Goal: Information Seeking & Learning: Learn about a topic

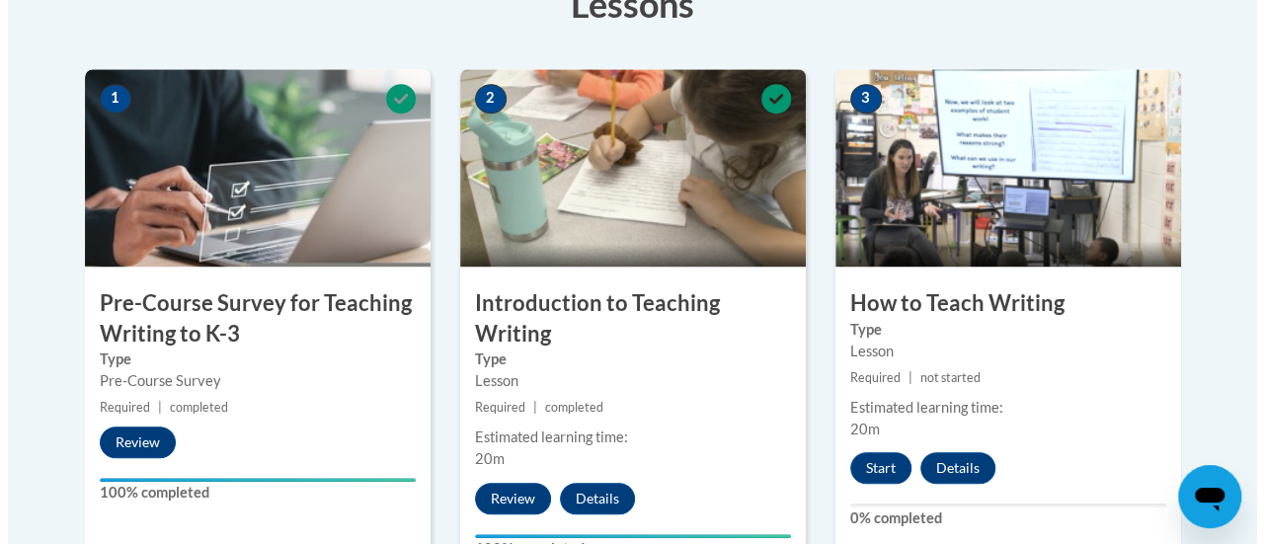
scroll to position [691, 0]
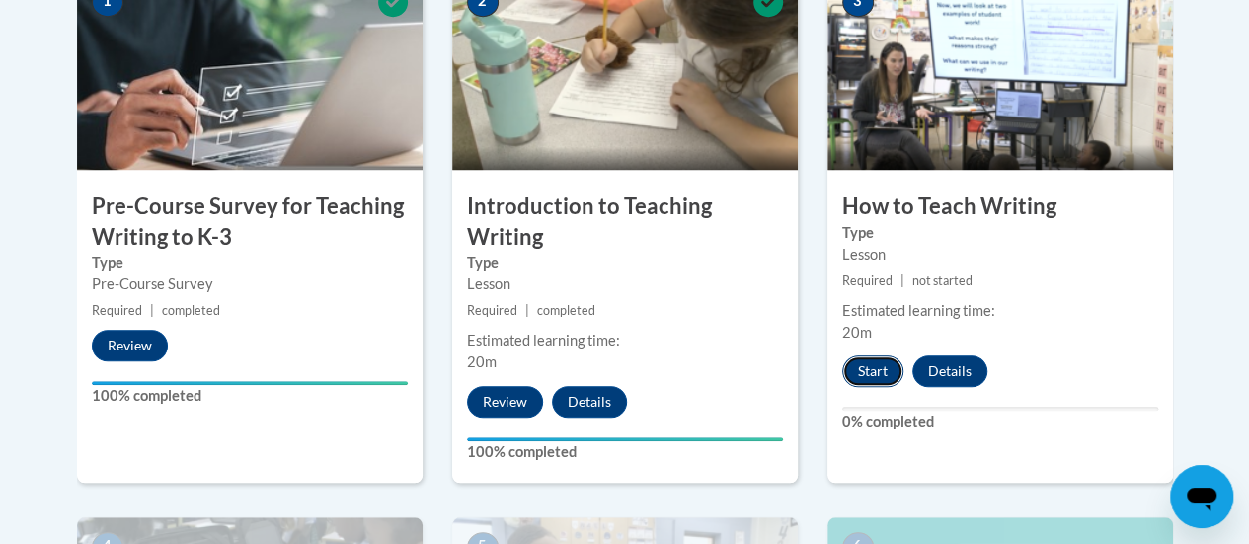
click at [875, 376] on button "Start" at bounding box center [872, 372] width 61 height 32
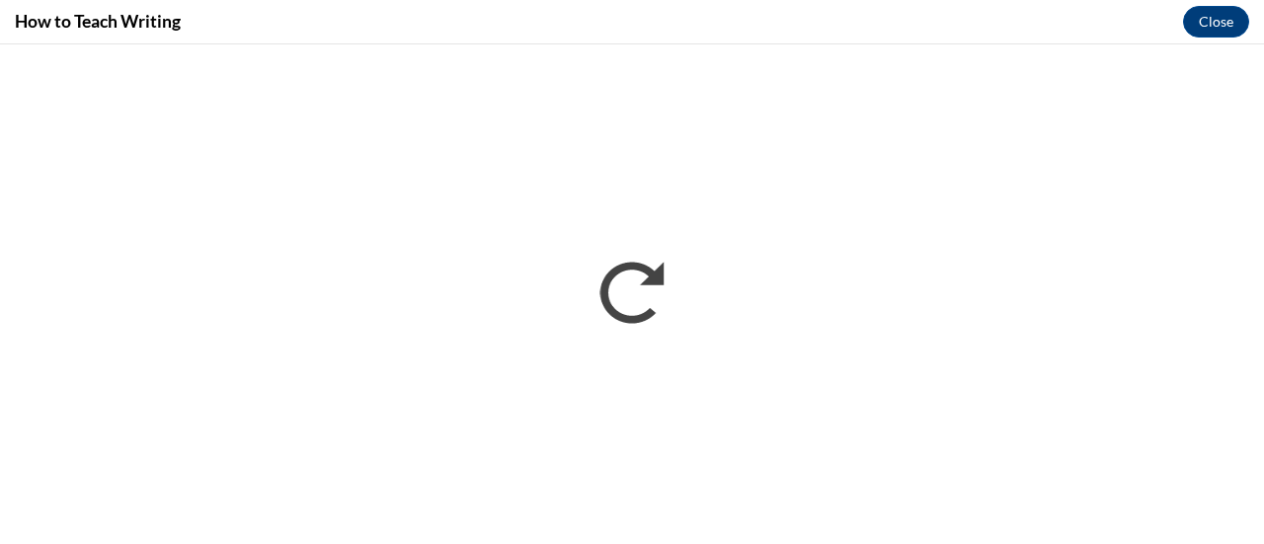
scroll to position [0, 0]
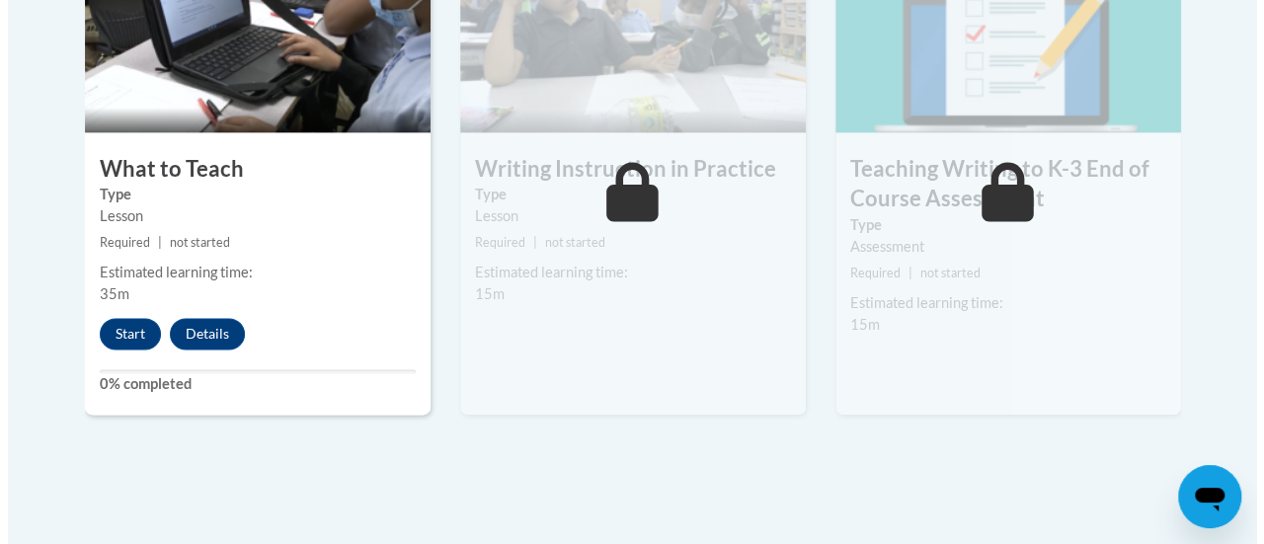
scroll to position [1284, 0]
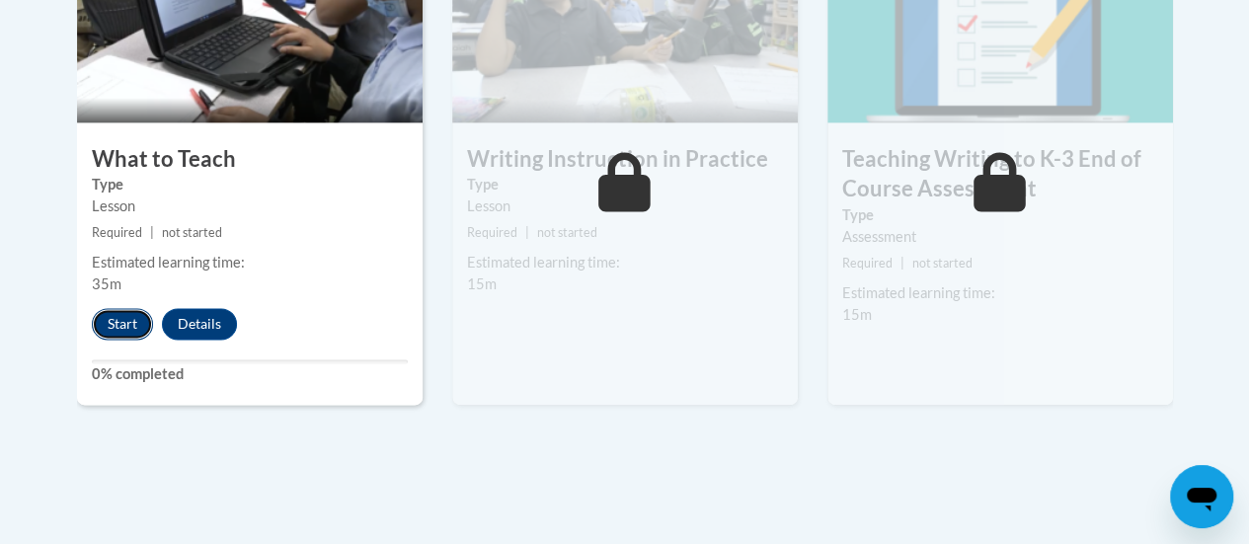
click at [121, 327] on button "Start" at bounding box center [122, 324] width 61 height 32
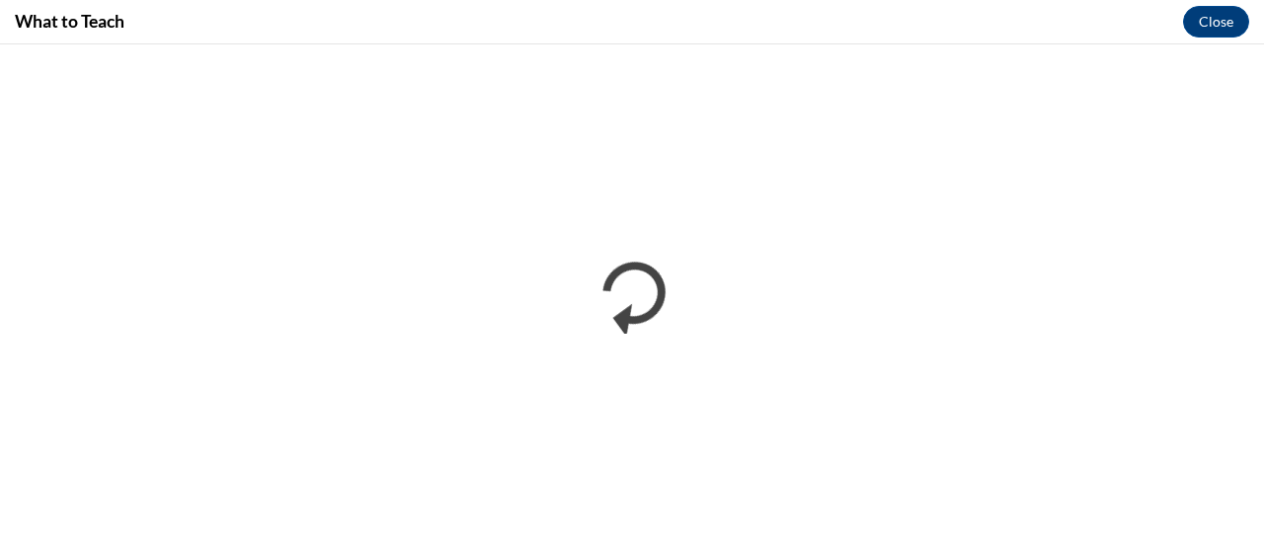
scroll to position [0, 0]
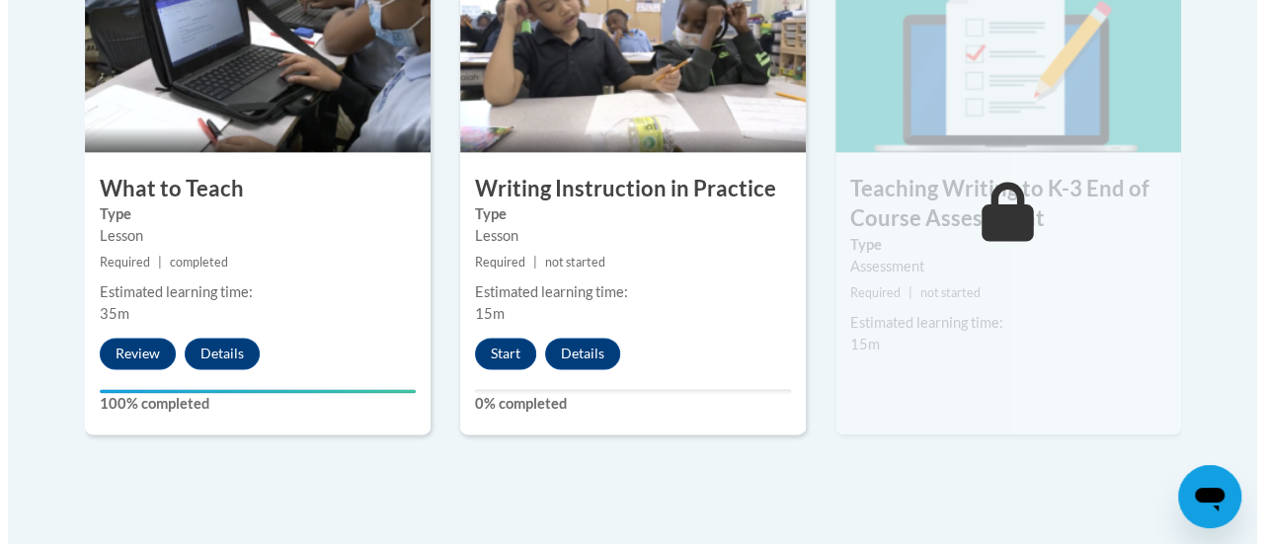
scroll to position [1284, 0]
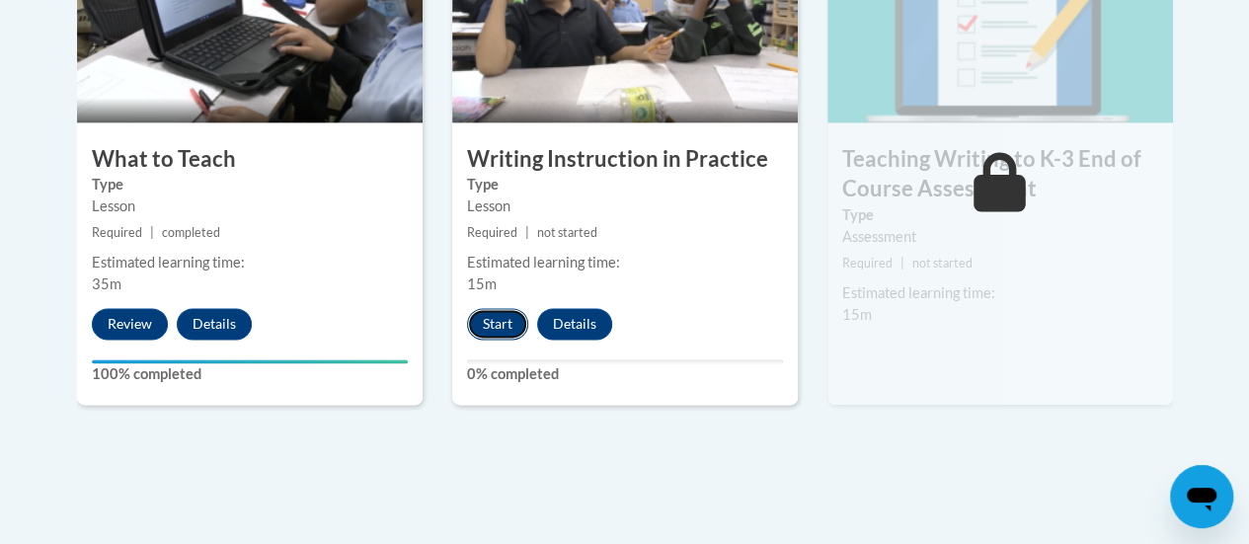
click at [498, 323] on button "Start" at bounding box center [497, 324] width 61 height 32
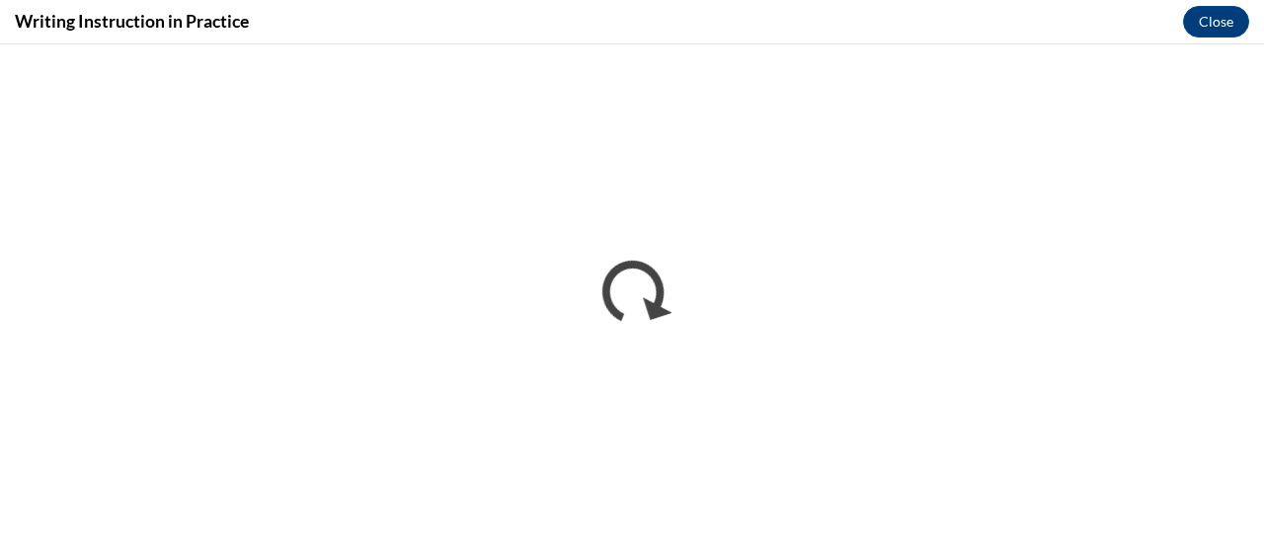
scroll to position [0, 0]
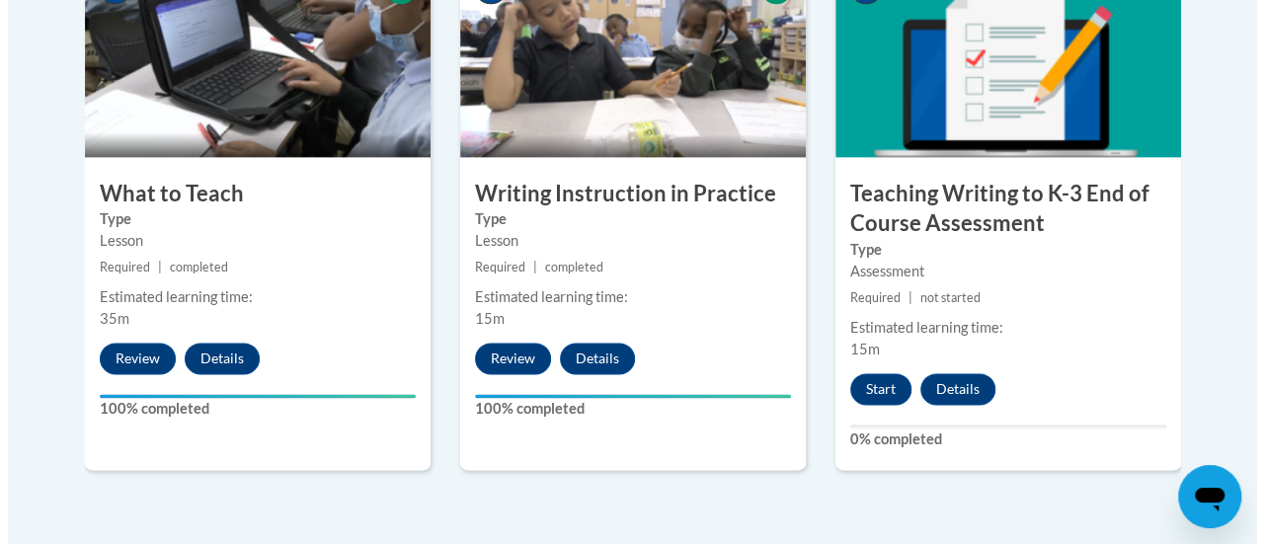
scroll to position [1255, 0]
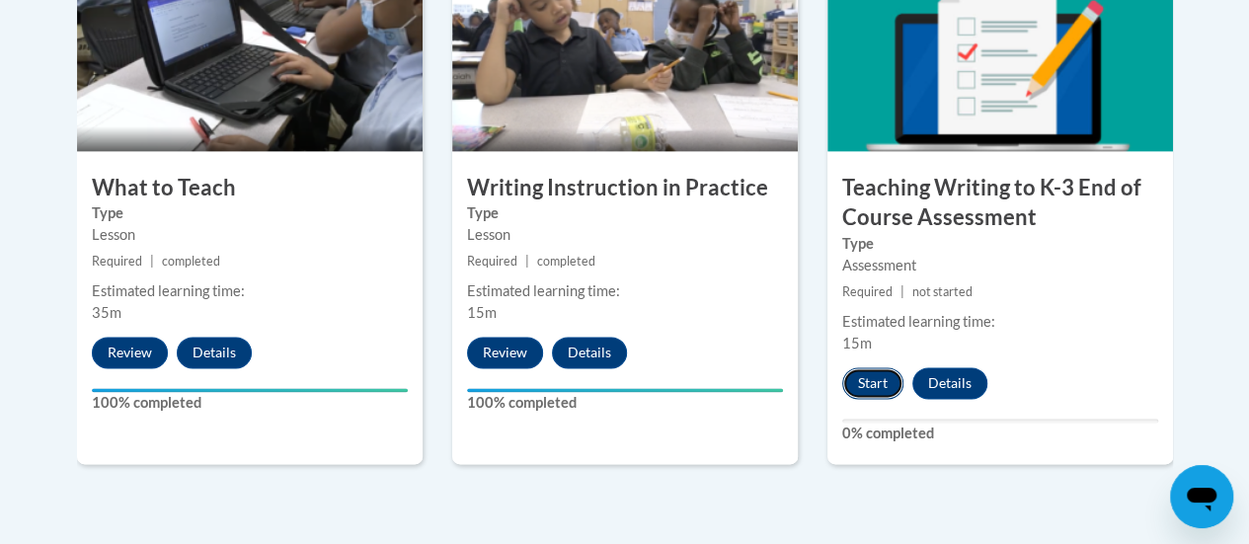
click at [868, 379] on button "Start" at bounding box center [872, 383] width 61 height 32
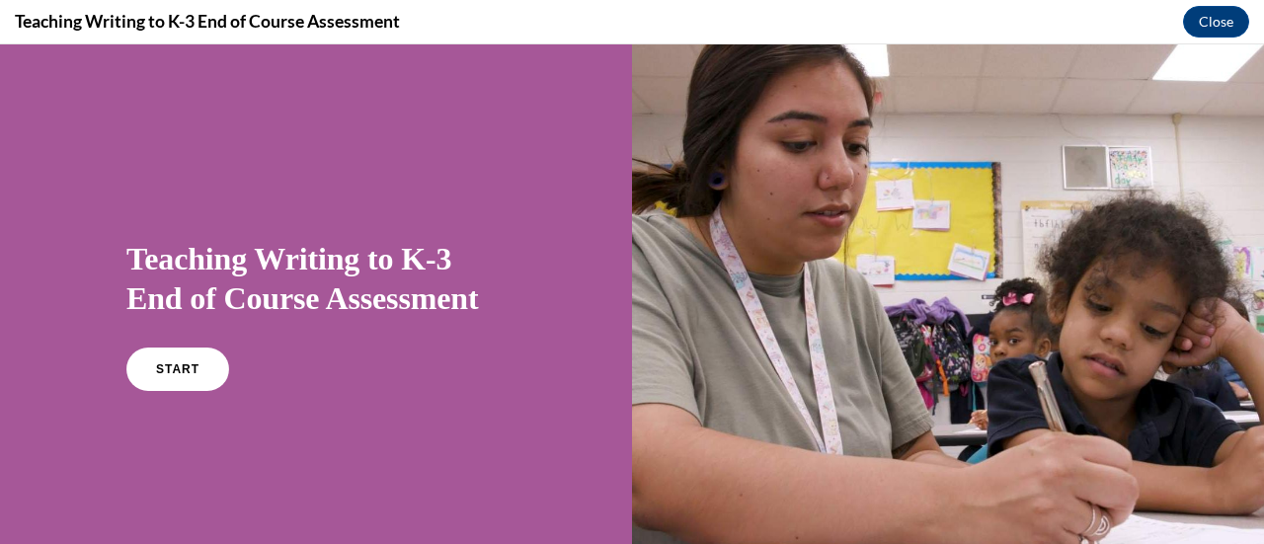
scroll to position [0, 0]
click at [188, 368] on span "START" at bounding box center [177, 369] width 45 height 15
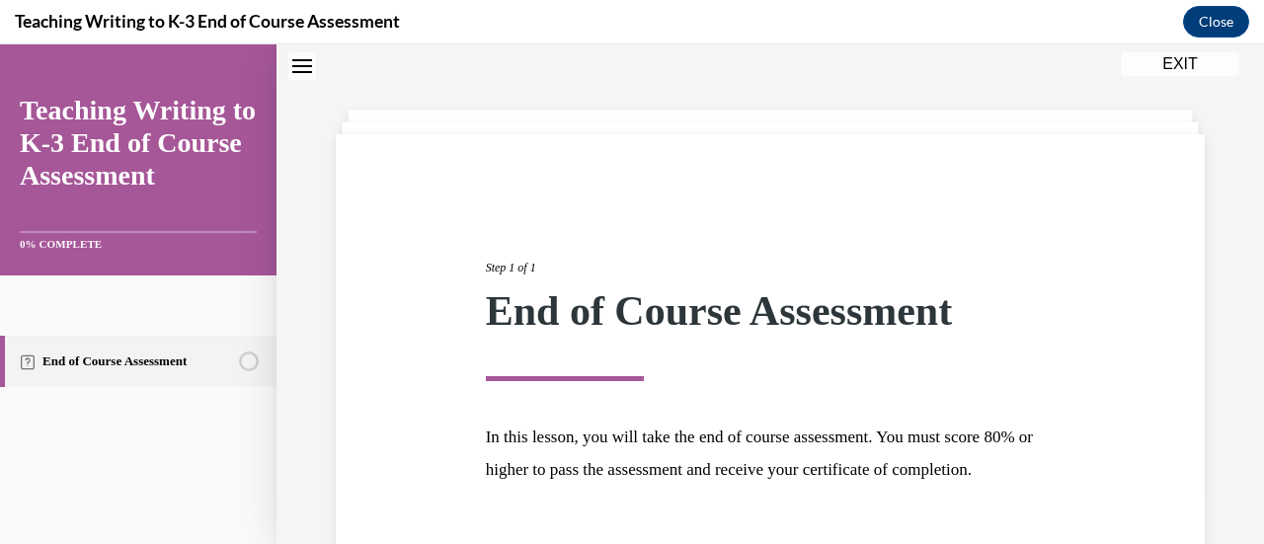
scroll to position [231, 0]
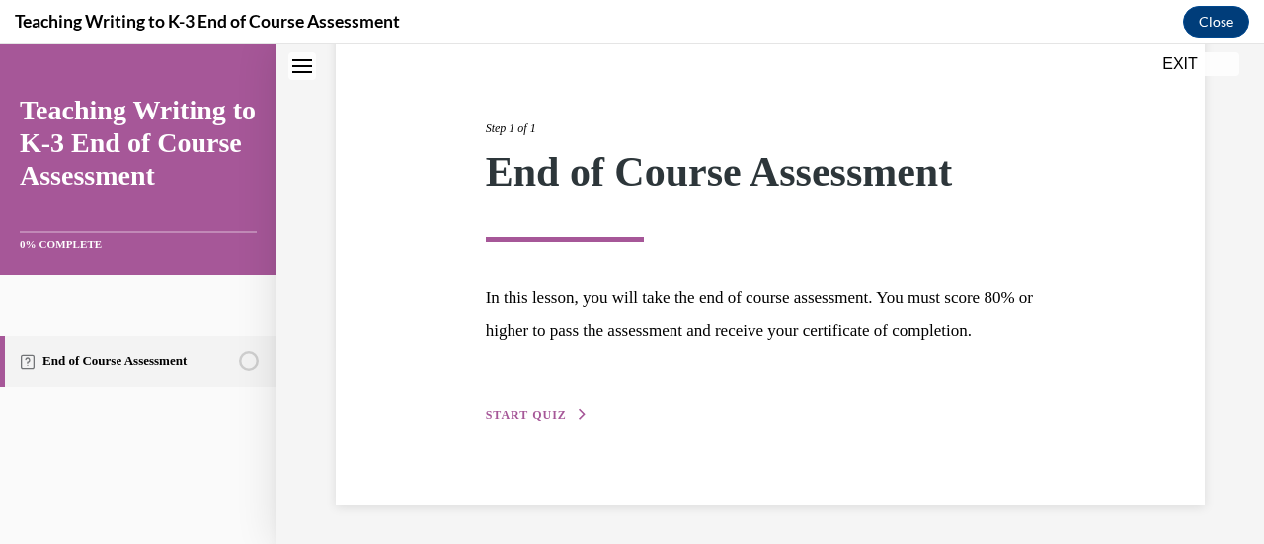
click at [518, 414] on span "START QUIZ" at bounding box center [526, 415] width 81 height 14
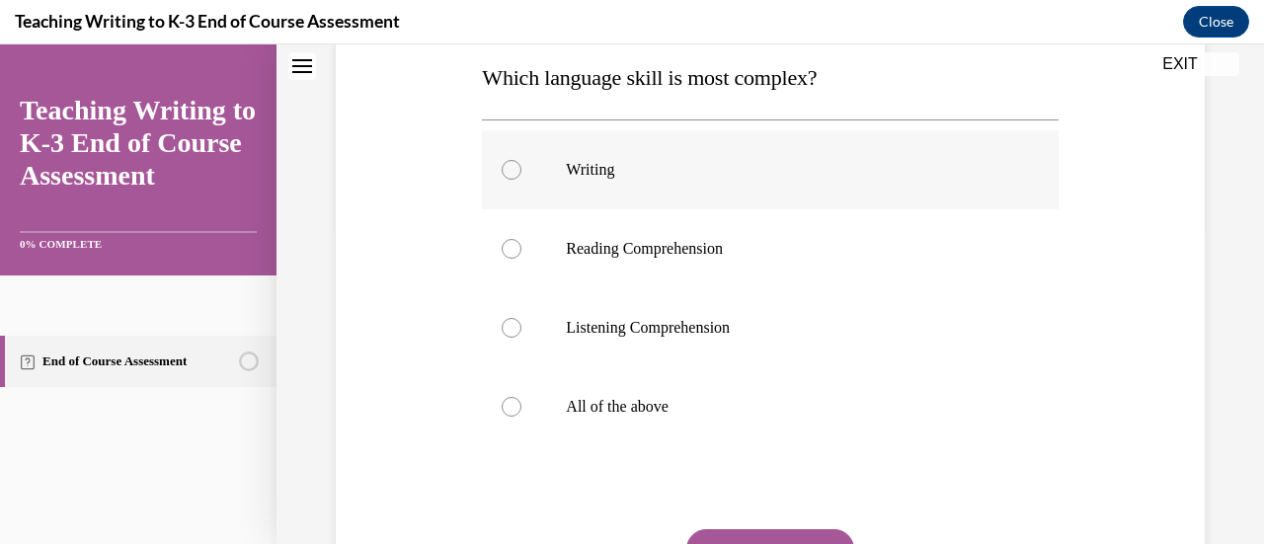
scroll to position [322, 0]
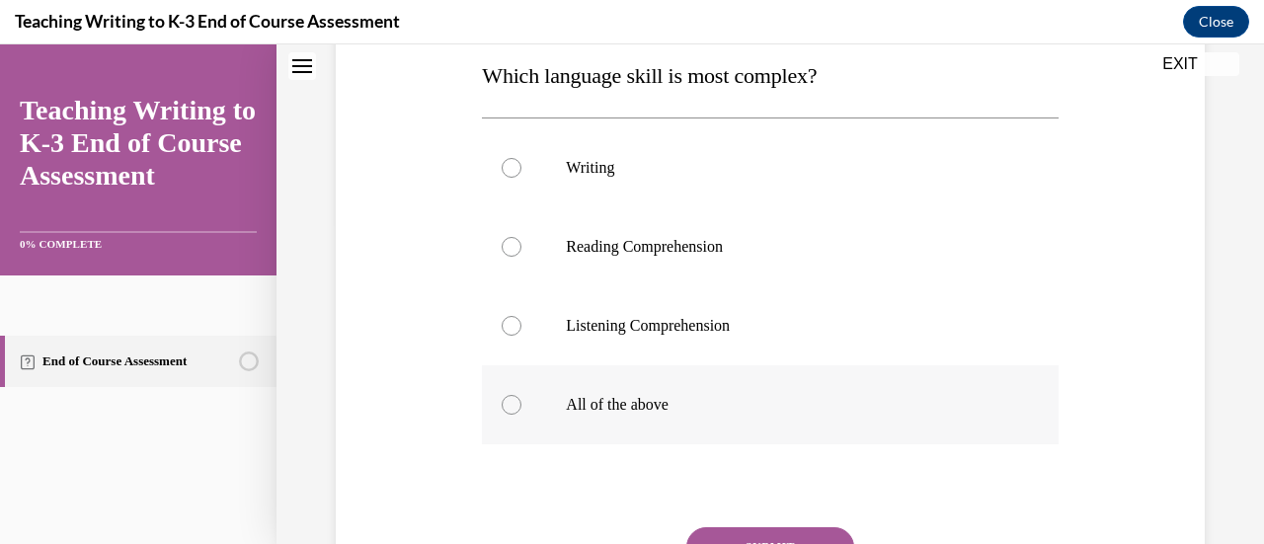
click at [650, 398] on p "All of the above" at bounding box center [787, 405] width 442 height 20
click at [521, 398] on input "All of the above" at bounding box center [512, 405] width 20 height 20
radio input "true"
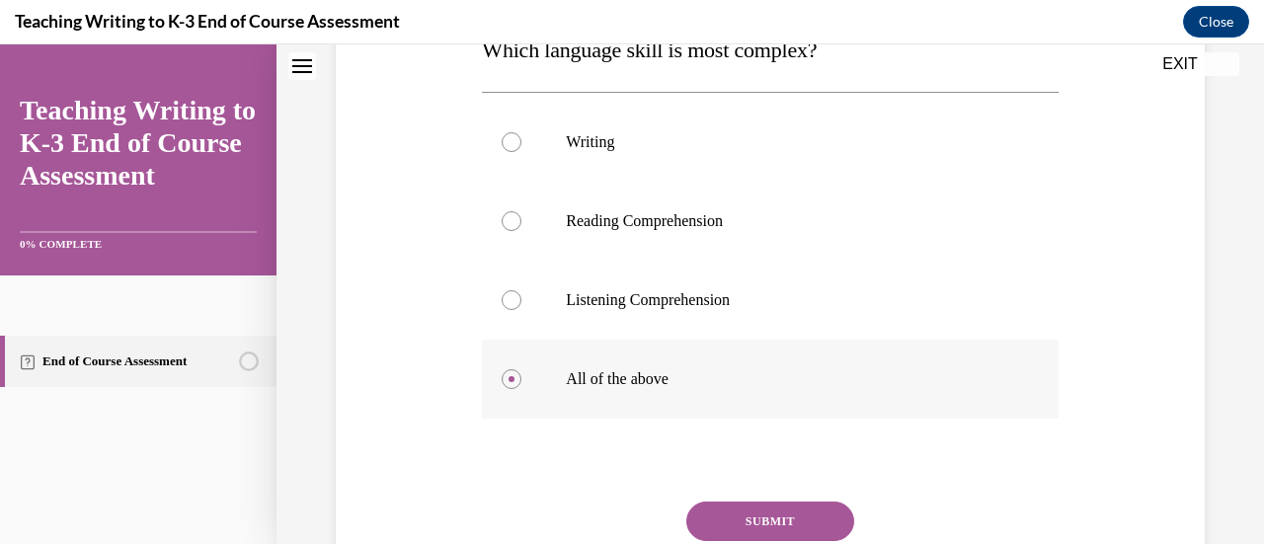
scroll to position [350, 0]
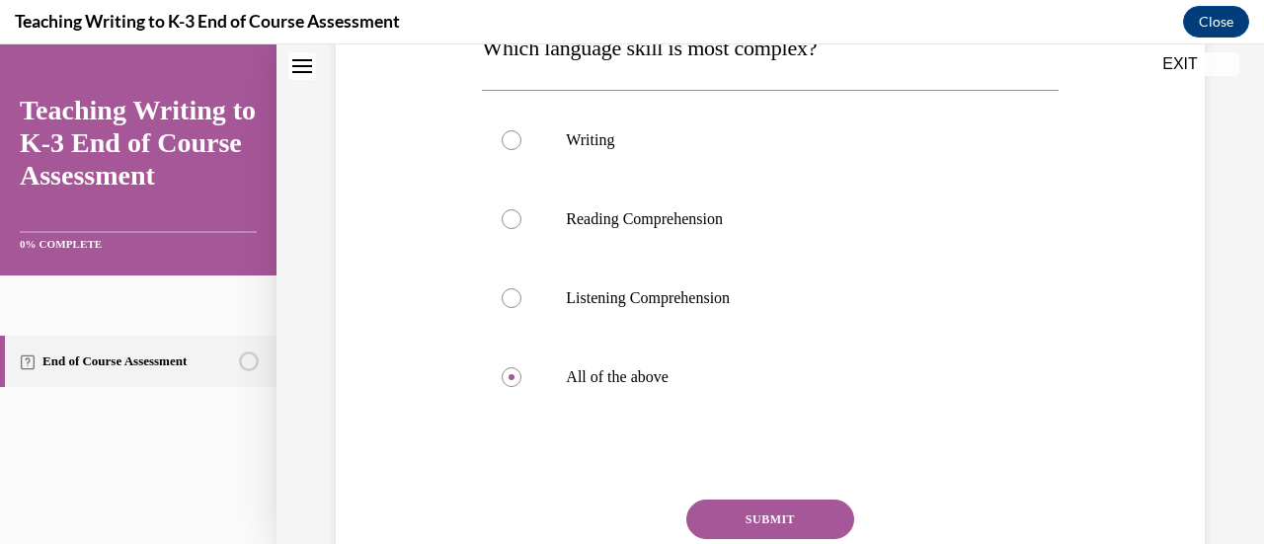
click at [733, 518] on button "SUBMIT" at bounding box center [770, 520] width 168 height 40
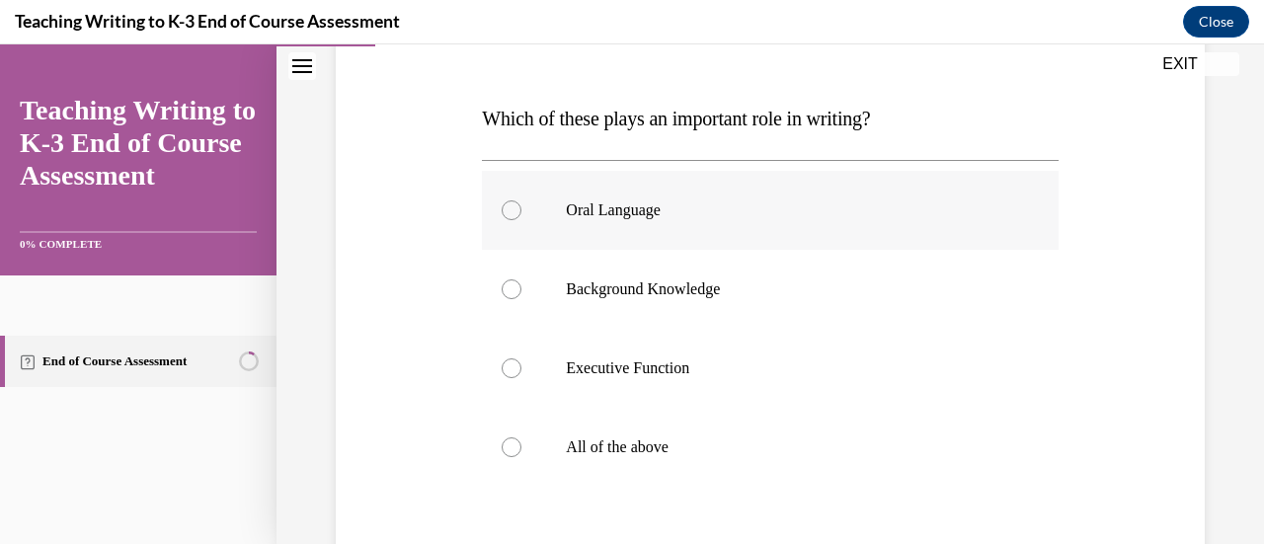
scroll to position [280, 0]
click at [741, 455] on label "All of the above" at bounding box center [770, 446] width 576 height 79
click at [521, 455] on input "All of the above" at bounding box center [512, 447] width 20 height 20
radio input "true"
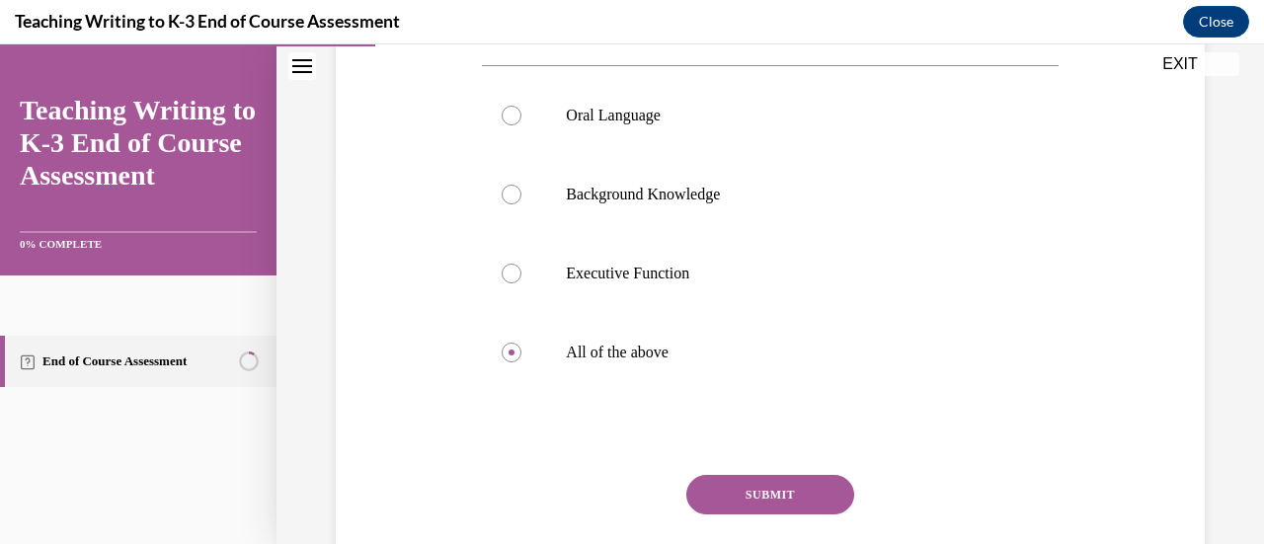
click at [743, 487] on button "SUBMIT" at bounding box center [770, 495] width 168 height 40
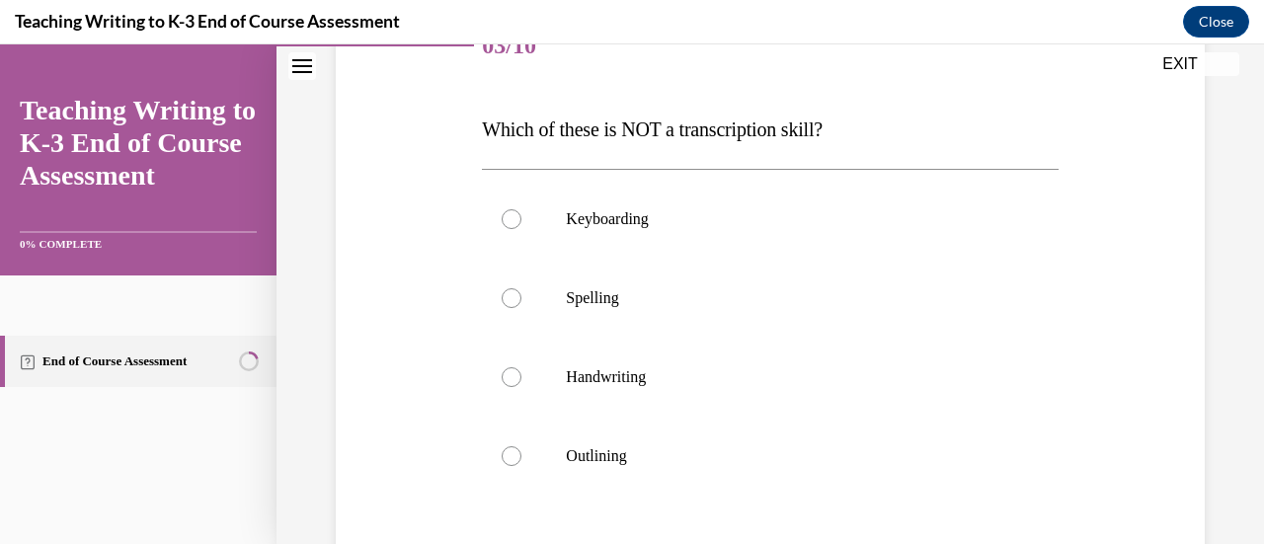
scroll to position [273, 0]
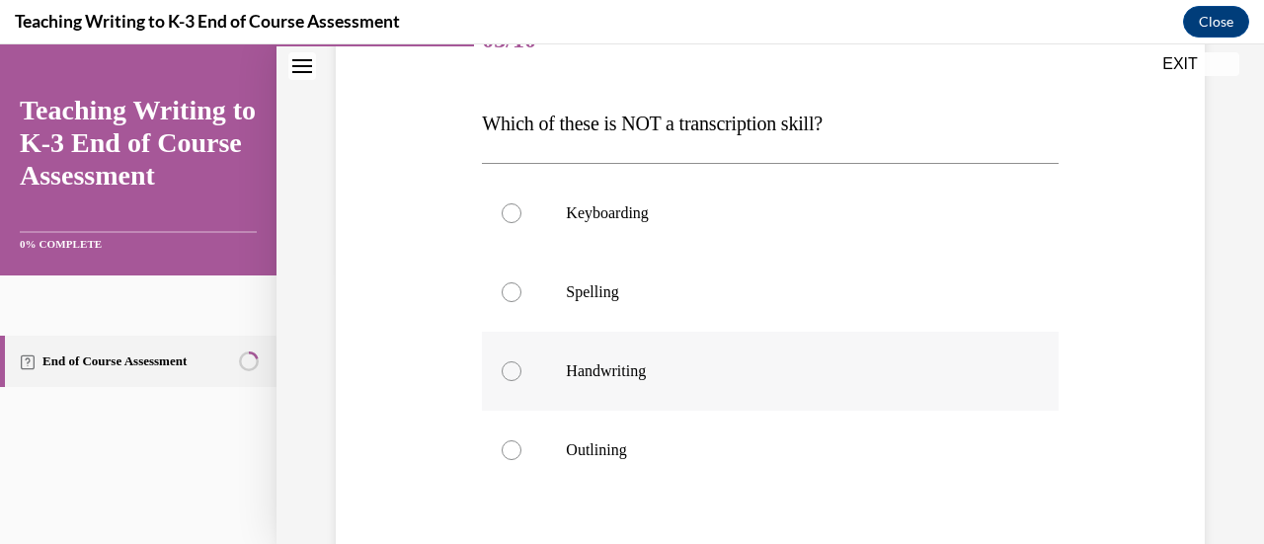
click at [732, 377] on p "Handwriting" at bounding box center [787, 371] width 442 height 20
click at [521, 377] on input "Handwriting" at bounding box center [512, 371] width 20 height 20
radio input "true"
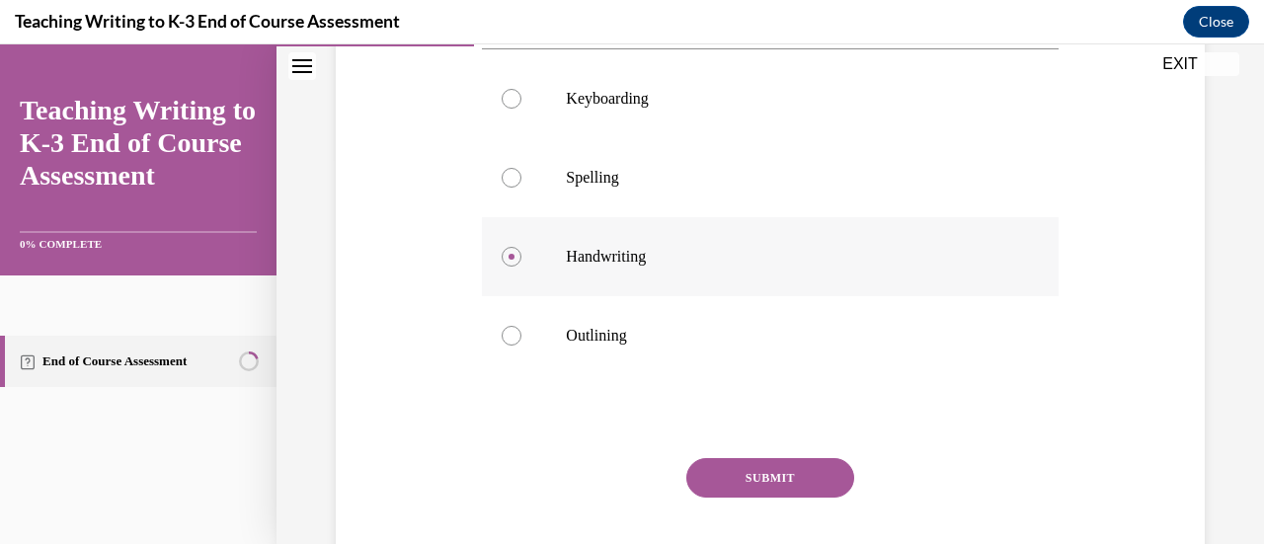
scroll to position [398, 0]
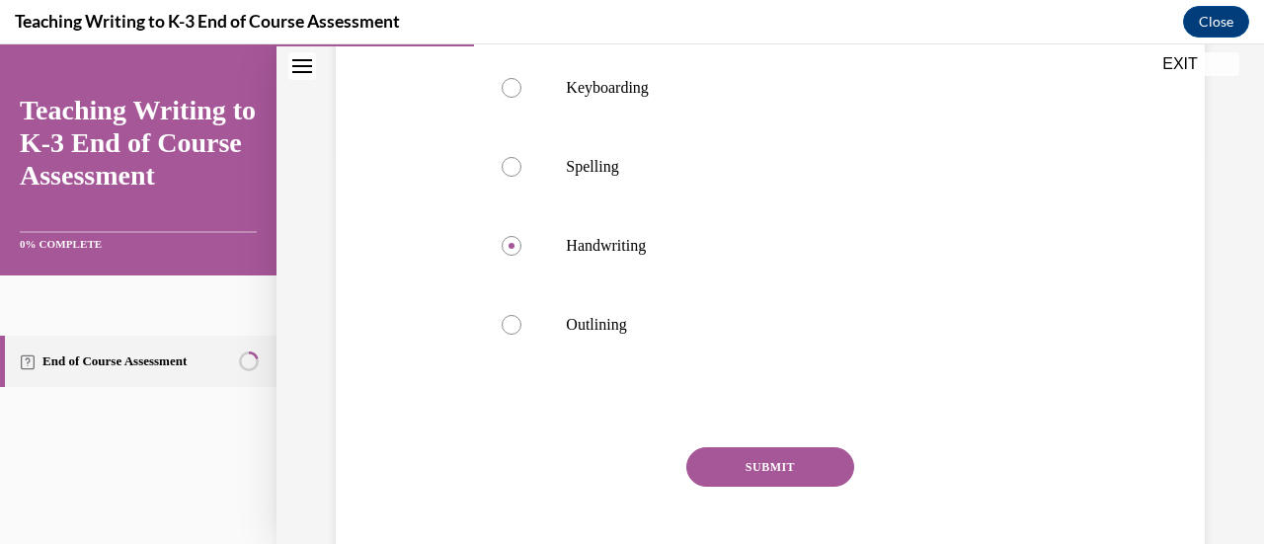
click at [740, 477] on button "SUBMIT" at bounding box center [770, 467] width 168 height 40
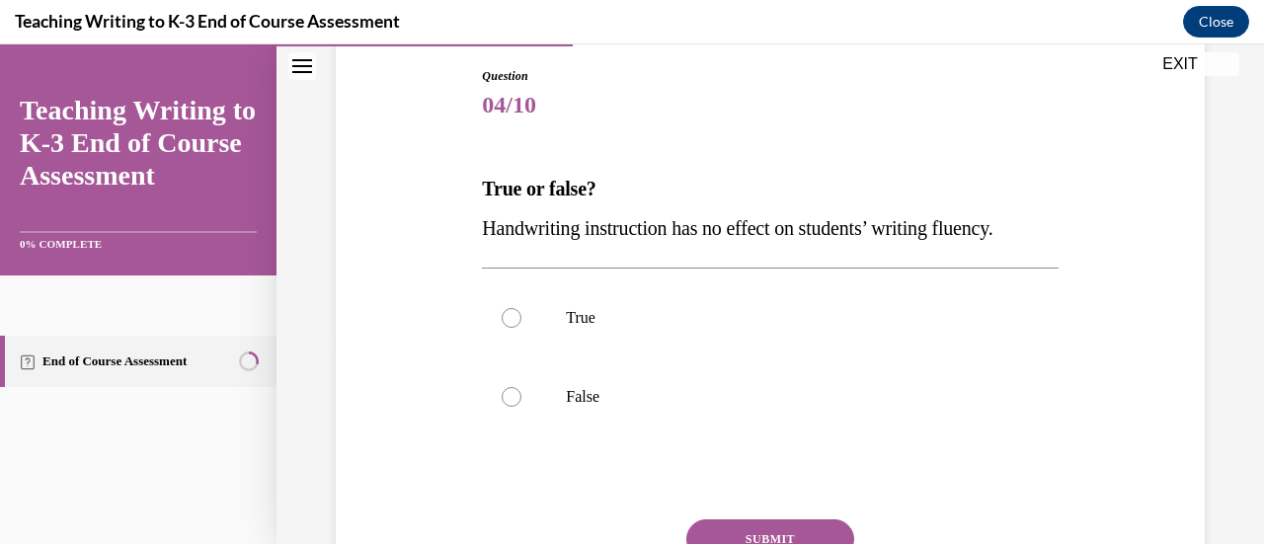
scroll to position [208, 0]
click at [705, 422] on label "False" at bounding box center [770, 396] width 576 height 79
click at [521, 406] on input "False" at bounding box center [512, 396] width 20 height 20
radio input "true"
click at [740, 536] on button "SUBMIT" at bounding box center [770, 538] width 168 height 40
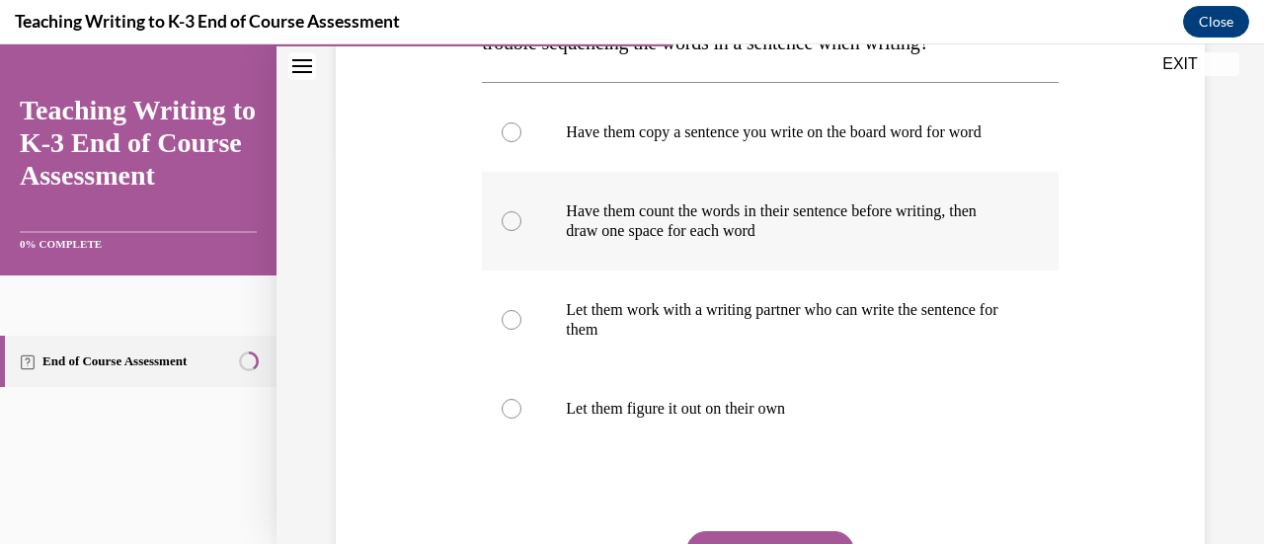
scroll to position [376, 0]
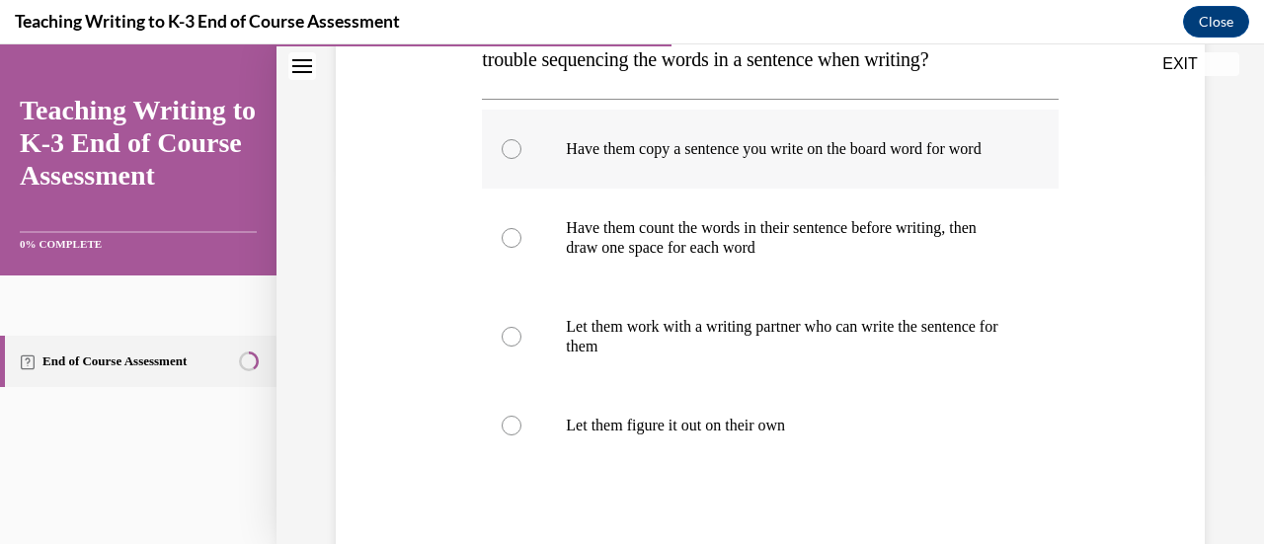
click at [674, 187] on label "Have them copy a sentence you write on the board word for word" at bounding box center [770, 149] width 576 height 79
click at [521, 159] on input "Have them copy a sentence you write on the board word for word" at bounding box center [512, 149] width 20 height 20
radio input "true"
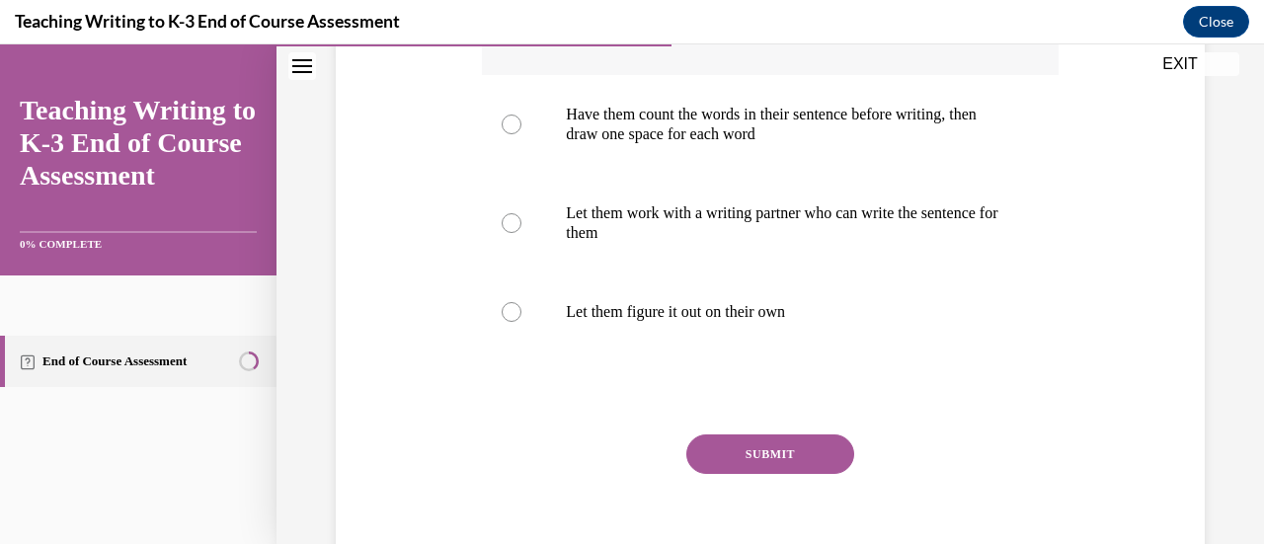
scroll to position [499, 0]
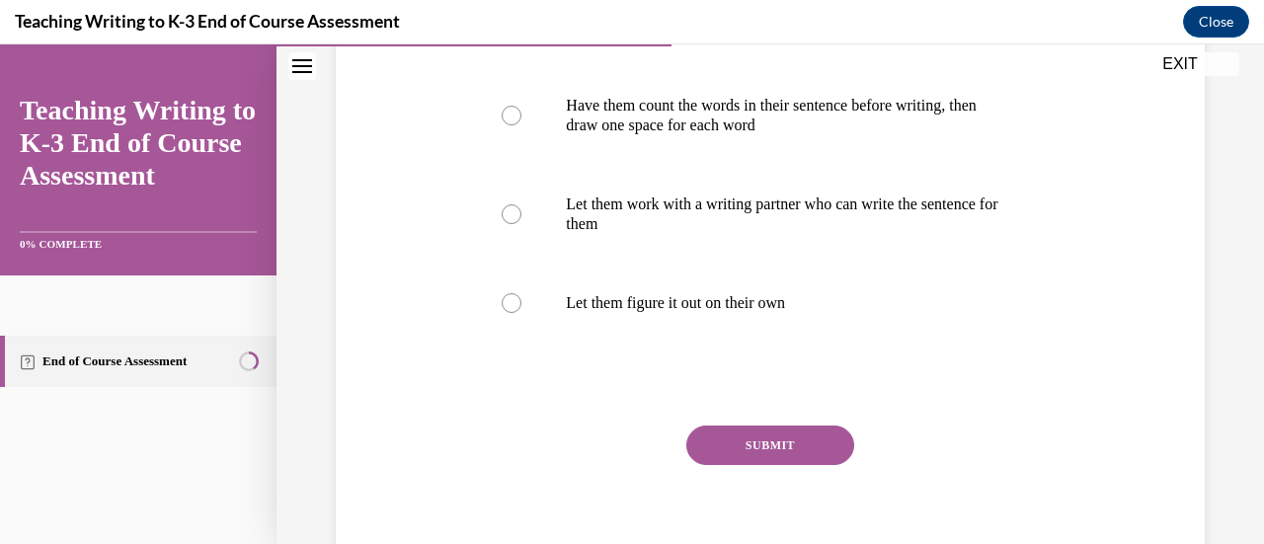
click at [707, 465] on button "SUBMIT" at bounding box center [770, 446] width 168 height 40
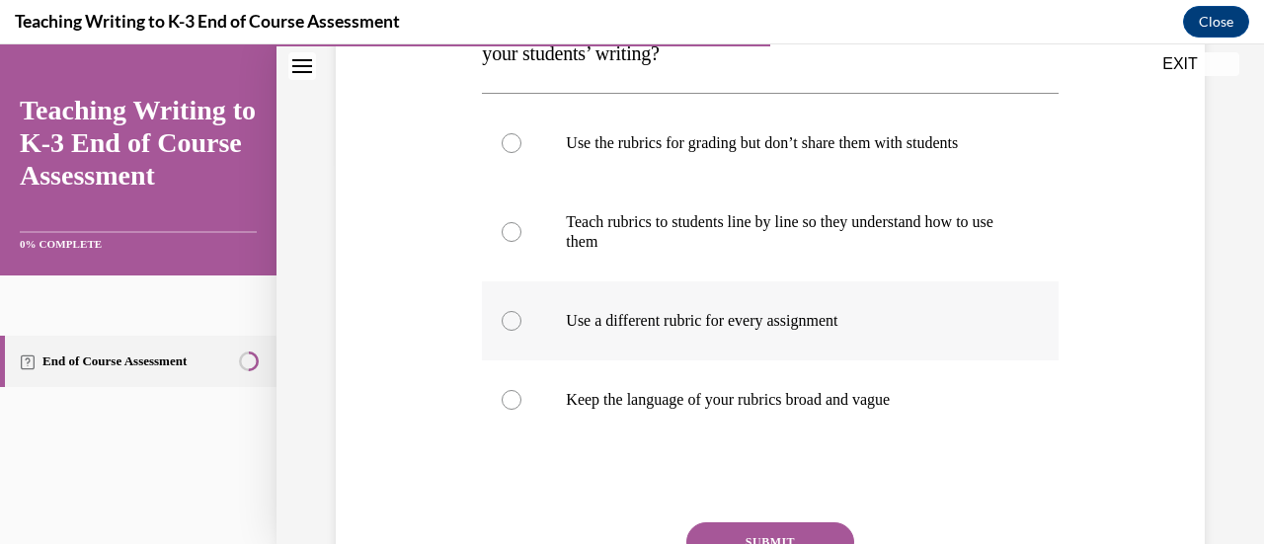
scroll to position [385, 0]
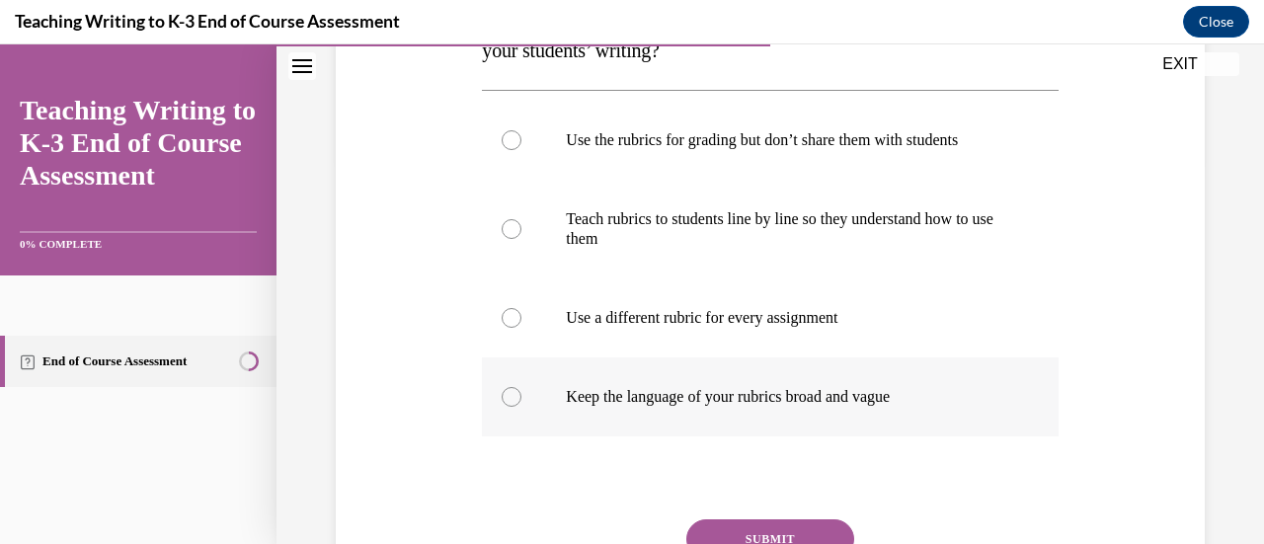
click at [702, 405] on p "Keep the language of your rubrics broad and vague" at bounding box center [787, 397] width 442 height 20
click at [521, 405] on input "Keep the language of your rubrics broad and vague" at bounding box center [512, 397] width 20 height 20
radio input "true"
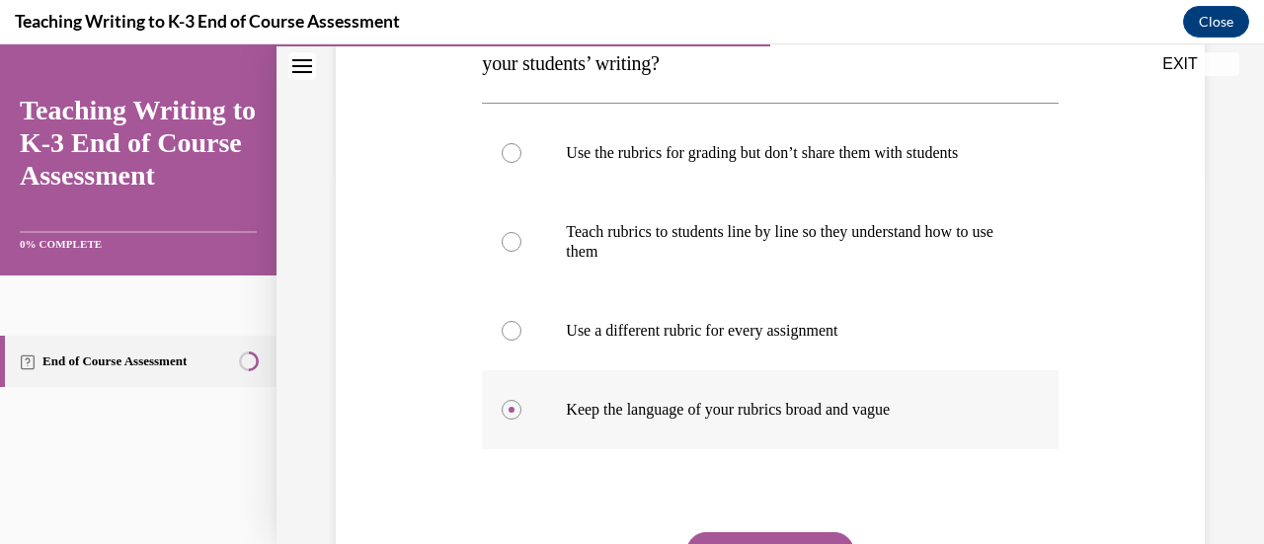
scroll to position [371, 0]
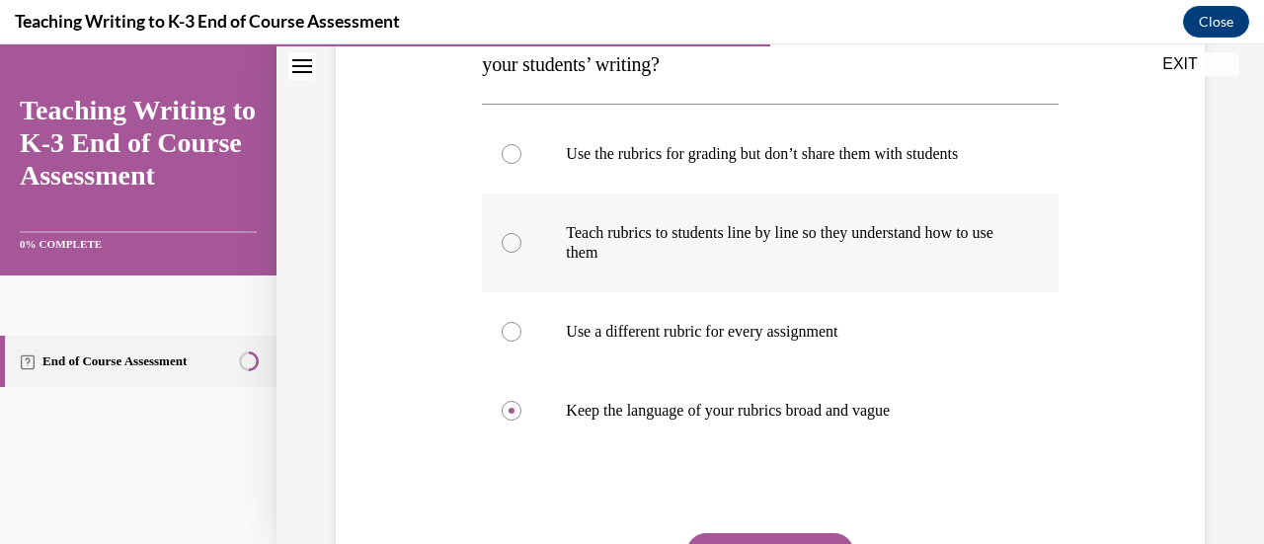
click at [715, 272] on label "Teach rubrics to students line by line so they understand how to use them" at bounding box center [770, 243] width 576 height 99
click at [521, 253] on input "Teach rubrics to students line by line so they understand how to use them" at bounding box center [512, 243] width 20 height 20
radio input "true"
click at [737, 539] on button "SUBMIT" at bounding box center [770, 553] width 168 height 40
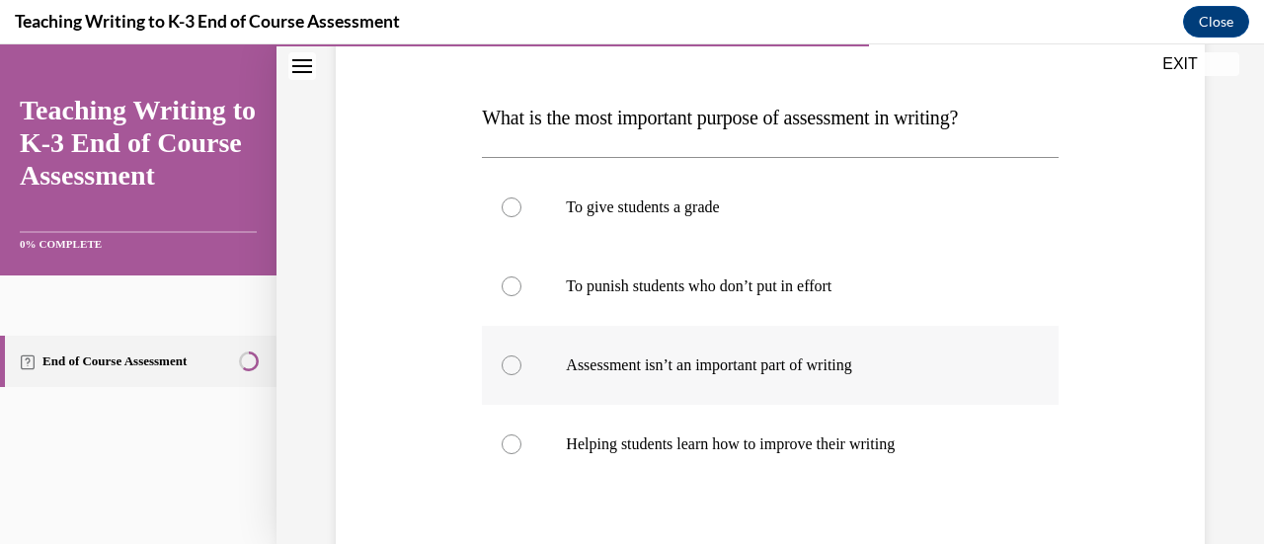
scroll to position [281, 0]
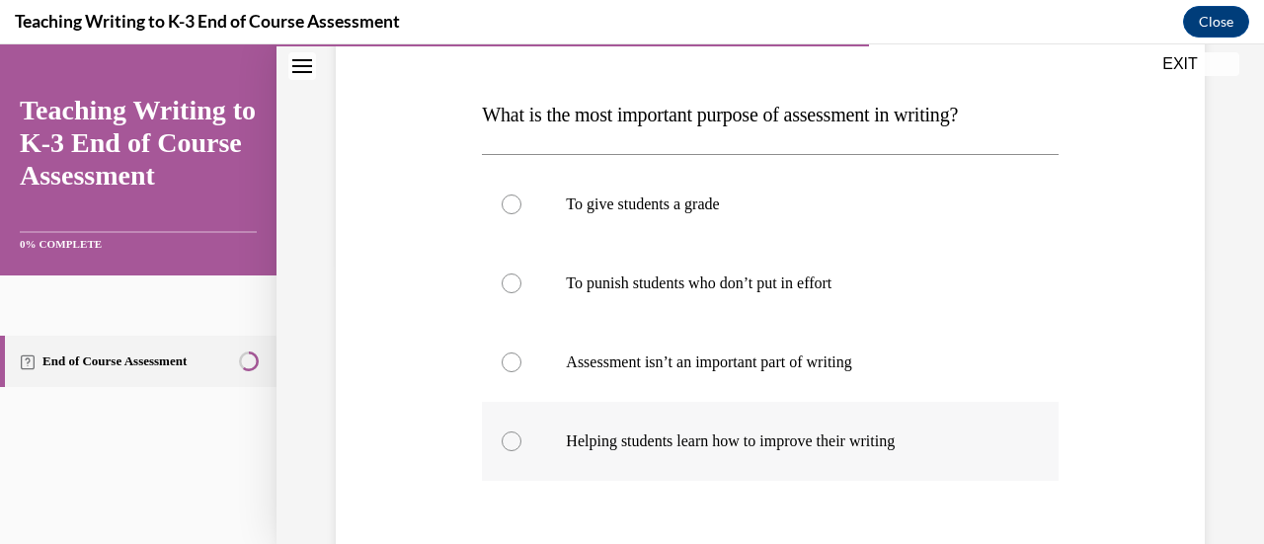
click at [689, 445] on p "Helping students learn how to improve their writing" at bounding box center [787, 442] width 442 height 20
click at [521, 445] on input "Helping students learn how to improve their writing" at bounding box center [512, 442] width 20 height 20
radio input "true"
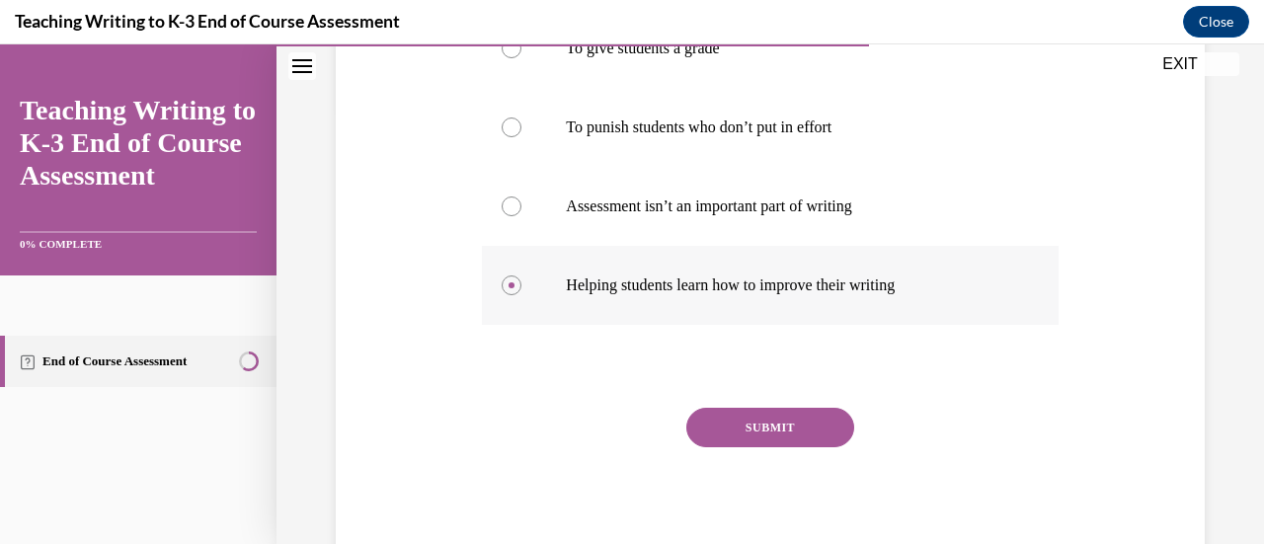
scroll to position [441, 0]
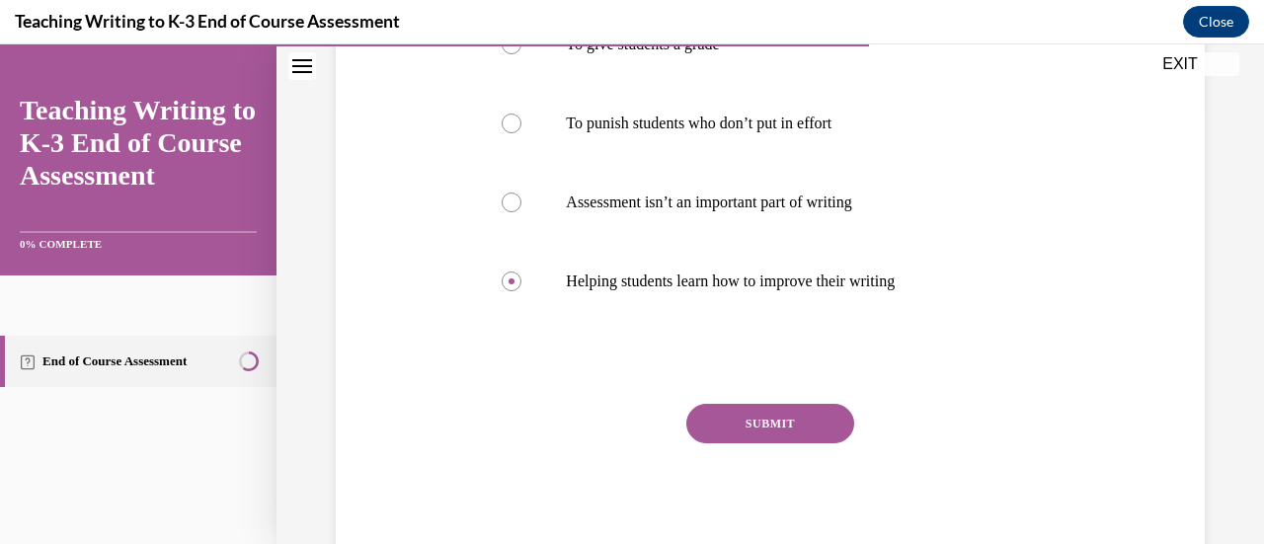
click at [711, 428] on button "SUBMIT" at bounding box center [770, 424] width 168 height 40
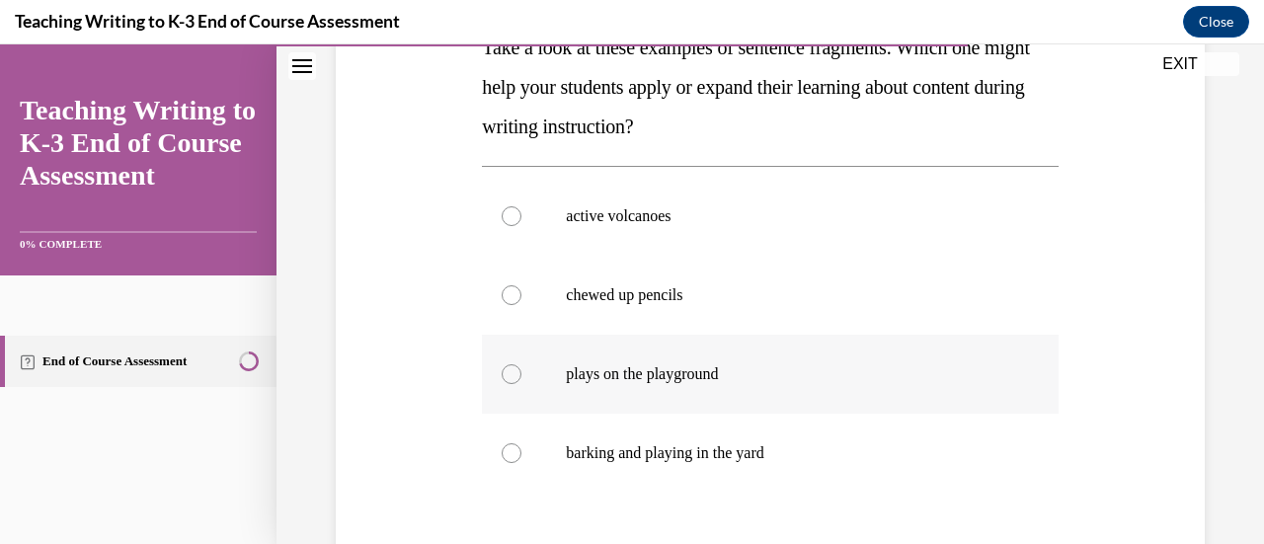
scroll to position [358, 0]
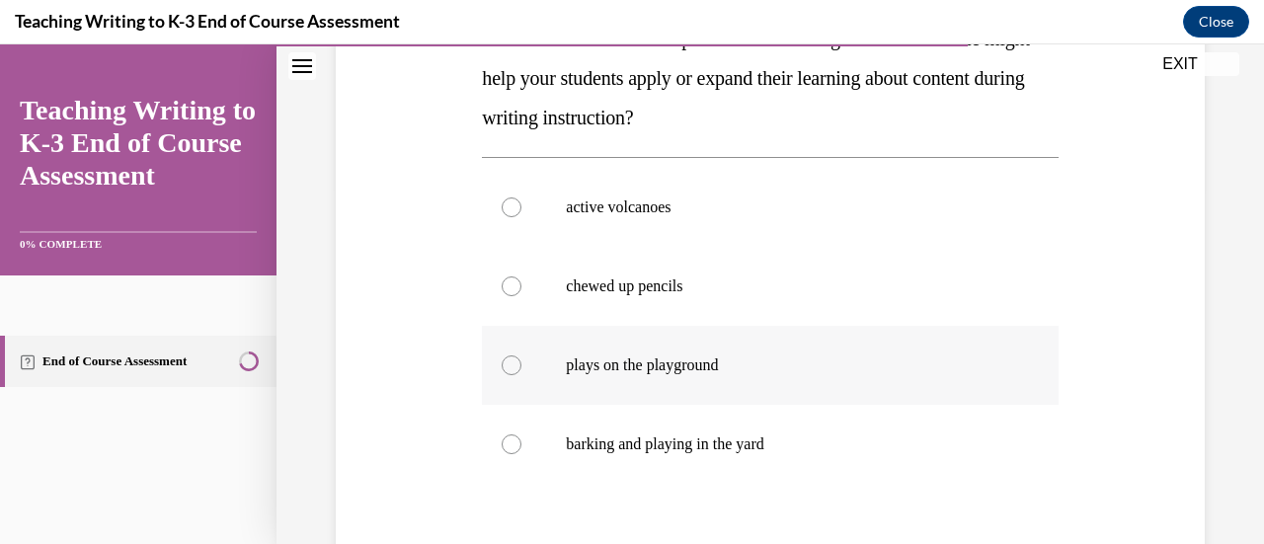
click at [700, 369] on p "plays on the playground" at bounding box center [787, 366] width 442 height 20
click at [521, 369] on input "plays on the playground" at bounding box center [512, 366] width 20 height 20
radio input "true"
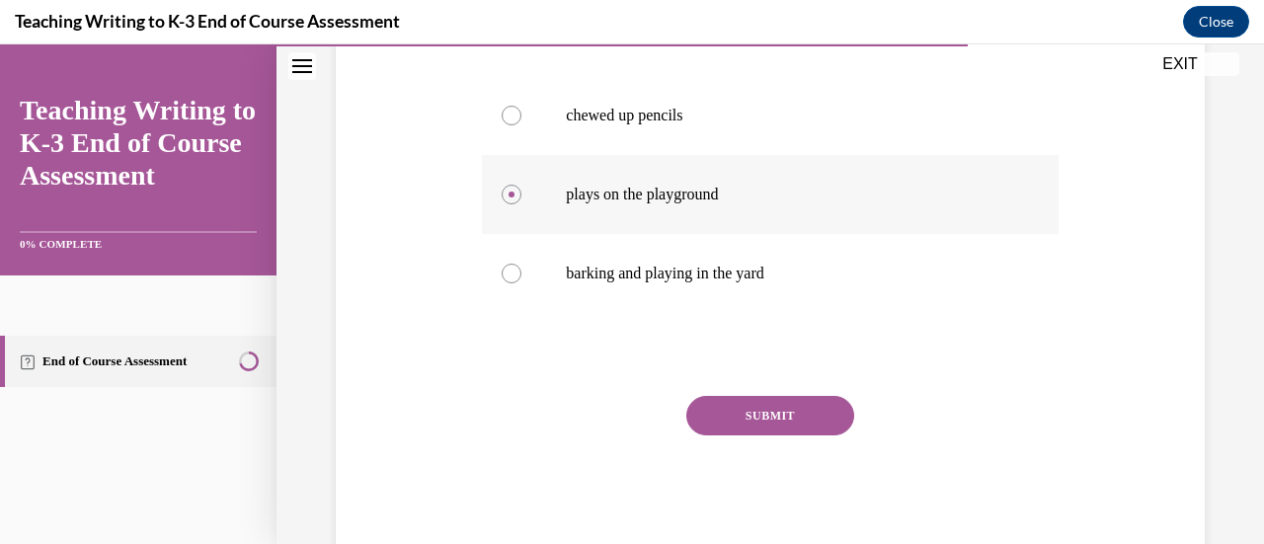
scroll to position [531, 0]
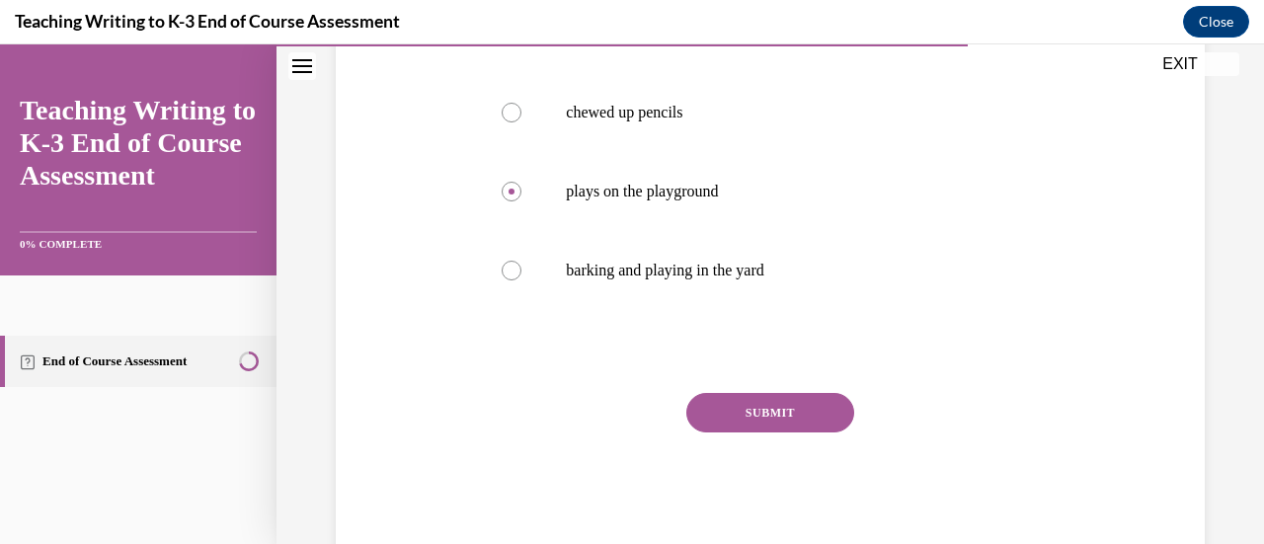
click at [718, 424] on button "SUBMIT" at bounding box center [770, 413] width 168 height 40
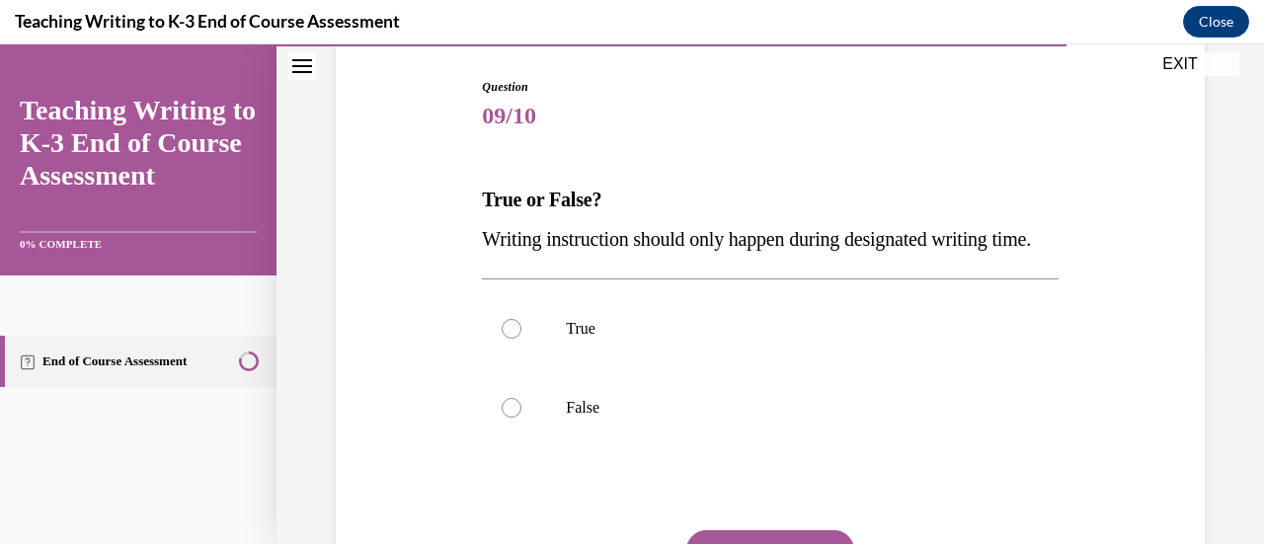
scroll to position [203, 0]
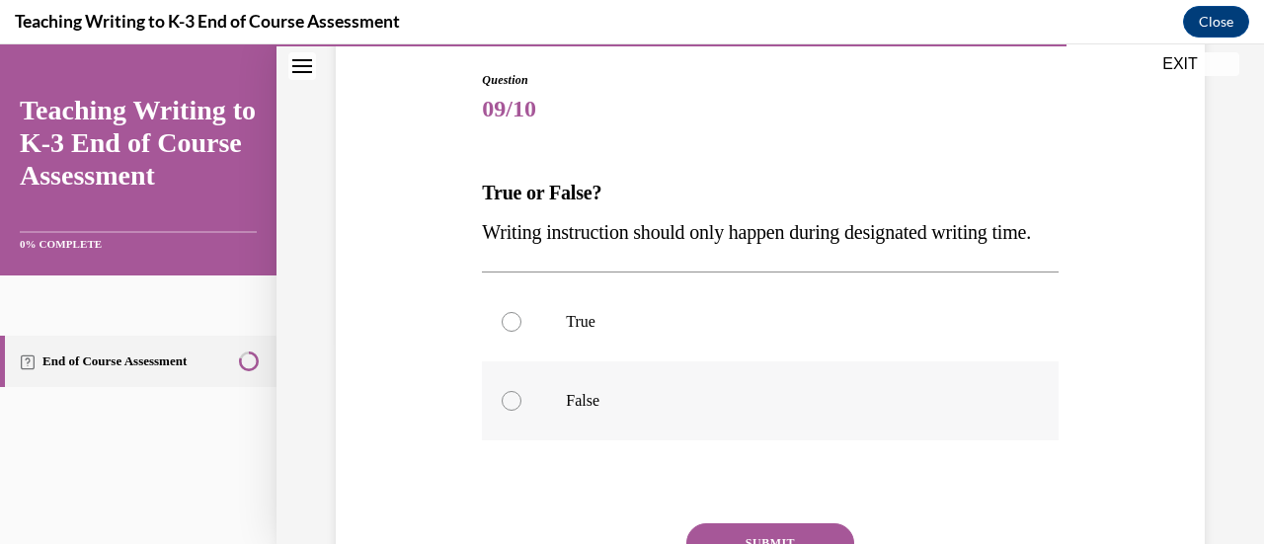
click at [709, 411] on p "False" at bounding box center [787, 401] width 442 height 20
click at [521, 411] on input "False" at bounding box center [512, 401] width 20 height 20
radio input "true"
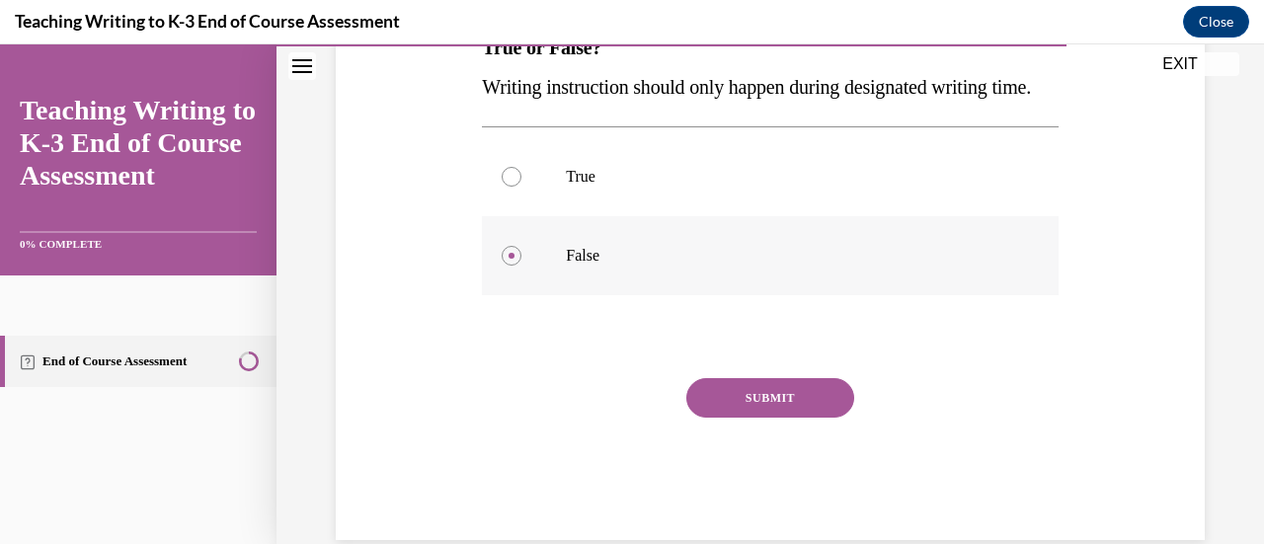
scroll to position [367, 0]
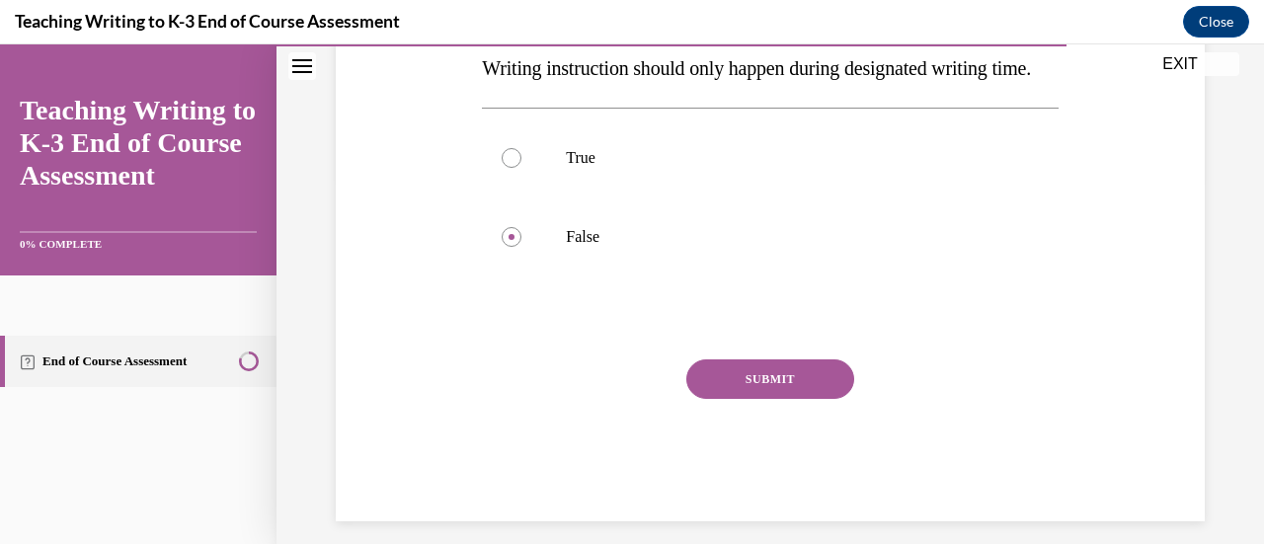
click at [722, 399] on button "SUBMIT" at bounding box center [770, 379] width 168 height 40
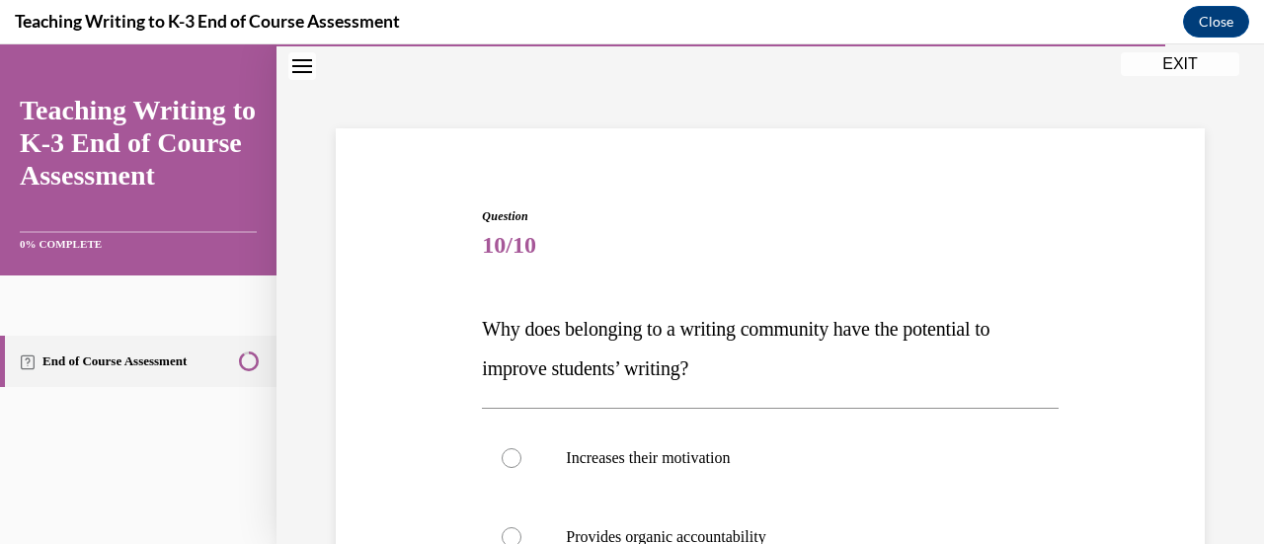
scroll to position [71, 0]
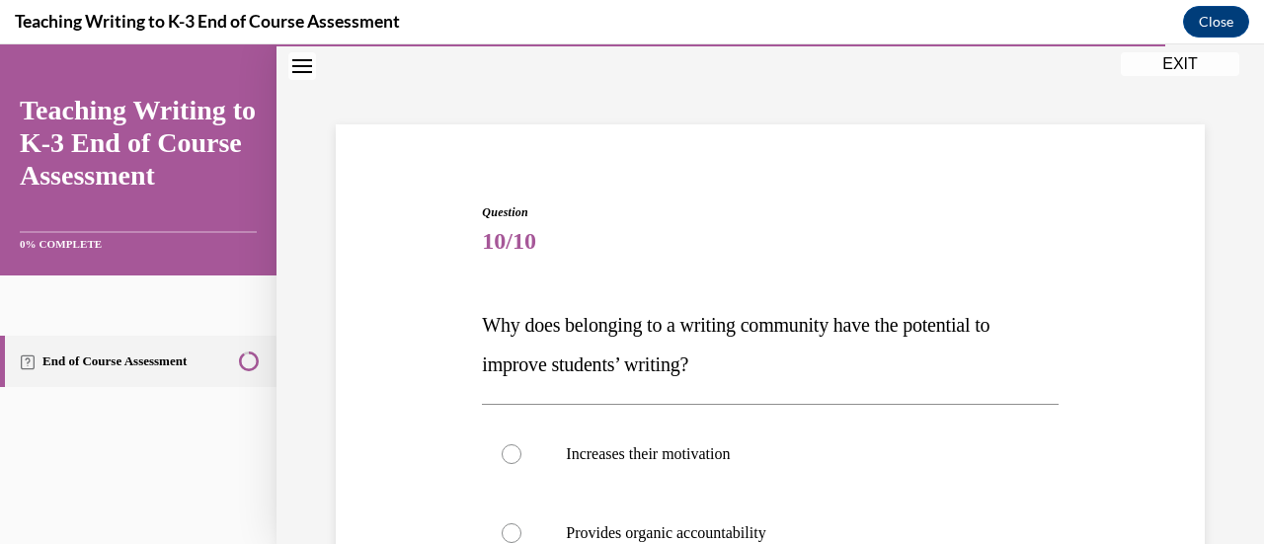
click at [722, 417] on label "Increases their motivation" at bounding box center [770, 454] width 576 height 79
click at [521, 444] on input "Increases their motivation" at bounding box center [512, 454] width 20 height 20
radio input "true"
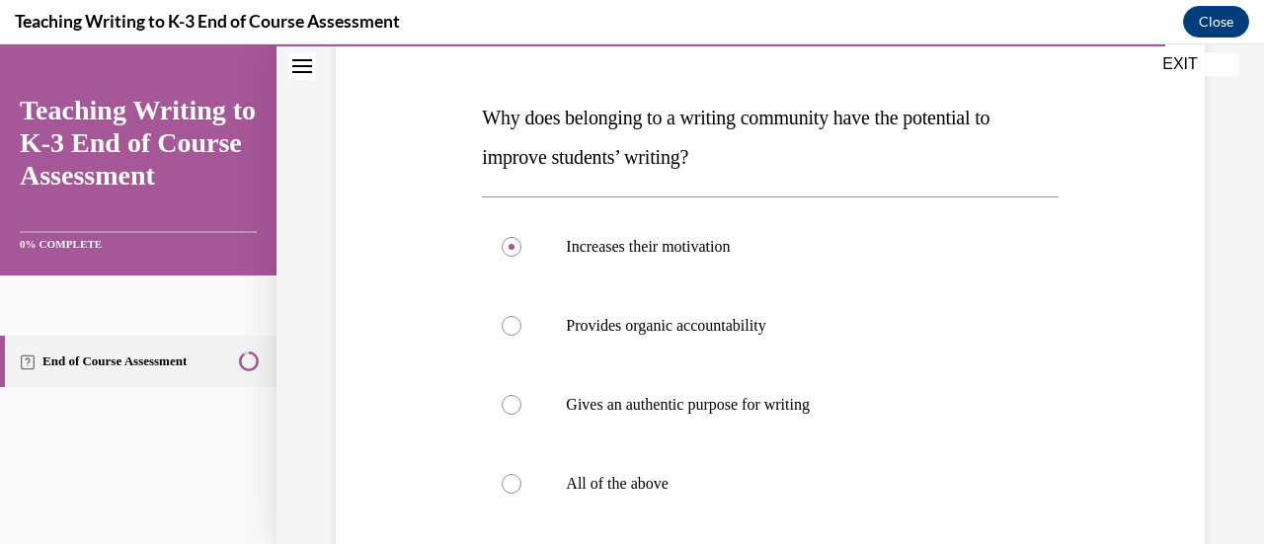
scroll to position [279, 0]
click at [705, 484] on p "All of the above" at bounding box center [787, 483] width 442 height 20
click at [521, 484] on input "All of the above" at bounding box center [512, 483] width 20 height 20
radio input "true"
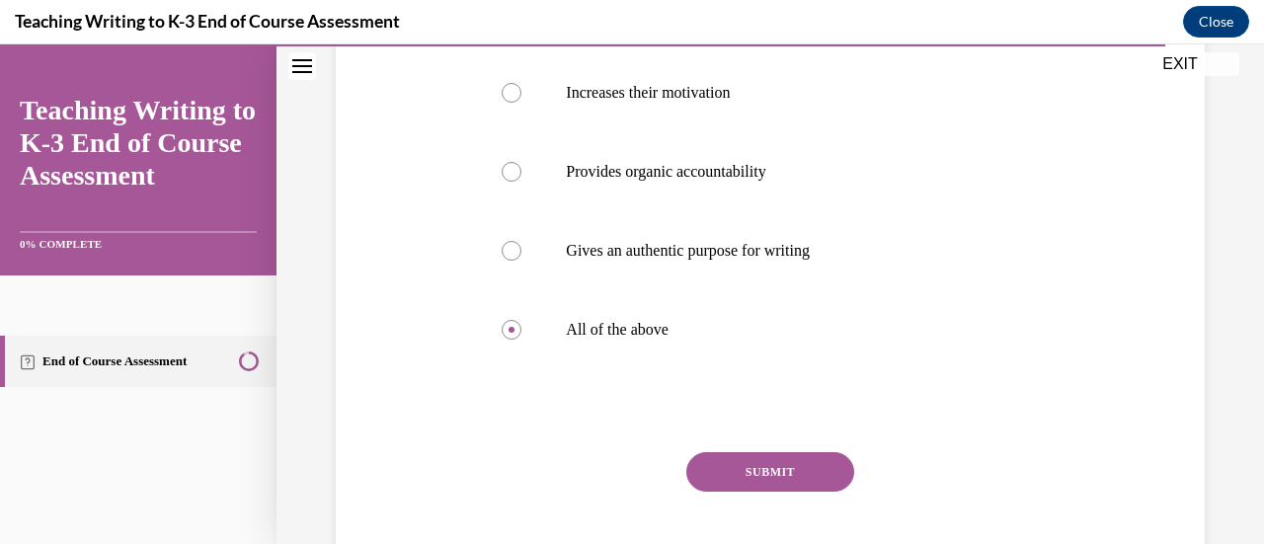
click at [711, 477] on button "SUBMIT" at bounding box center [770, 472] width 168 height 40
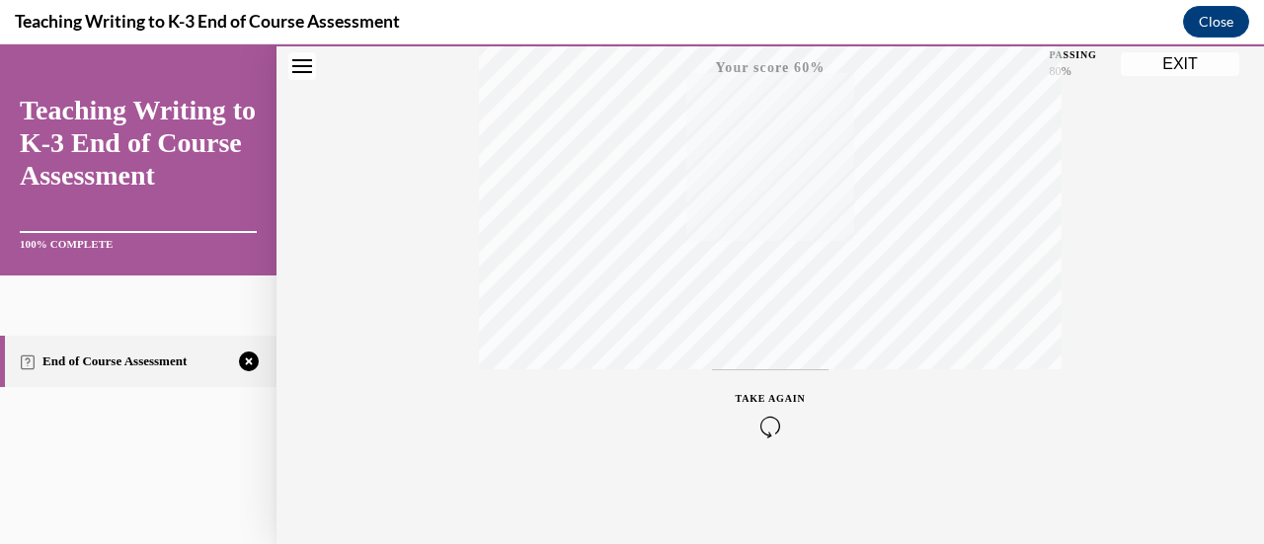
scroll to position [512, 0]
click at [762, 408] on div "TAKE AGAIN" at bounding box center [771, 412] width 70 height 46
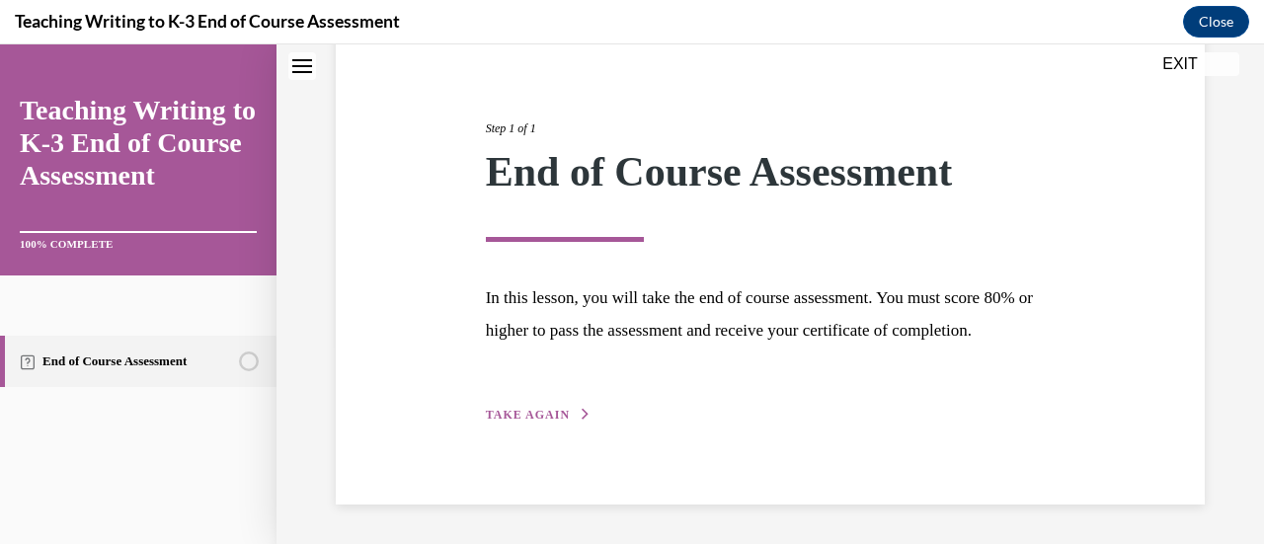
scroll to position [231, 0]
click at [536, 418] on span "TAKE AGAIN" at bounding box center [528, 415] width 84 height 14
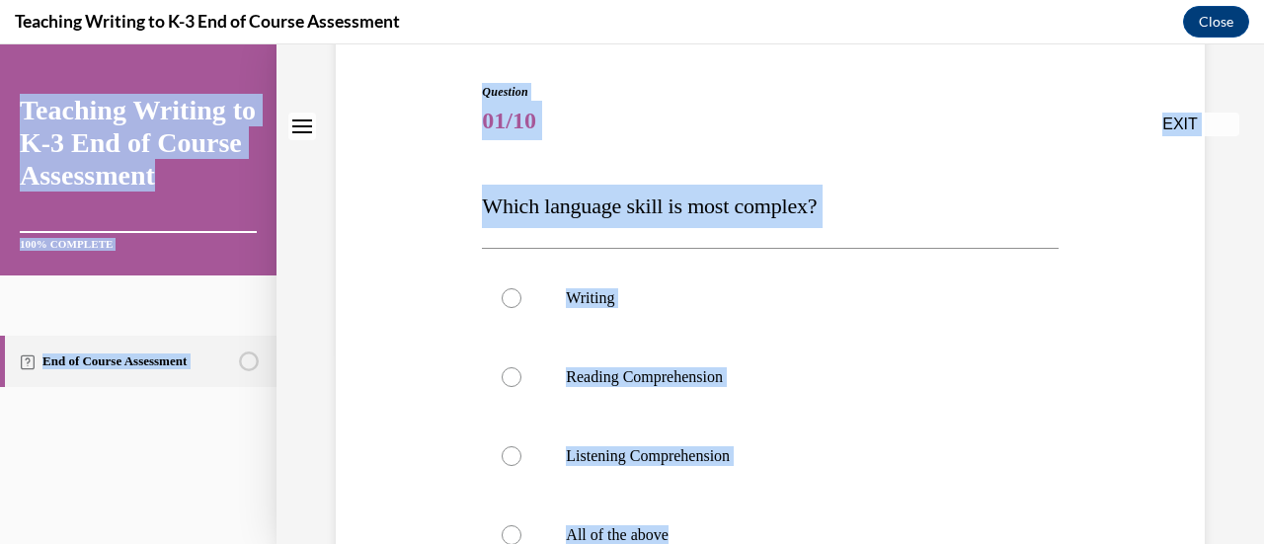
scroll to position [0, 0]
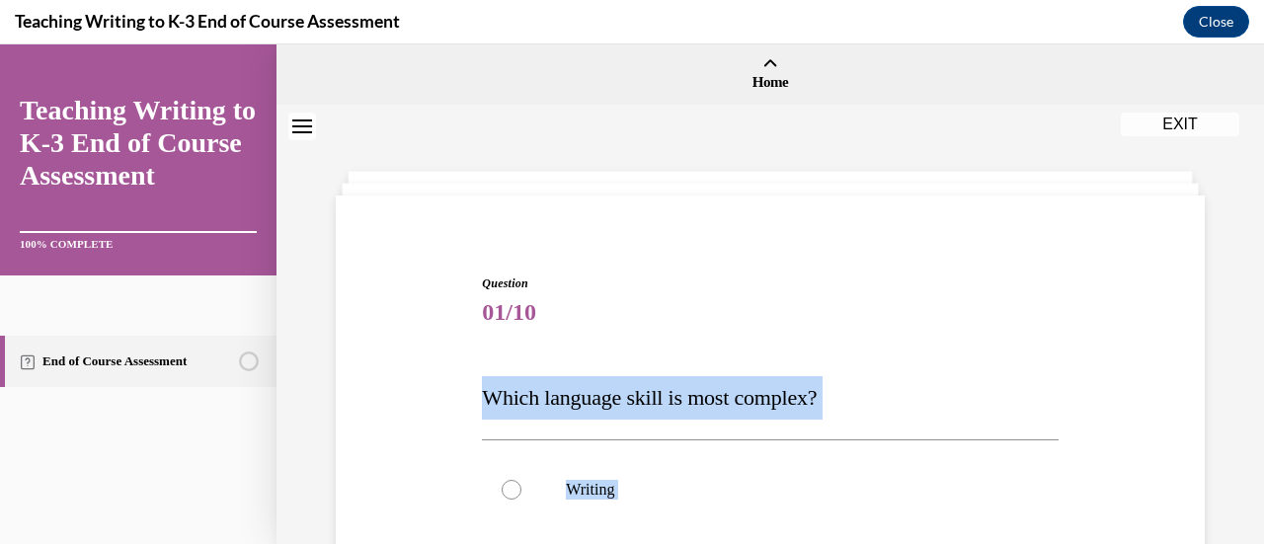
drag, startPoint x: 689, startPoint y: 413, endPoint x: 468, endPoint y: 399, distance: 221.7
copy div "Which language skill is most complex? Writing Reading Comprehension Listening C…"
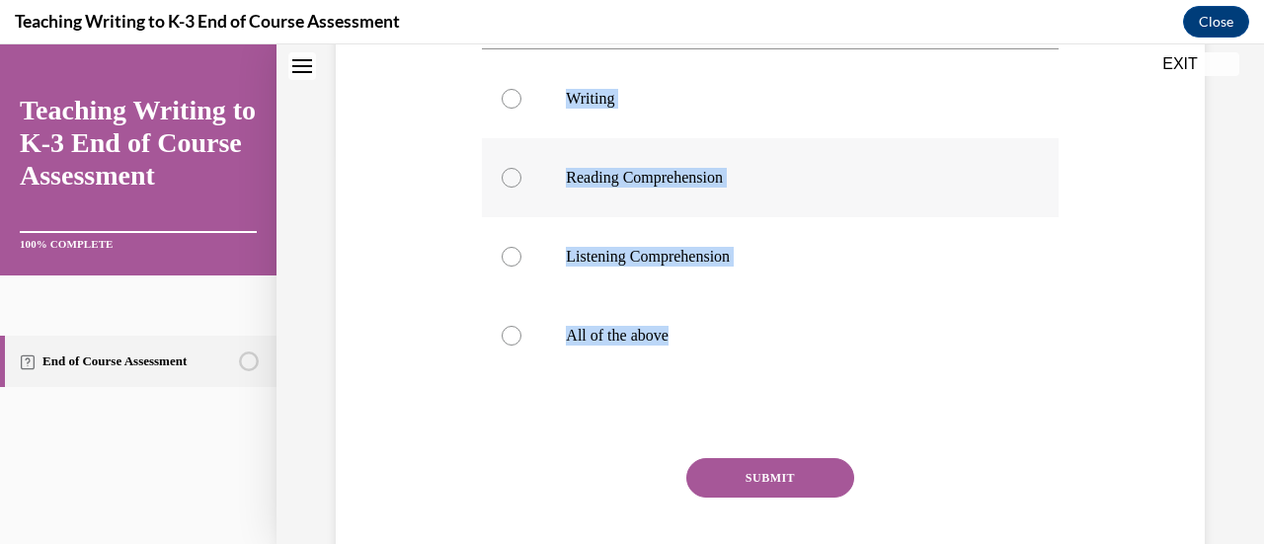
scroll to position [395, 0]
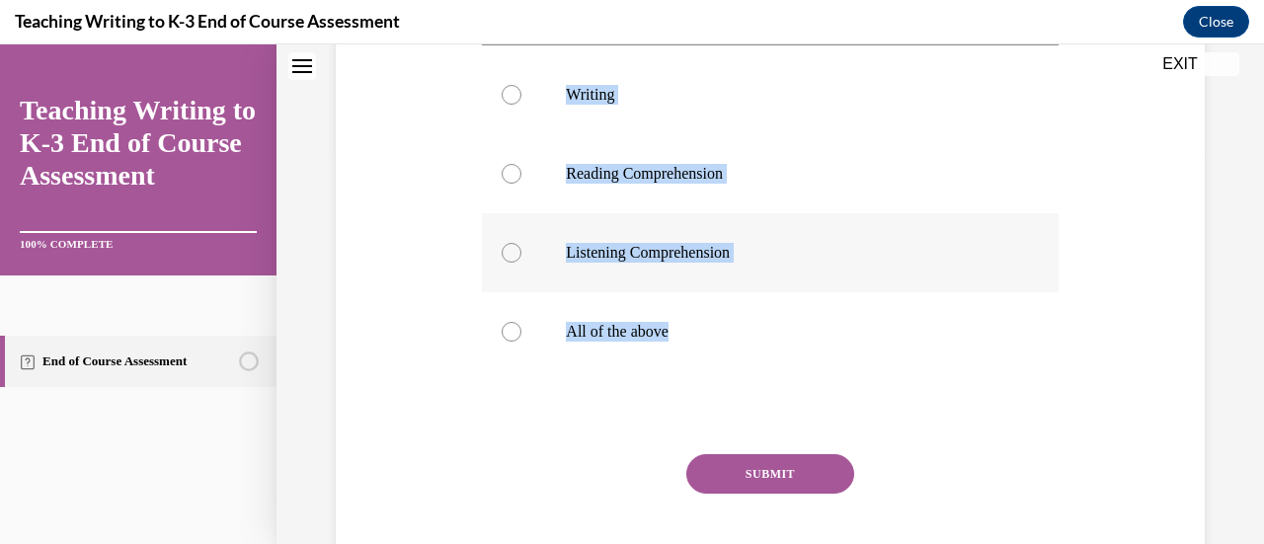
click at [663, 250] on p "Listening Comprehension" at bounding box center [787, 253] width 442 height 20
click at [521, 250] on input "Listening Comprehension" at bounding box center [512, 253] width 20 height 20
radio input "true"
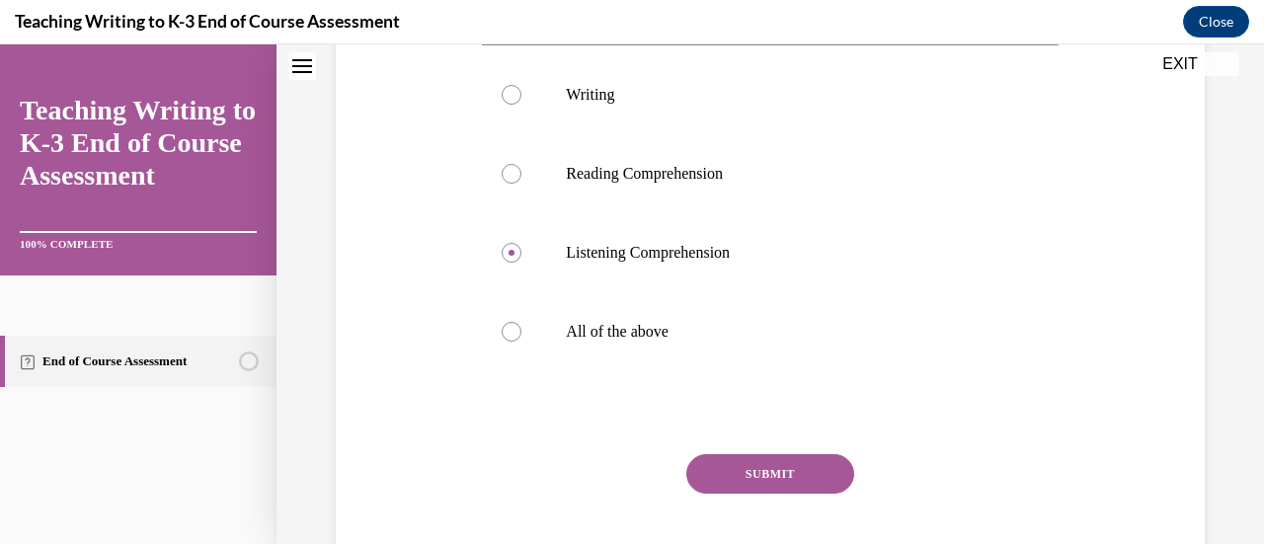
click at [776, 469] on button "SUBMIT" at bounding box center [770, 474] width 168 height 40
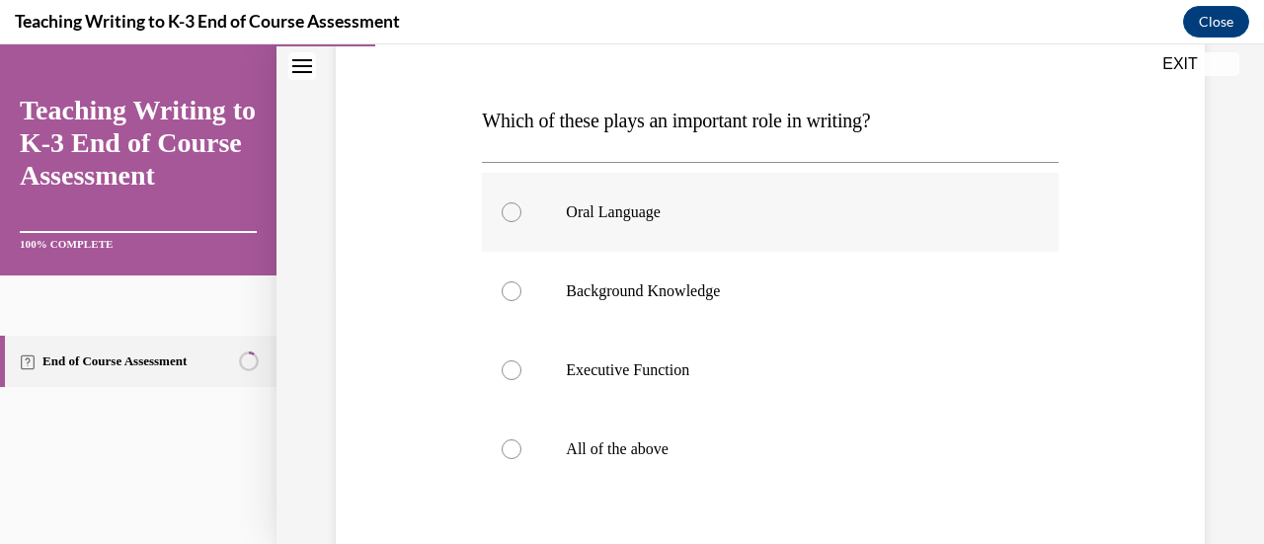
scroll to position [296, 0]
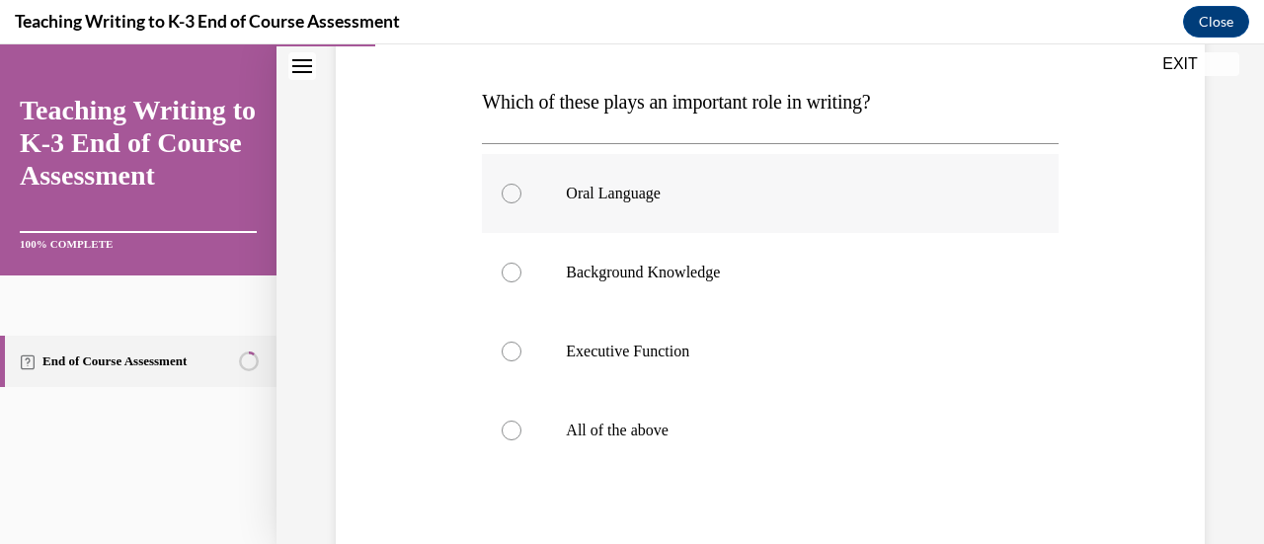
click at [692, 206] on label "Oral Language" at bounding box center [770, 193] width 576 height 79
click at [521, 203] on input "Oral Language" at bounding box center [512, 194] width 20 height 20
radio input "true"
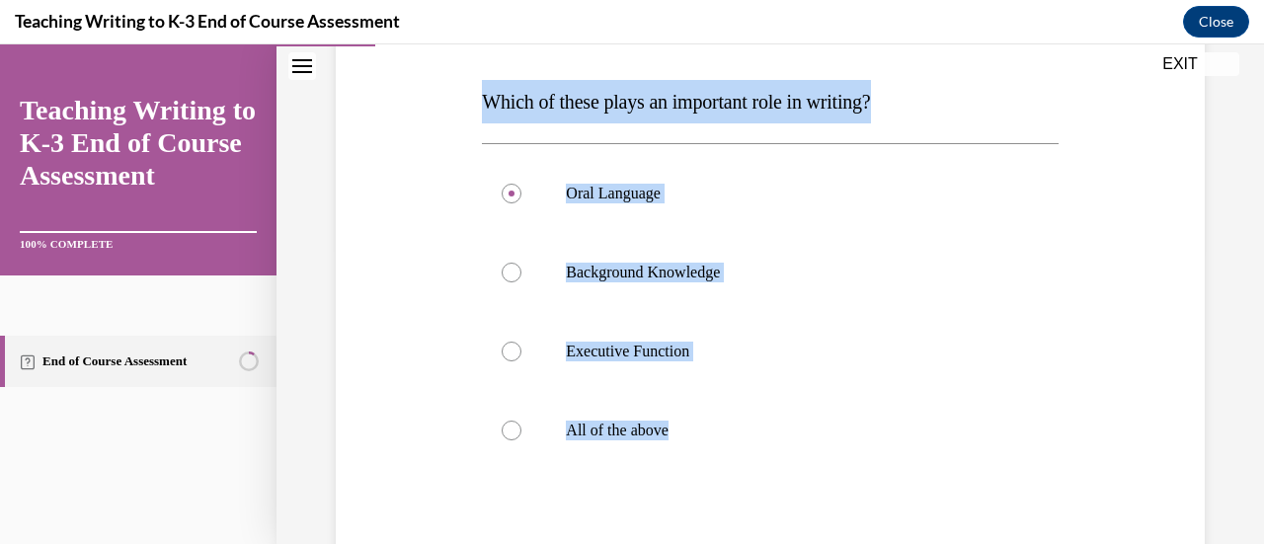
drag, startPoint x: 748, startPoint y: 444, endPoint x: 476, endPoint y: 95, distance: 442.7
click at [477, 95] on div "Question 02/10 Which of these plays an important role in writing? Oral Language…" at bounding box center [770, 332] width 586 height 766
copy div "Which of these plays an important role in writing? Oral Language Background Kno…"
click at [566, 436] on p "All of the above" at bounding box center [787, 431] width 442 height 20
click at [521, 436] on input "All of the above" at bounding box center [512, 431] width 20 height 20
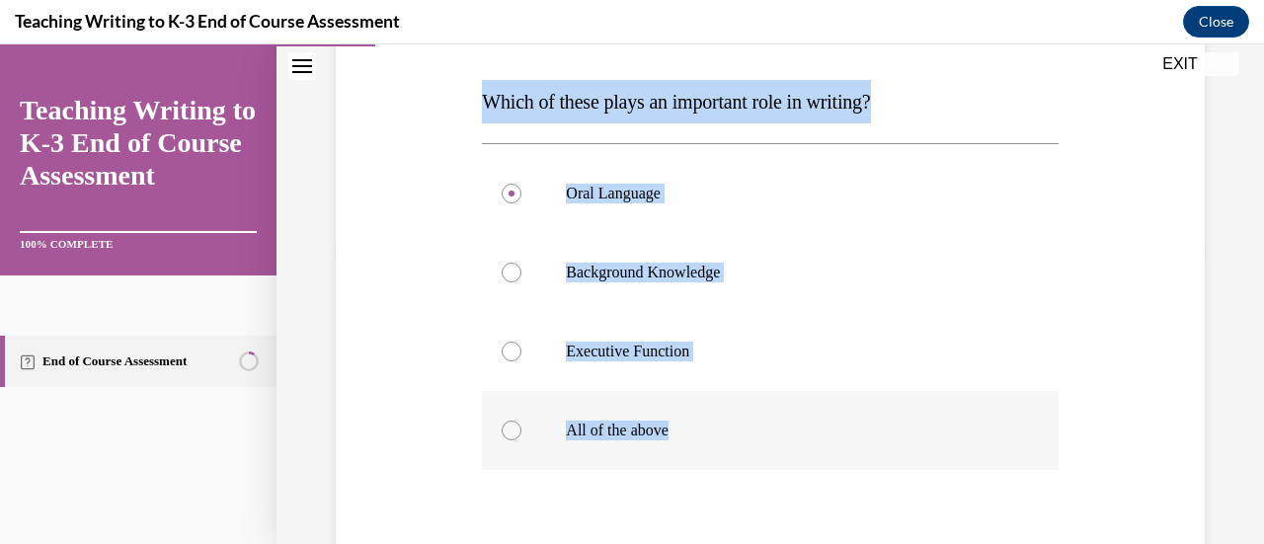
radio input "true"
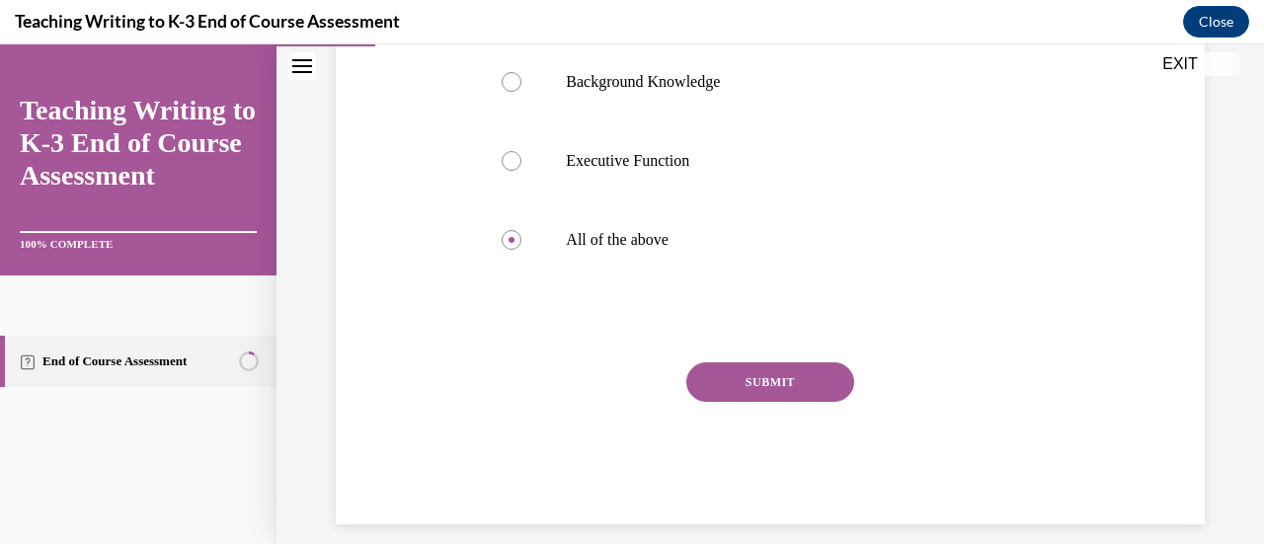
scroll to position [506, 0]
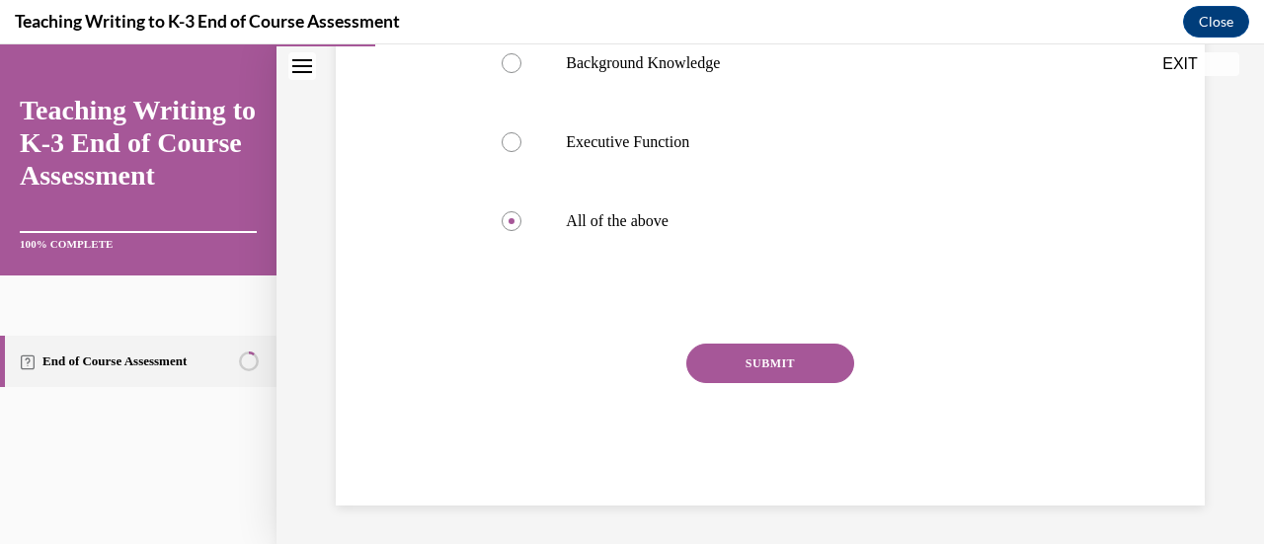
click at [719, 366] on button "SUBMIT" at bounding box center [770, 364] width 168 height 40
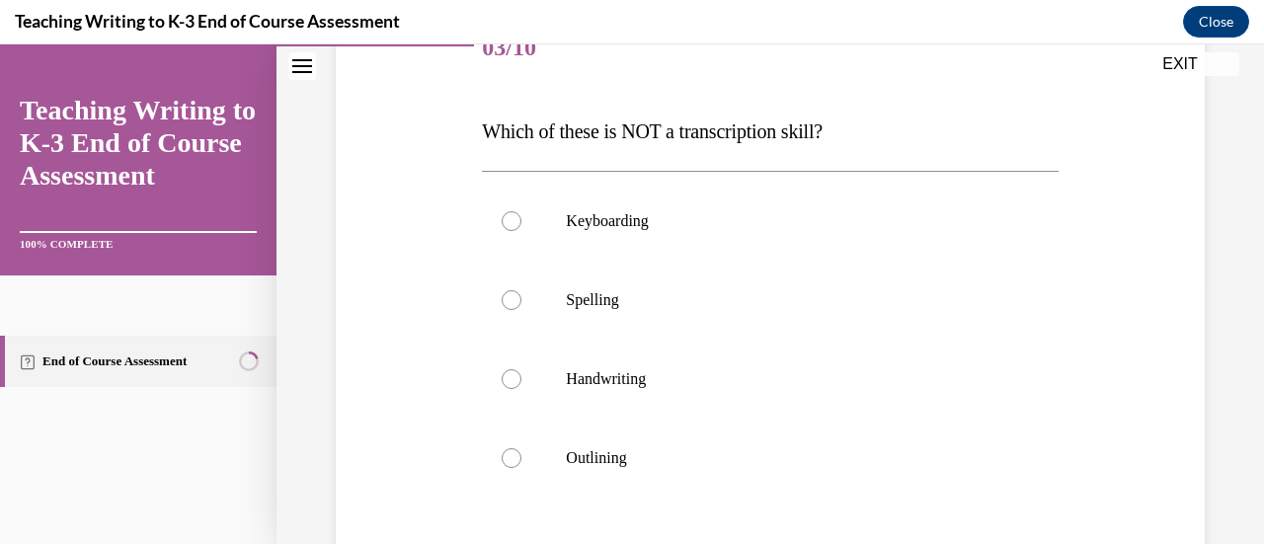
scroll to position [296, 0]
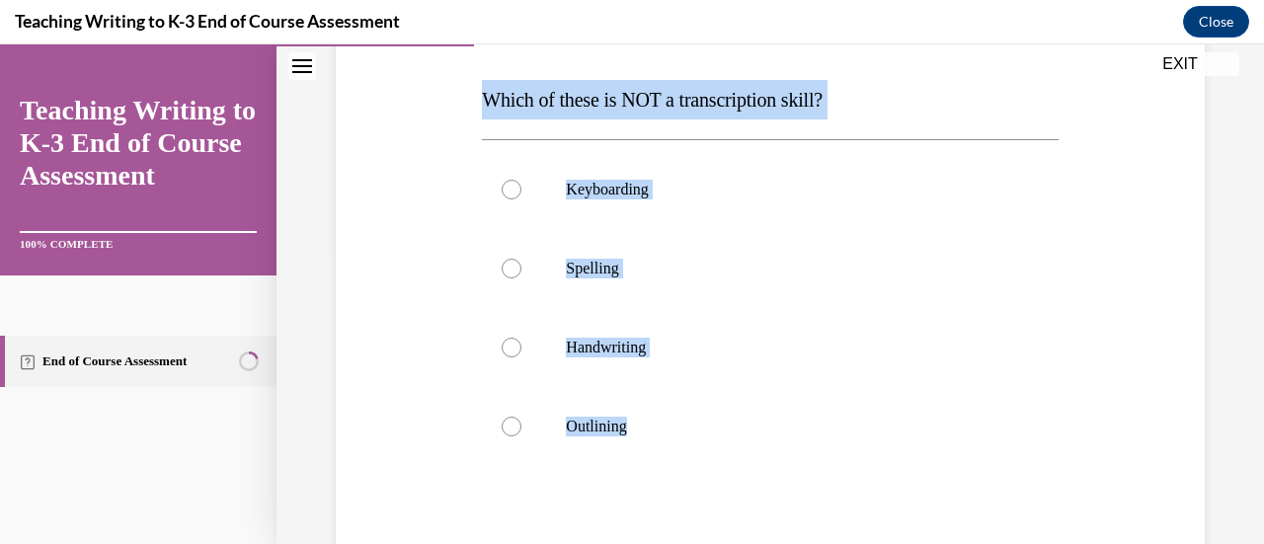
drag, startPoint x: 682, startPoint y: 432, endPoint x: 488, endPoint y: 108, distance: 377.9
click at [488, 108] on div "Question 03/10 Which of these is NOT a transcription skill? Keyboarding Spellin…" at bounding box center [770, 344] width 576 height 733
copy div "Which of these is NOT a transcription skill? Keyboarding Spelling Handwriting O…"
click at [608, 182] on p "Keyboarding" at bounding box center [787, 190] width 442 height 20
click at [521, 182] on input "Keyboarding" at bounding box center [512, 190] width 20 height 20
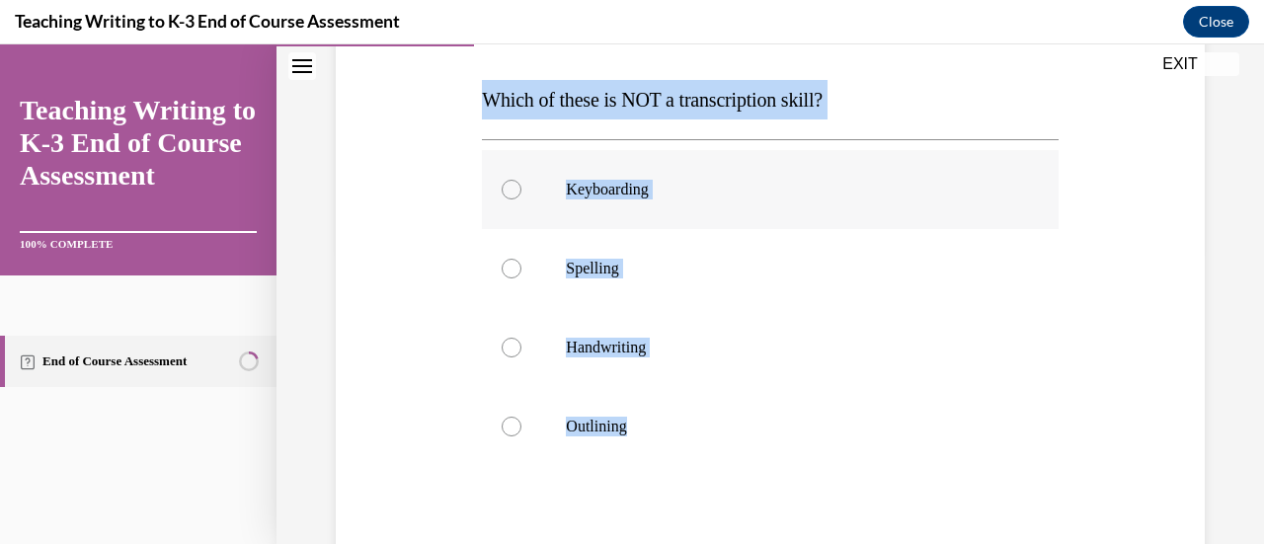
radio input "true"
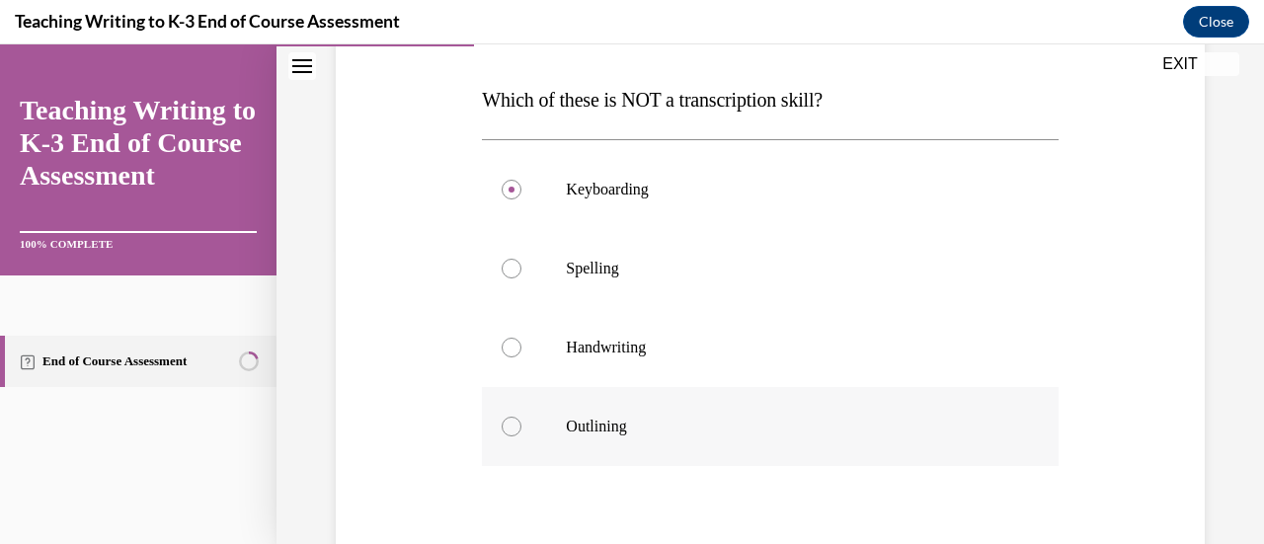
click at [603, 433] on p "Outlining" at bounding box center [787, 427] width 442 height 20
click at [521, 433] on input "Outlining" at bounding box center [512, 427] width 20 height 20
radio input "true"
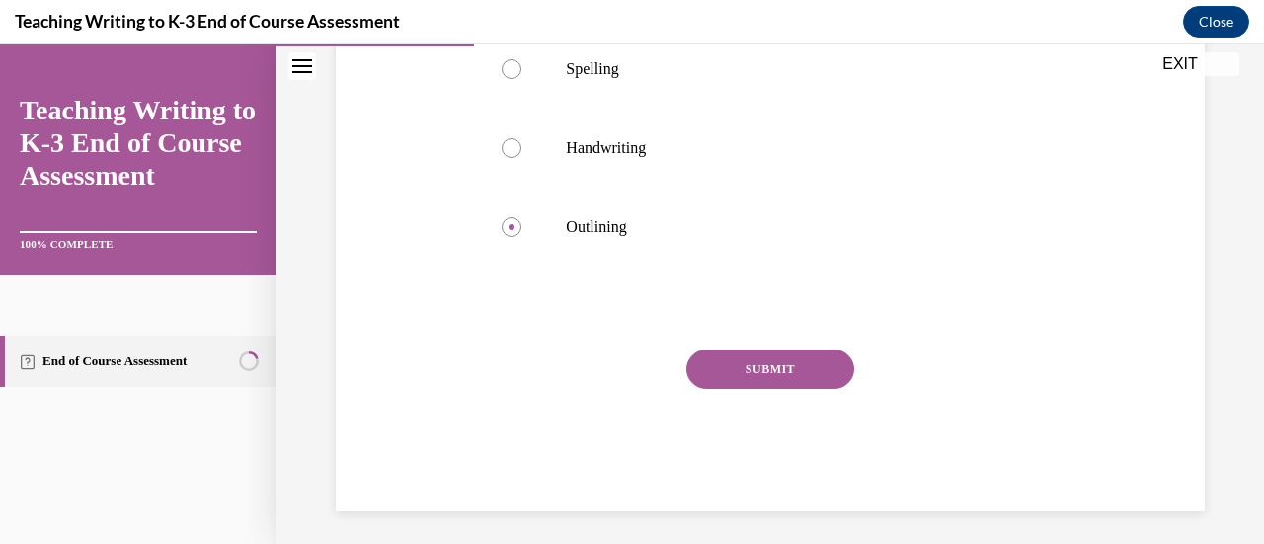
scroll to position [502, 0]
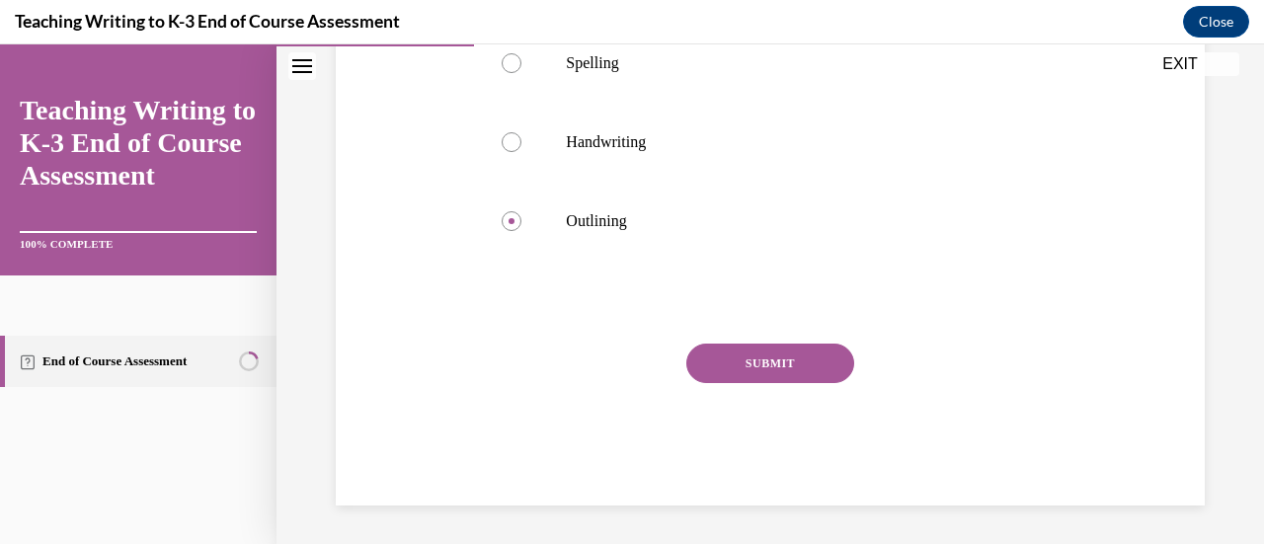
click at [783, 369] on button "SUBMIT" at bounding box center [770, 364] width 168 height 40
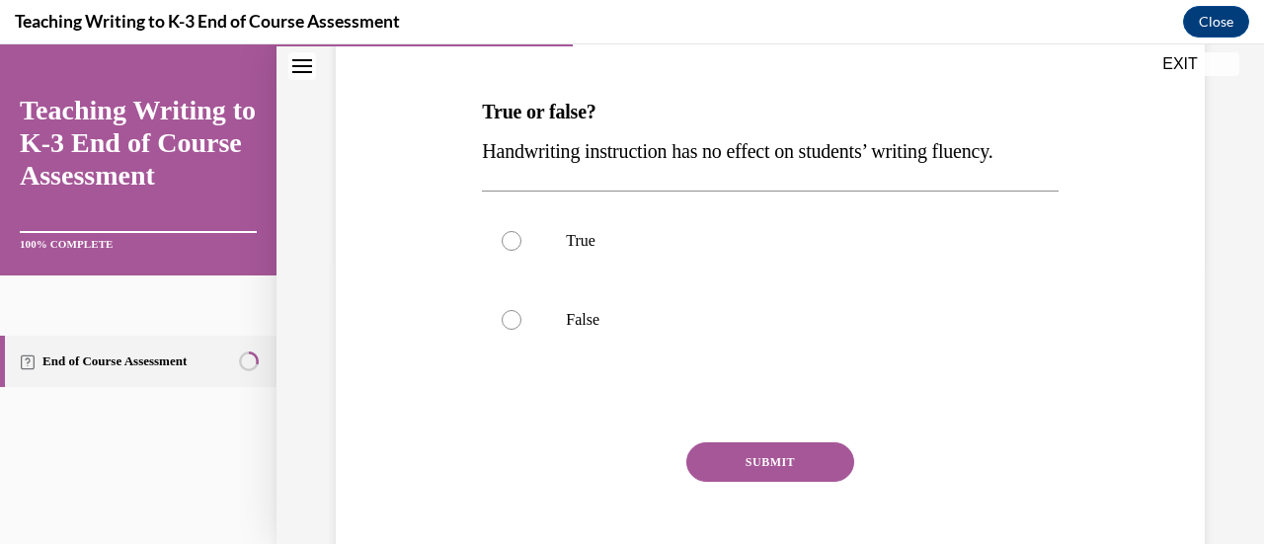
scroll to position [296, 0]
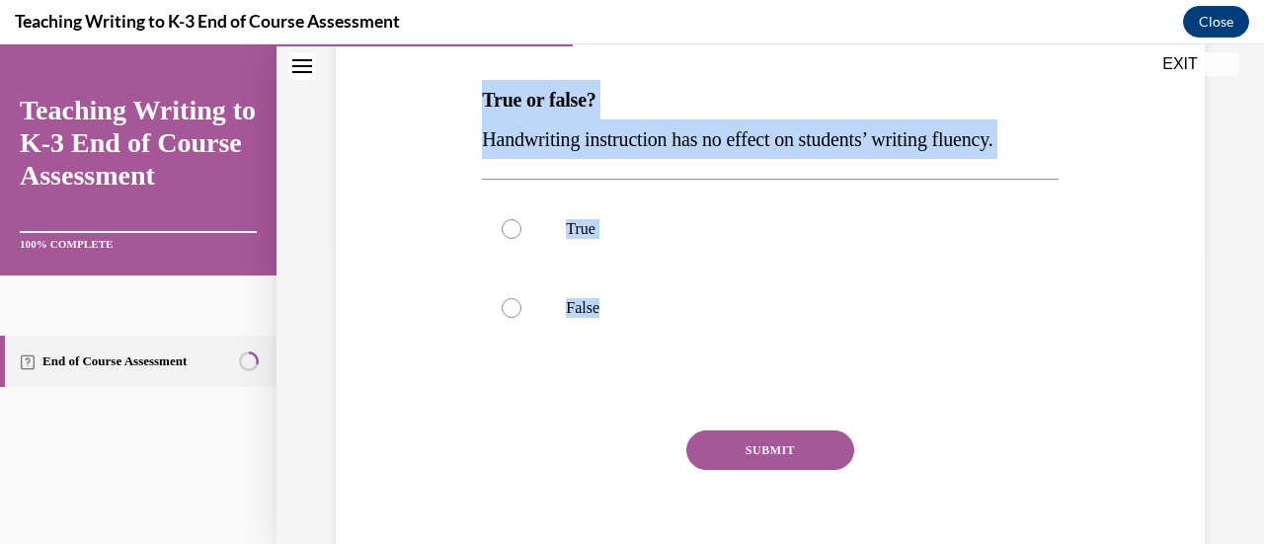
drag, startPoint x: 675, startPoint y: 317, endPoint x: 466, endPoint y: 95, distance: 304.6
click at [466, 95] on div "Question 04/10 True or false? Handwriting instruction has no effect on students…" at bounding box center [770, 256] width 879 height 674
copy div "True or false? Handwriting instruction has no effect on students’ writing fluen…"
click at [571, 328] on label "False" at bounding box center [770, 308] width 576 height 79
click at [521, 318] on input "False" at bounding box center [512, 308] width 20 height 20
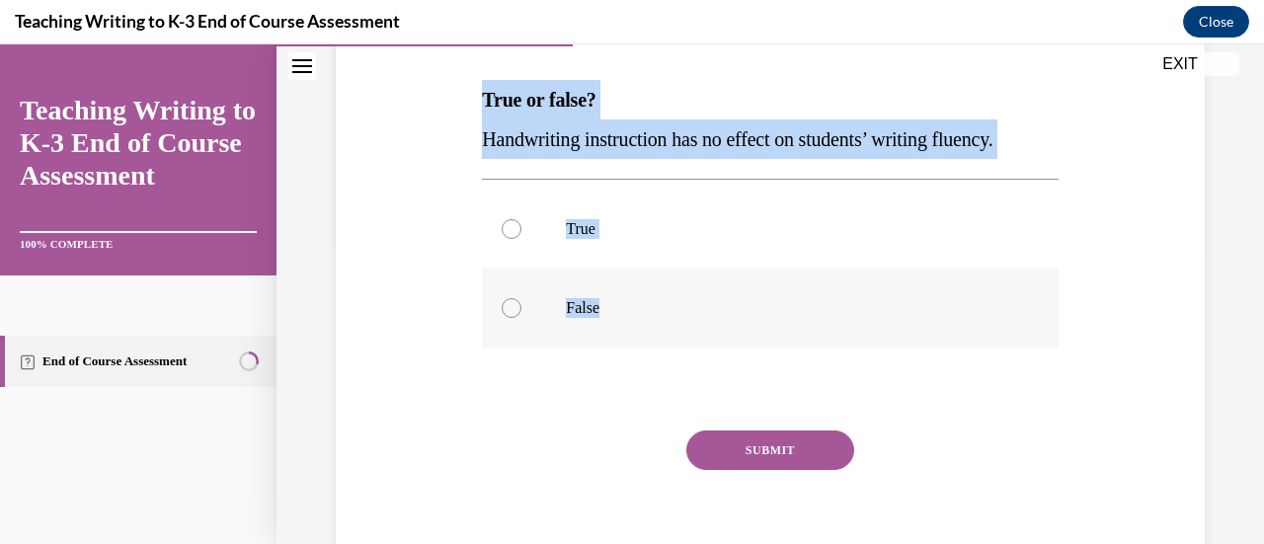
radio input "true"
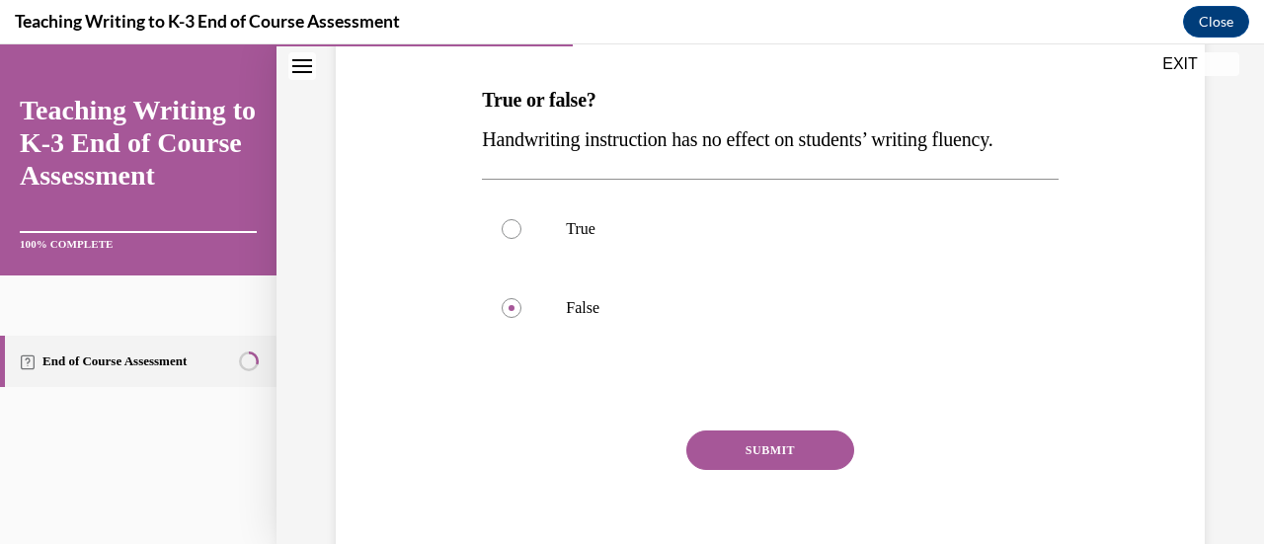
click at [762, 458] on button "SUBMIT" at bounding box center [770, 451] width 168 height 40
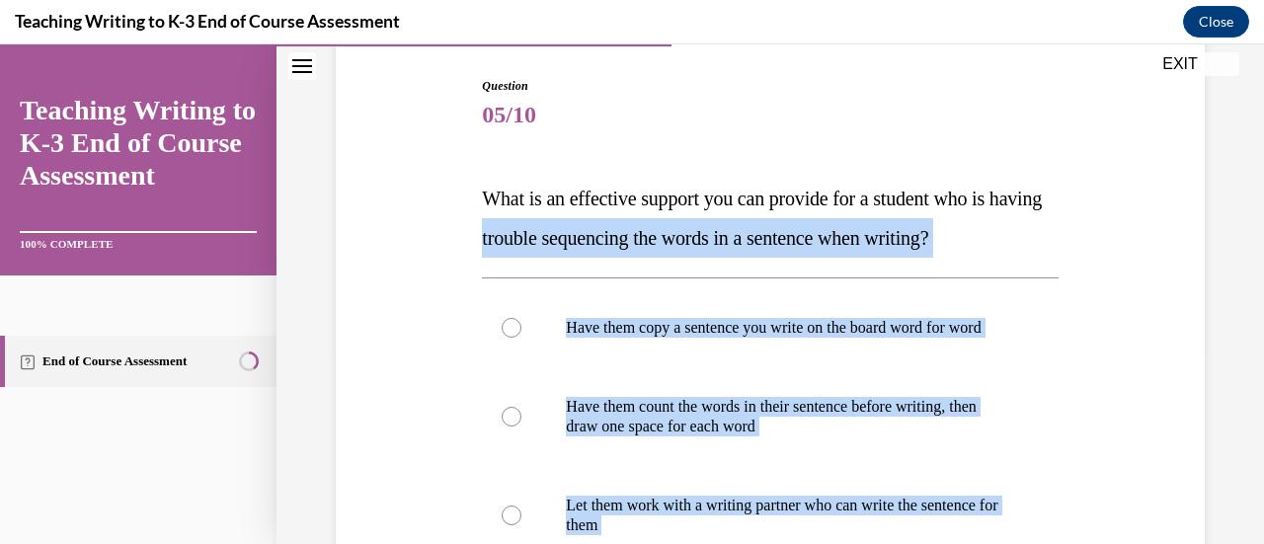
scroll to position [198, 0]
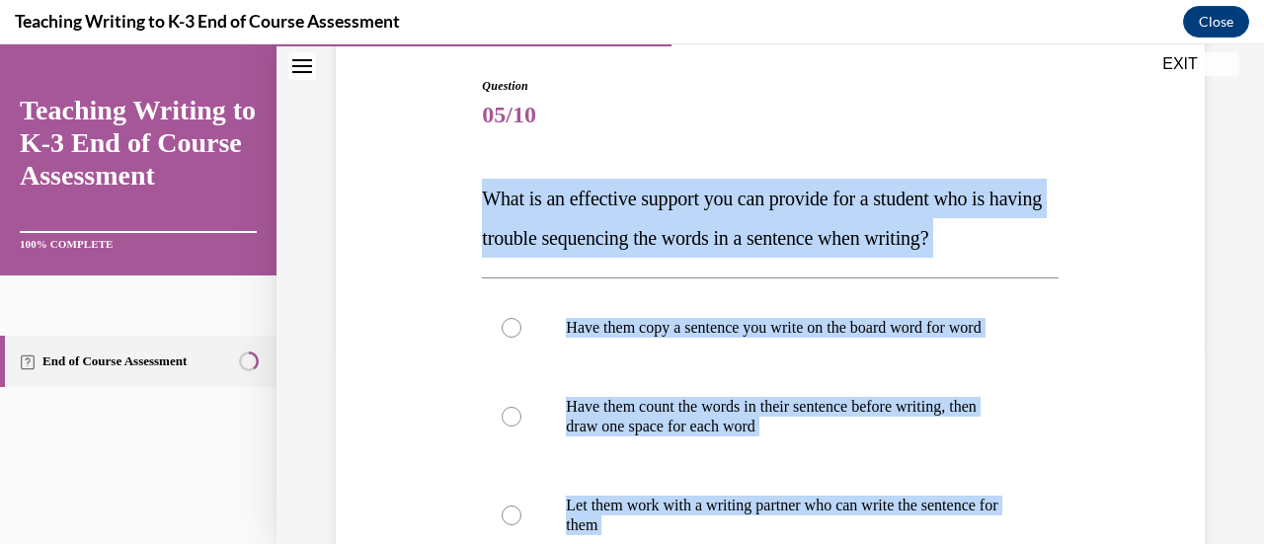
drag, startPoint x: 892, startPoint y: 442, endPoint x: 470, endPoint y: 190, distance: 491.7
click at [470, 190] on div "Question 05/10 What is an effective support you can provide for a student who i…" at bounding box center [770, 453] width 879 height 871
copy div "What is an effective support you can provide for a student who is having troubl…"
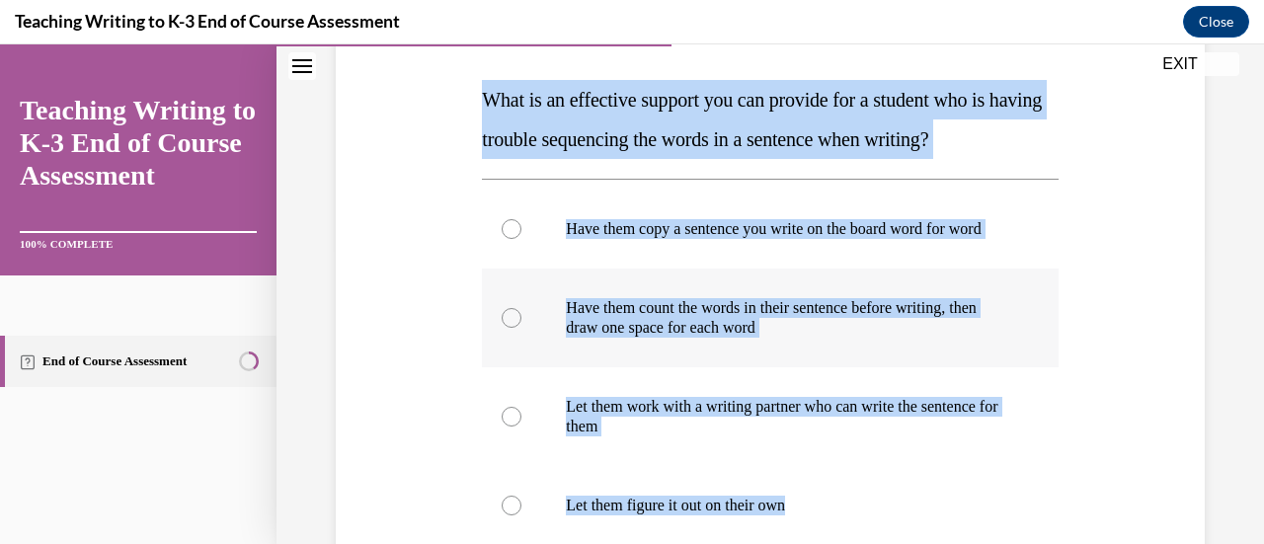
click at [710, 338] on p "Have them count the words in their sentence before writing, then draw one space…" at bounding box center [787, 318] width 442 height 40
click at [521, 328] on input "Have them count the words in their sentence before writing, then draw one space…" at bounding box center [512, 318] width 20 height 20
radio input "true"
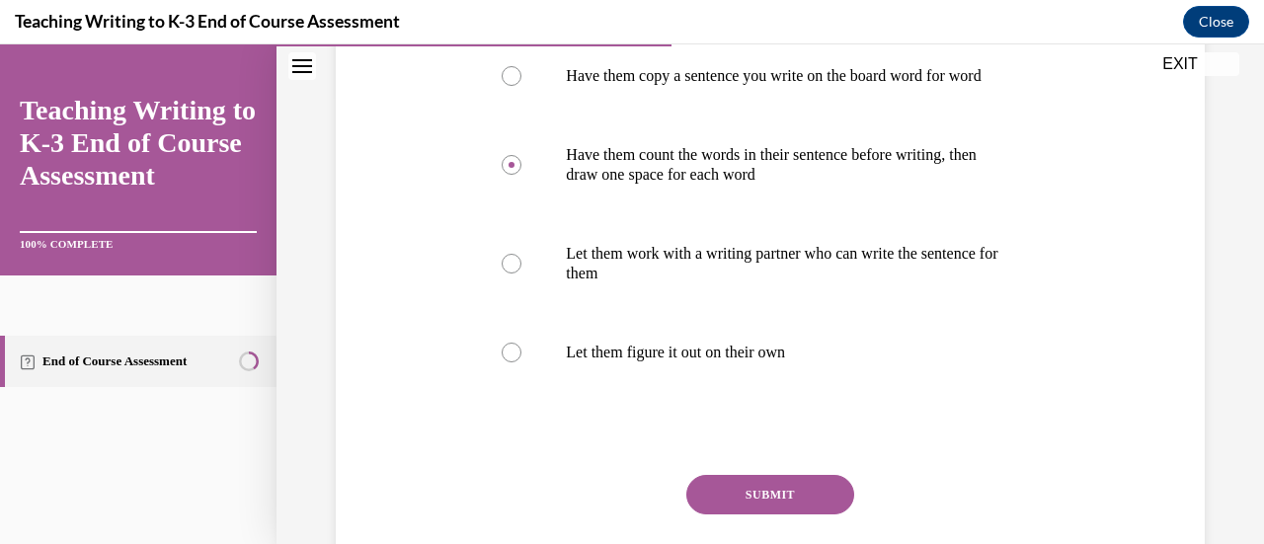
scroll to position [600, 0]
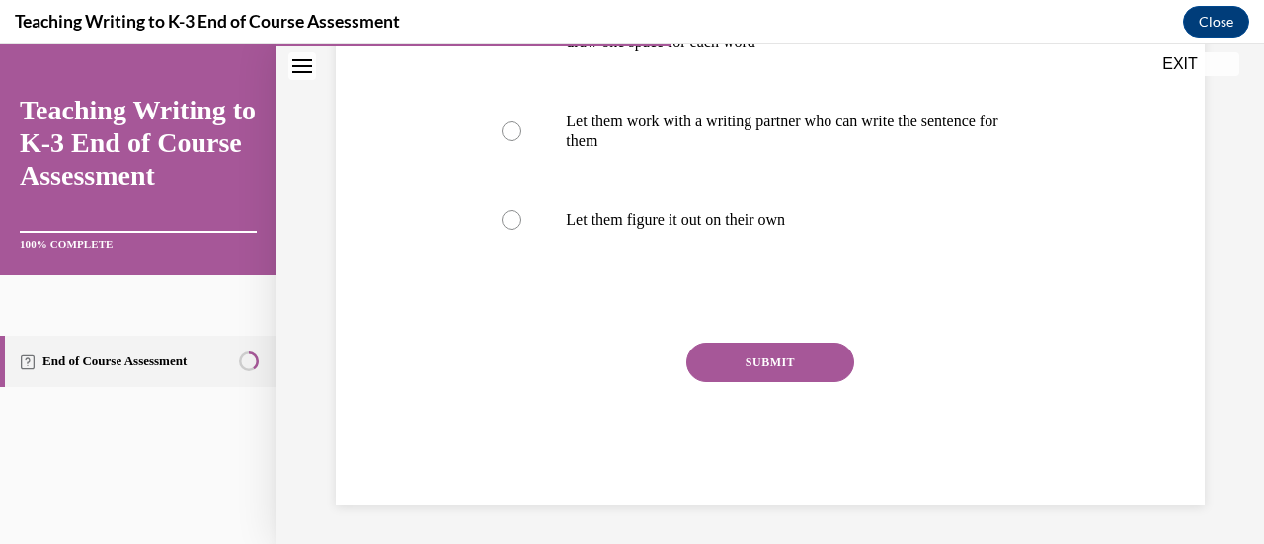
click at [794, 364] on button "SUBMIT" at bounding box center [770, 363] width 168 height 40
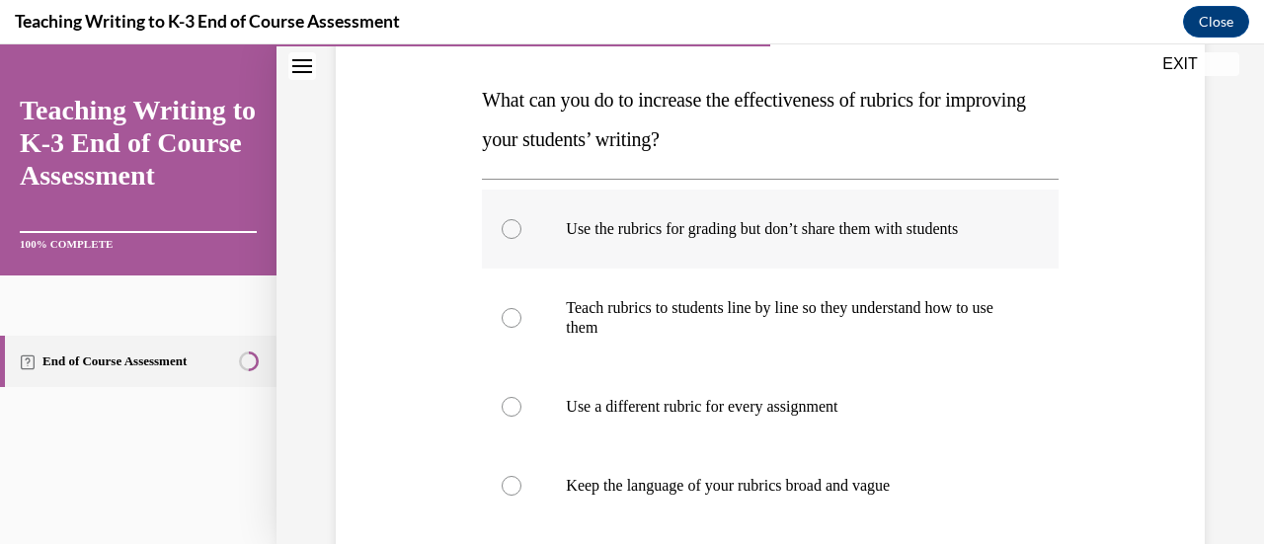
scroll to position [395, 0]
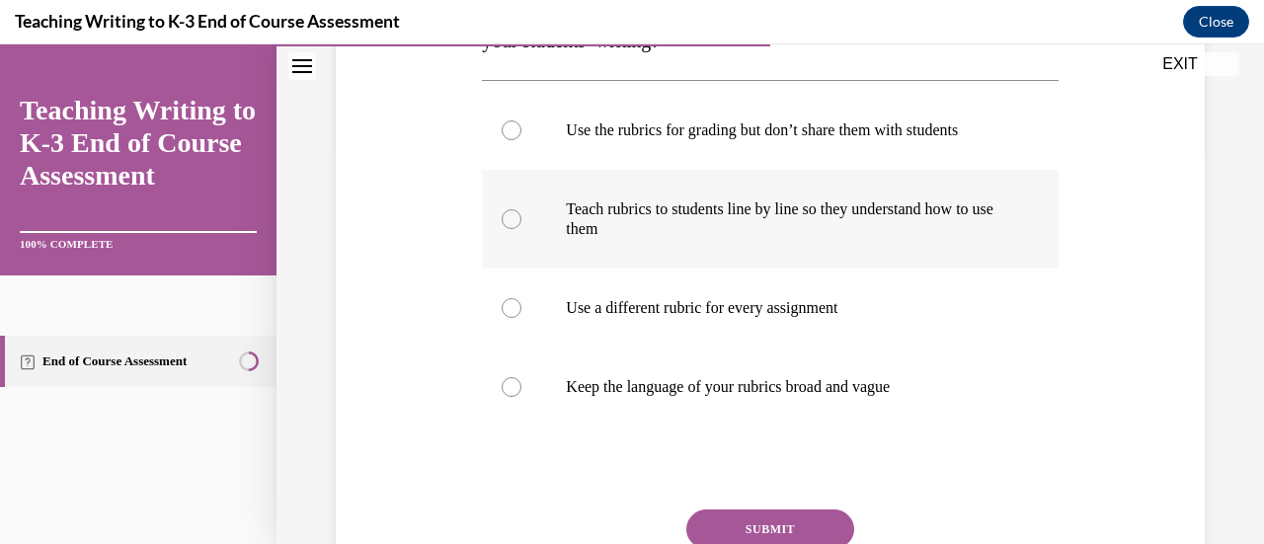
click at [720, 239] on label "Teach rubrics to students line by line so they understand how to use them" at bounding box center [770, 219] width 576 height 99
click at [521, 229] on input "Teach rubrics to students line by line so they understand how to use them" at bounding box center [512, 219] width 20 height 20
radio input "true"
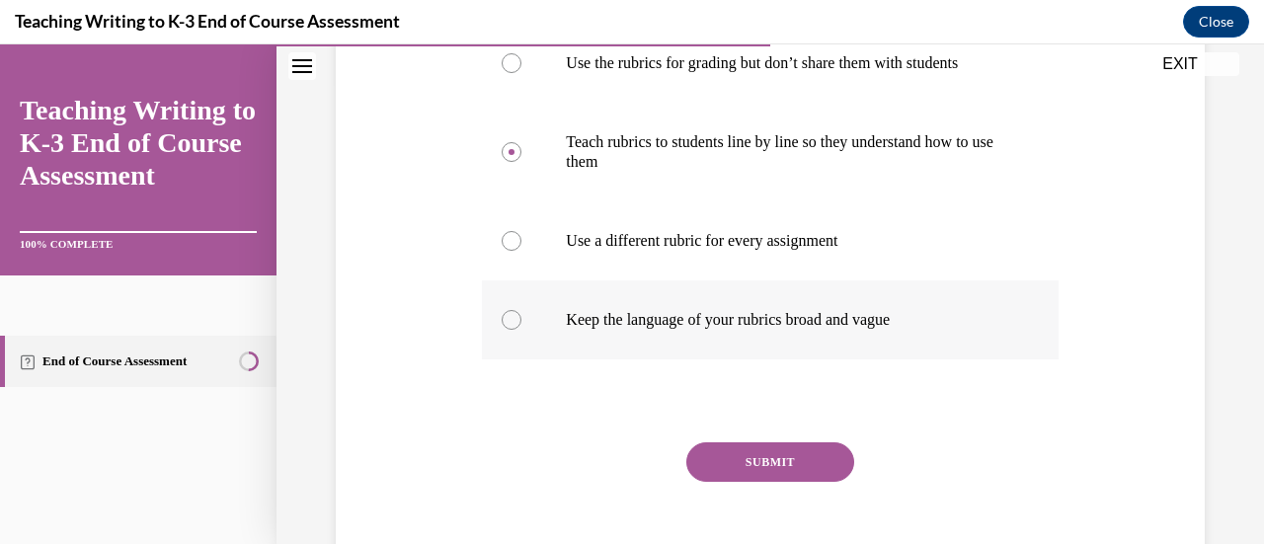
scroll to position [494, 0]
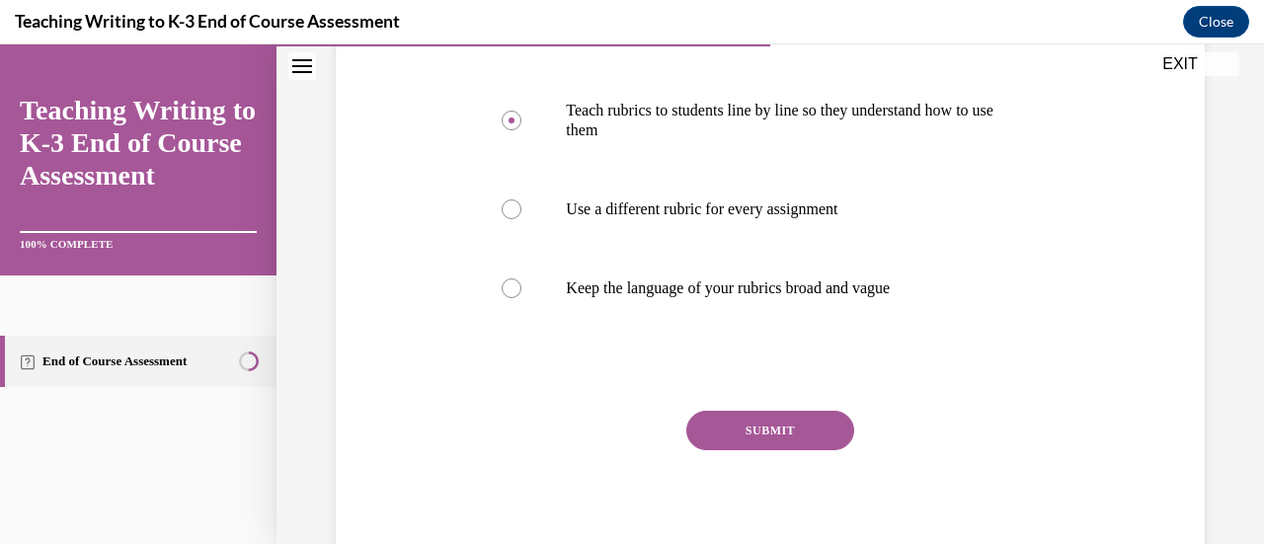
click at [790, 435] on button "SUBMIT" at bounding box center [770, 431] width 168 height 40
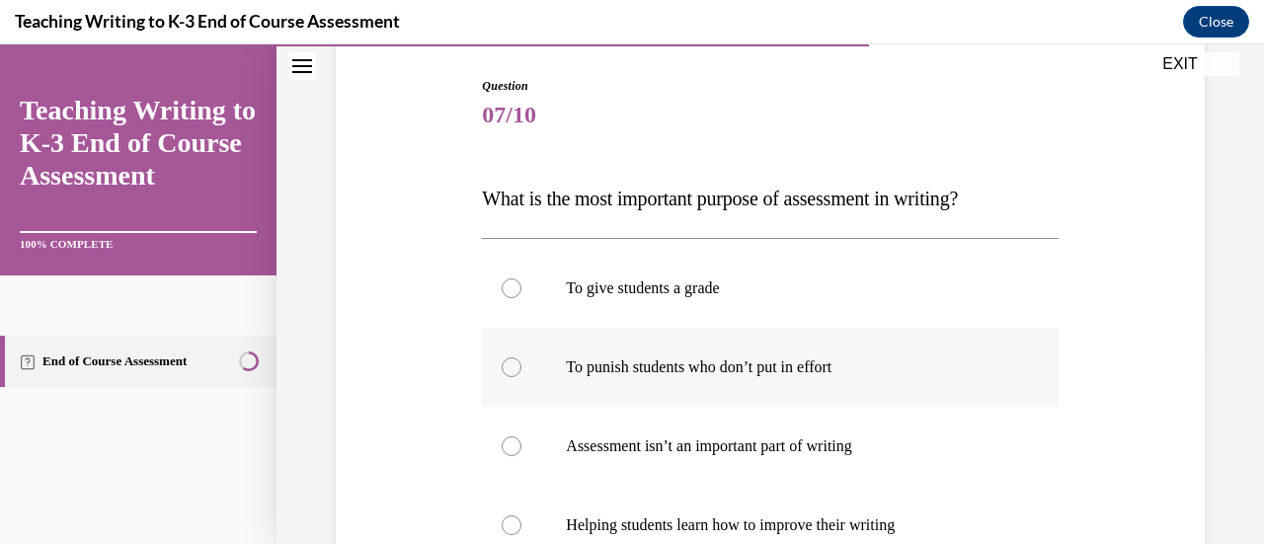
scroll to position [296, 0]
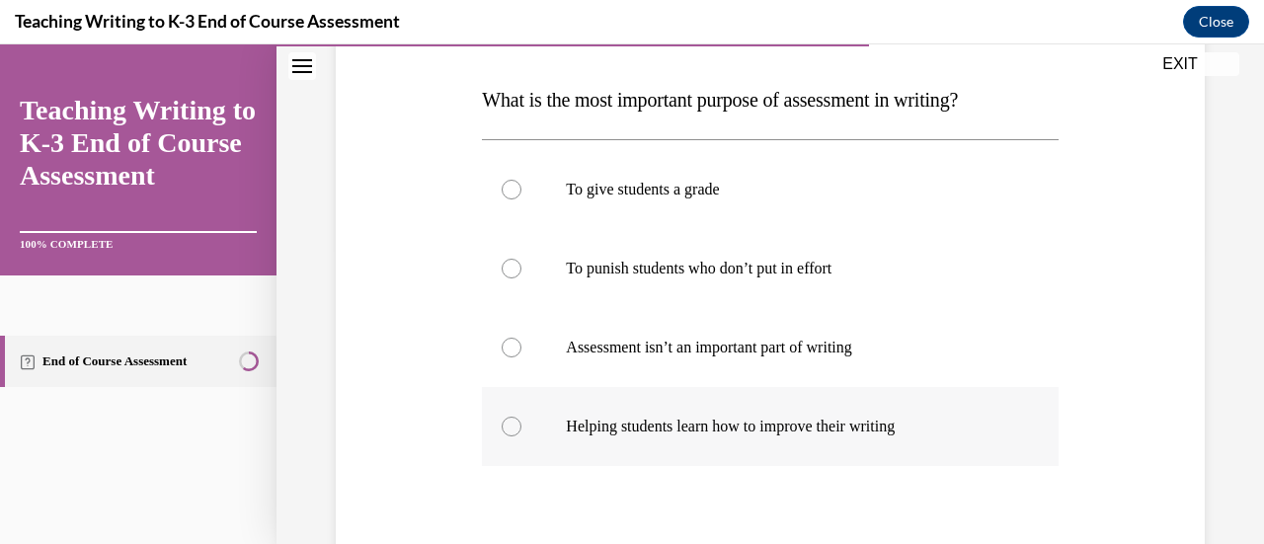
click at [713, 428] on p "Helping students learn how to improve their writing" at bounding box center [787, 427] width 442 height 20
click at [521, 428] on input "Helping students learn how to improve their writing" at bounding box center [512, 427] width 20 height 20
radio input "true"
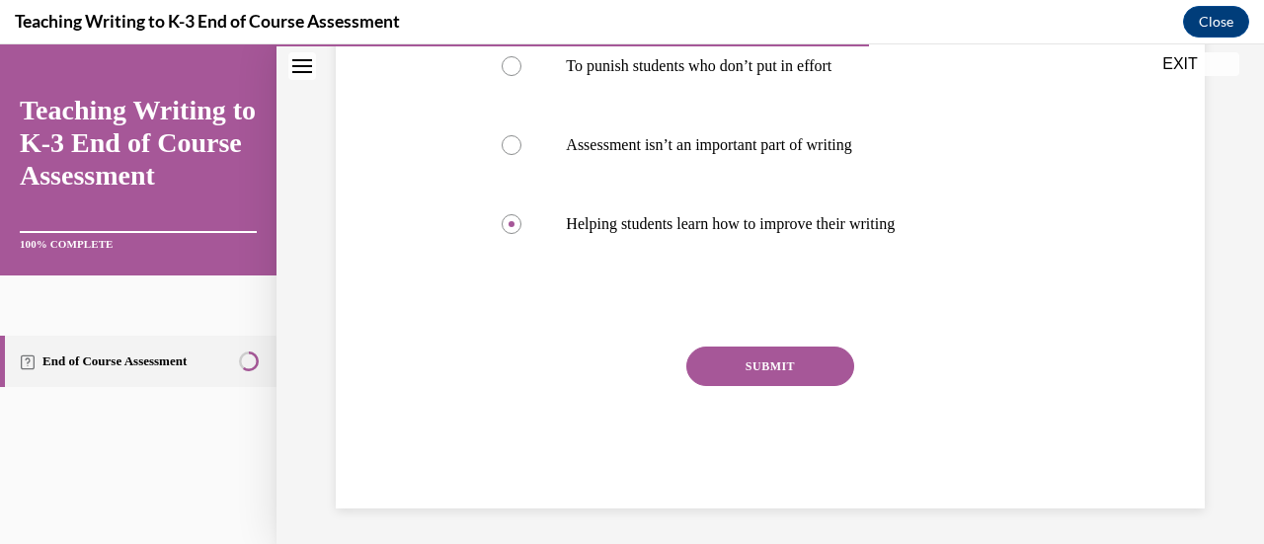
scroll to position [502, 0]
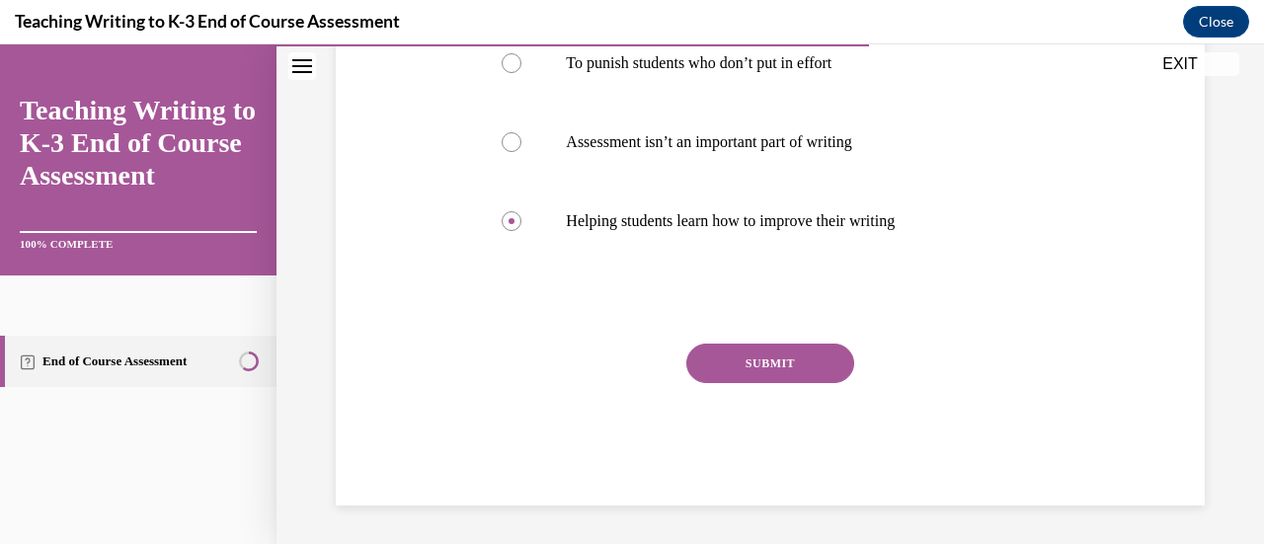
click at [758, 362] on button "SUBMIT" at bounding box center [770, 364] width 168 height 40
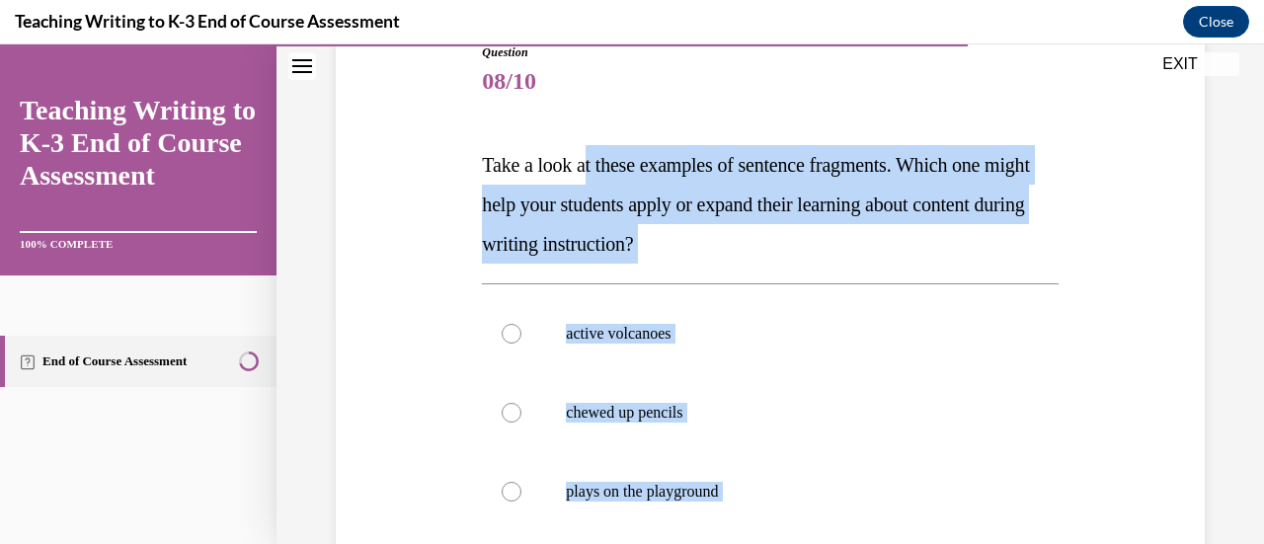
scroll to position [198, 0]
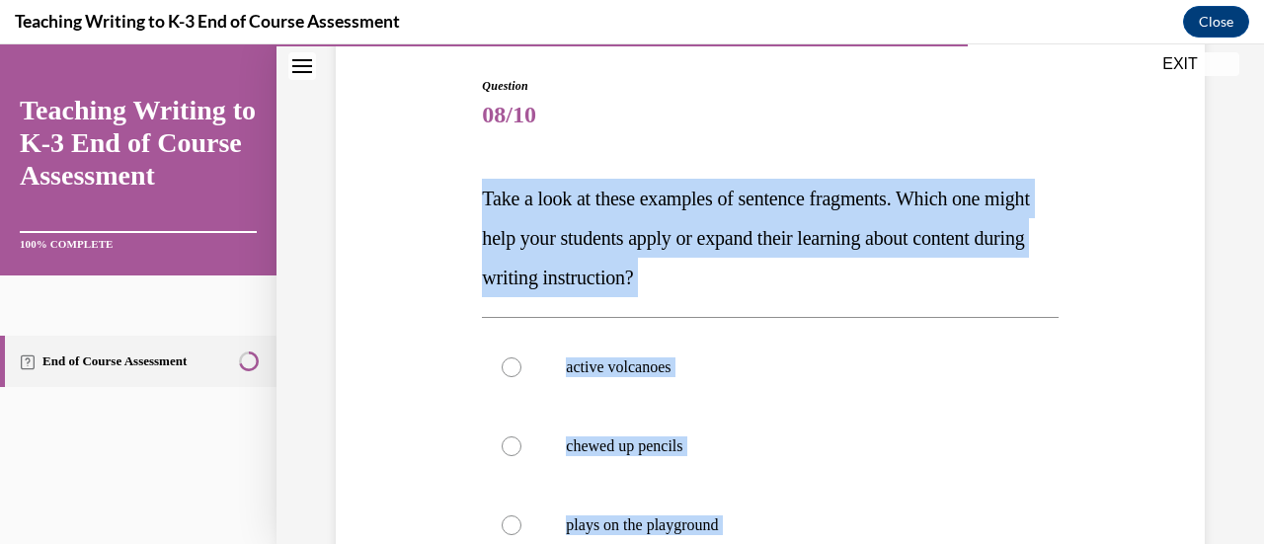
drag, startPoint x: 814, startPoint y: 323, endPoint x: 472, endPoint y: 182, distance: 369.8
click at [472, 182] on div "Question 08/10 Take a look at these examples of sentence fragments. Which one m…" at bounding box center [770, 453] width 879 height 871
copy div "Take a look at these examples of sentence fragments. Which one might help your …"
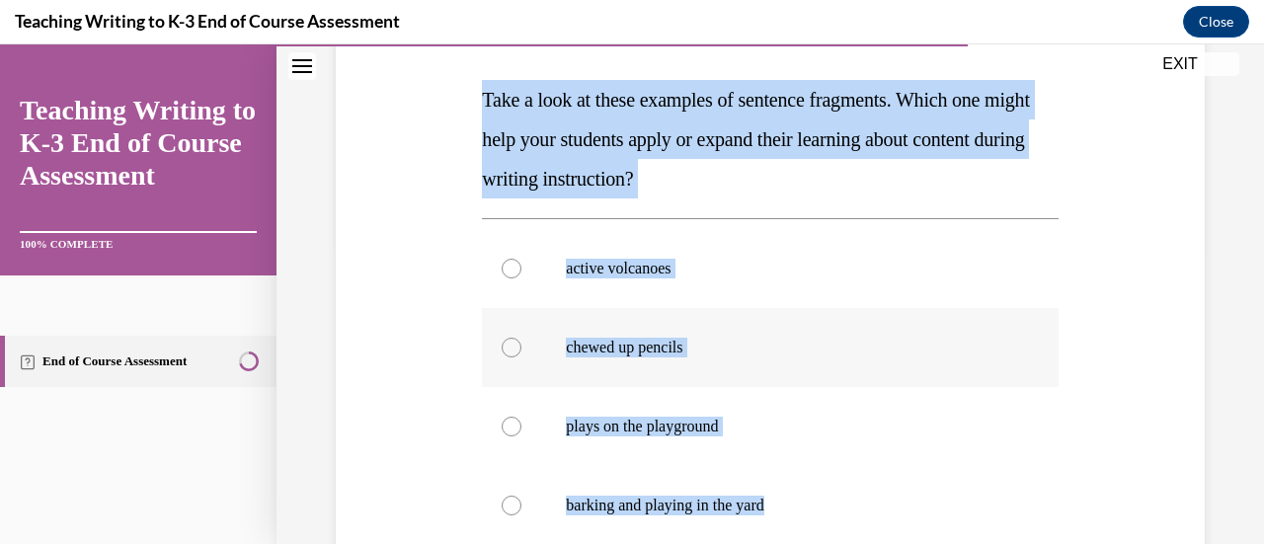
click at [622, 329] on label "chewed up pencils" at bounding box center [770, 347] width 576 height 79
click at [521, 338] on input "chewed up pencils" at bounding box center [512, 348] width 20 height 20
radio input "true"
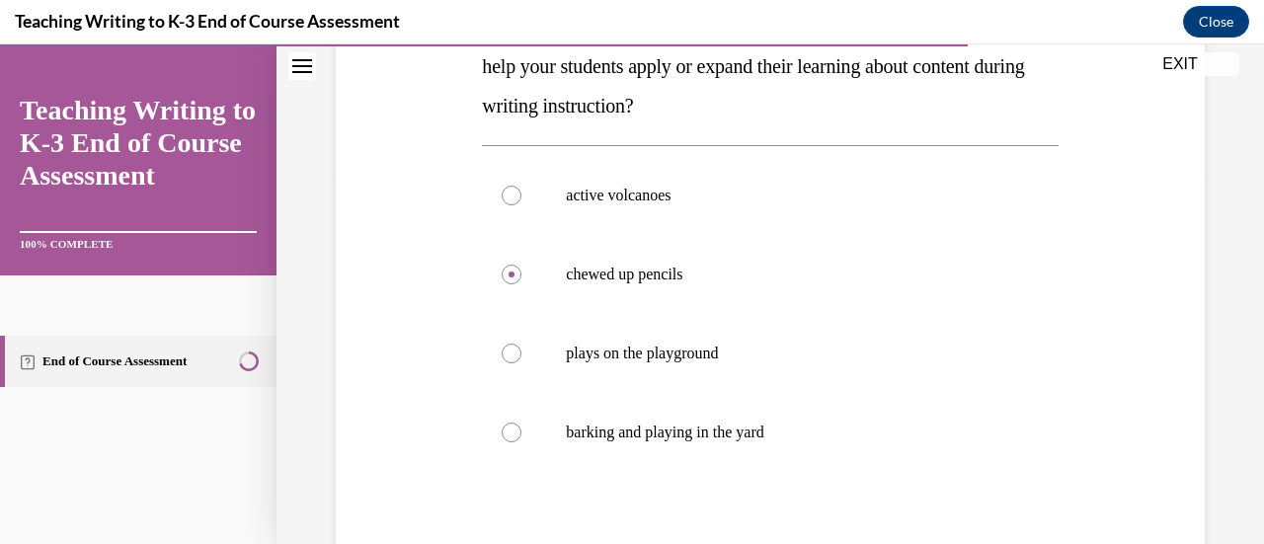
scroll to position [581, 0]
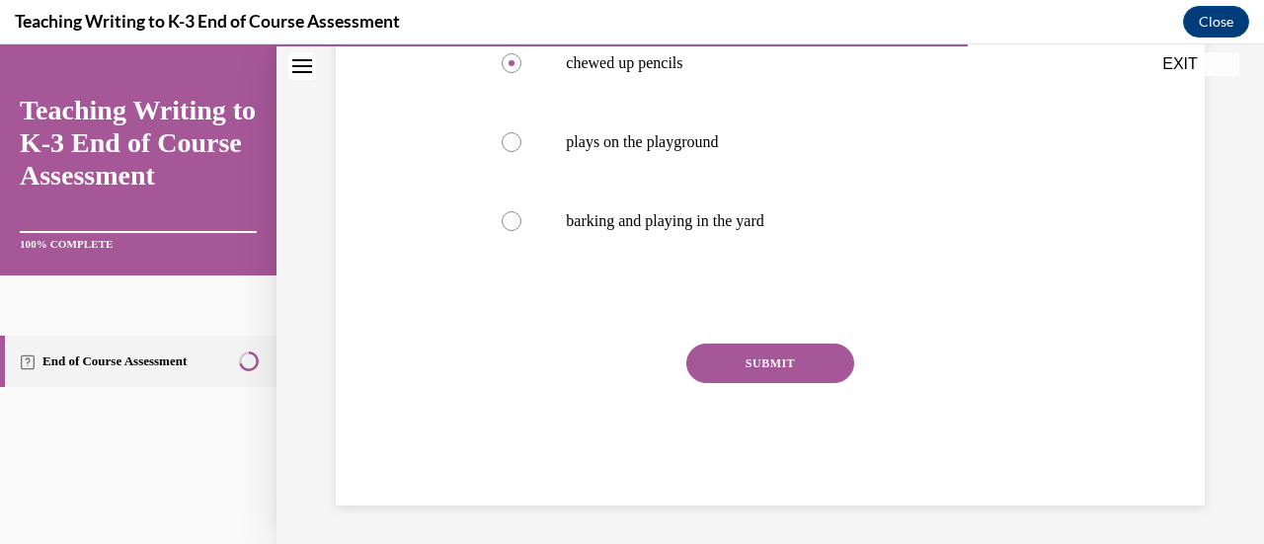
click at [782, 366] on button "SUBMIT" at bounding box center [770, 364] width 168 height 40
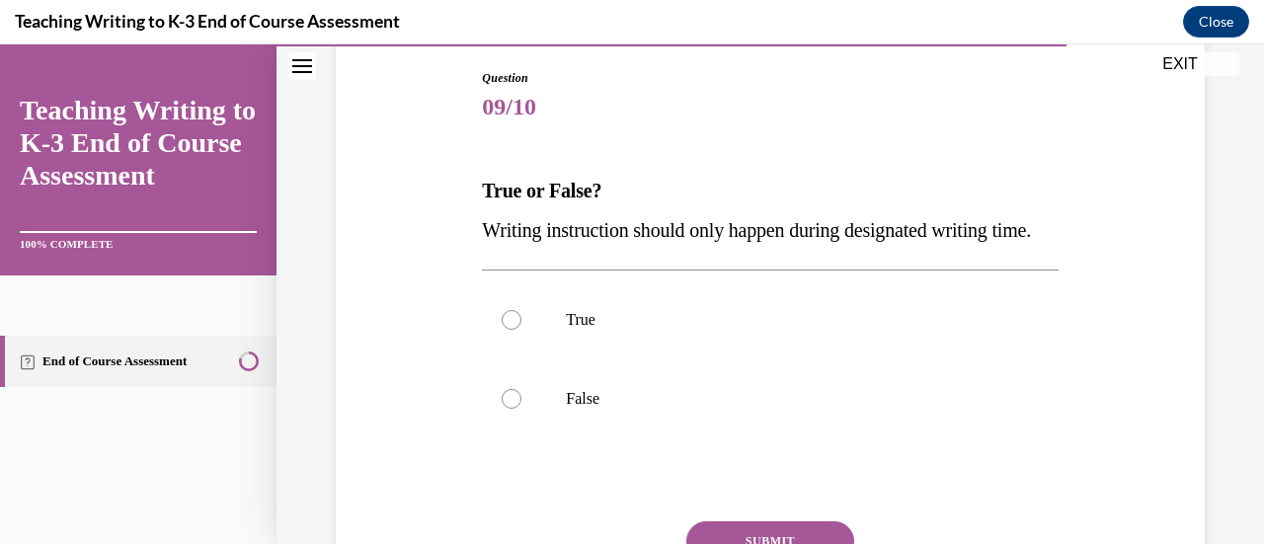
scroll to position [296, 0]
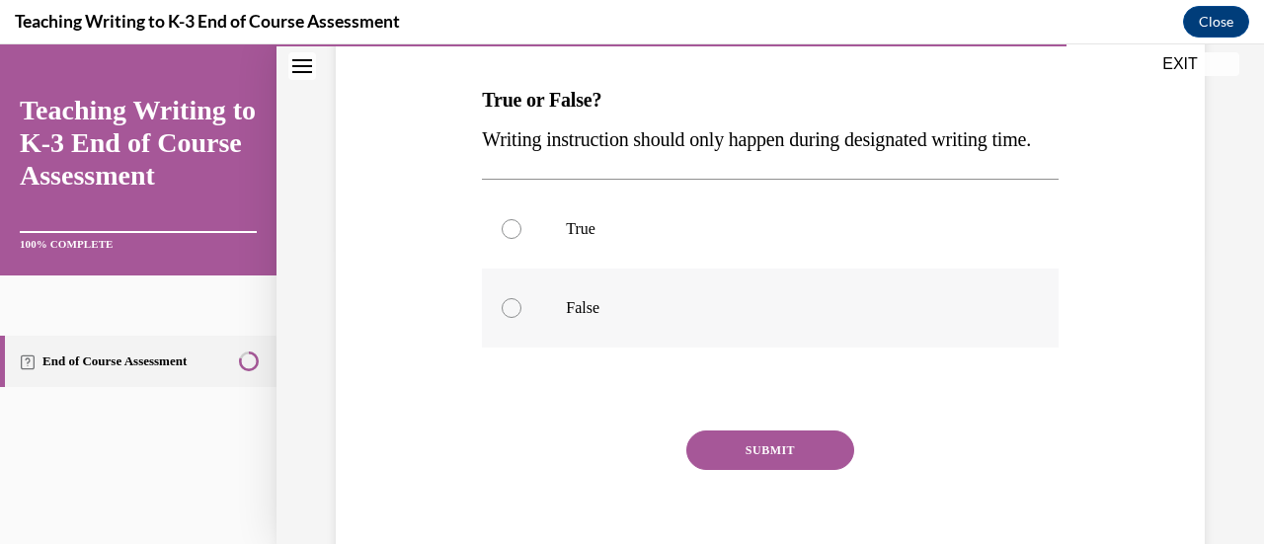
click at [612, 318] on p "False" at bounding box center [787, 308] width 442 height 20
click at [521, 318] on input "False" at bounding box center [512, 308] width 20 height 20
radio input "true"
click at [772, 470] on button "SUBMIT" at bounding box center [770, 451] width 168 height 40
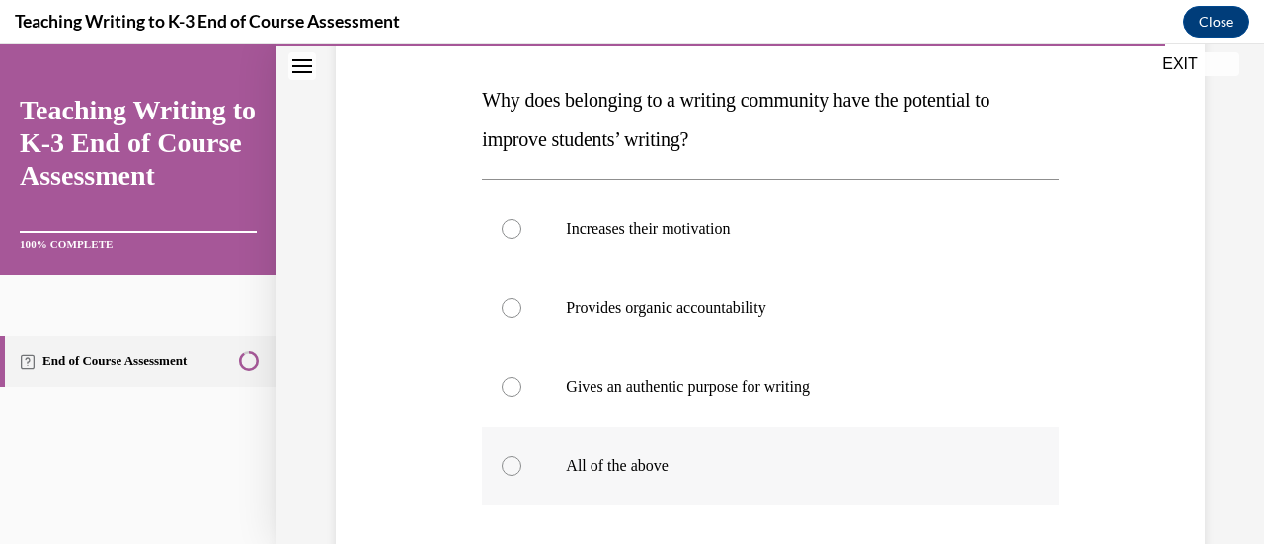
click at [693, 477] on label "All of the above" at bounding box center [770, 466] width 576 height 79
click at [521, 476] on input "All of the above" at bounding box center [512, 466] width 20 height 20
radio input "true"
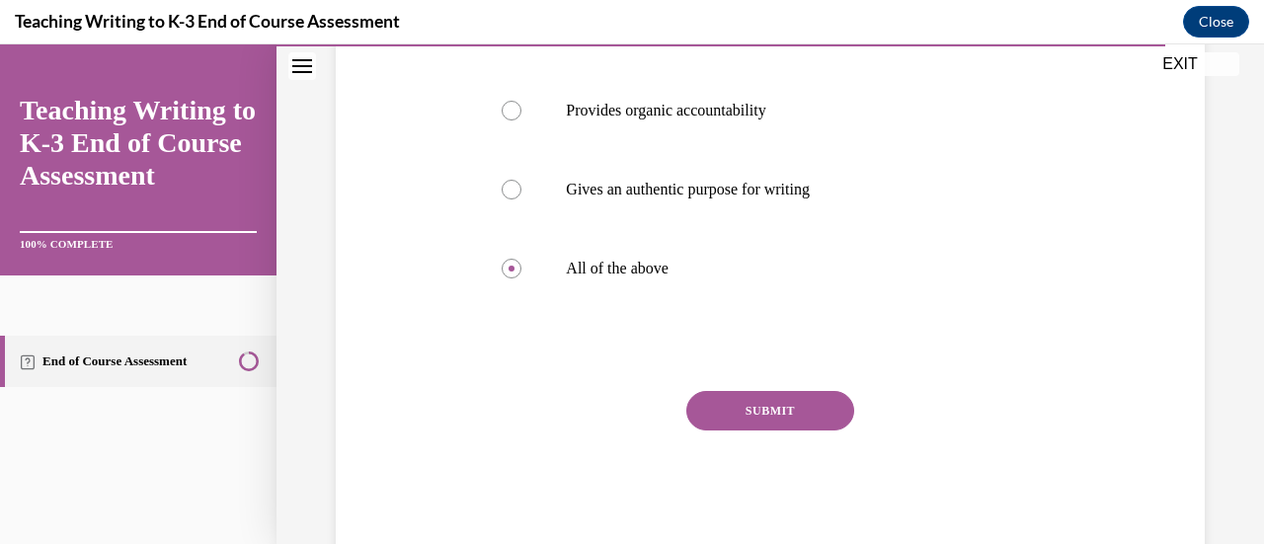
click at [776, 413] on button "SUBMIT" at bounding box center [770, 411] width 168 height 40
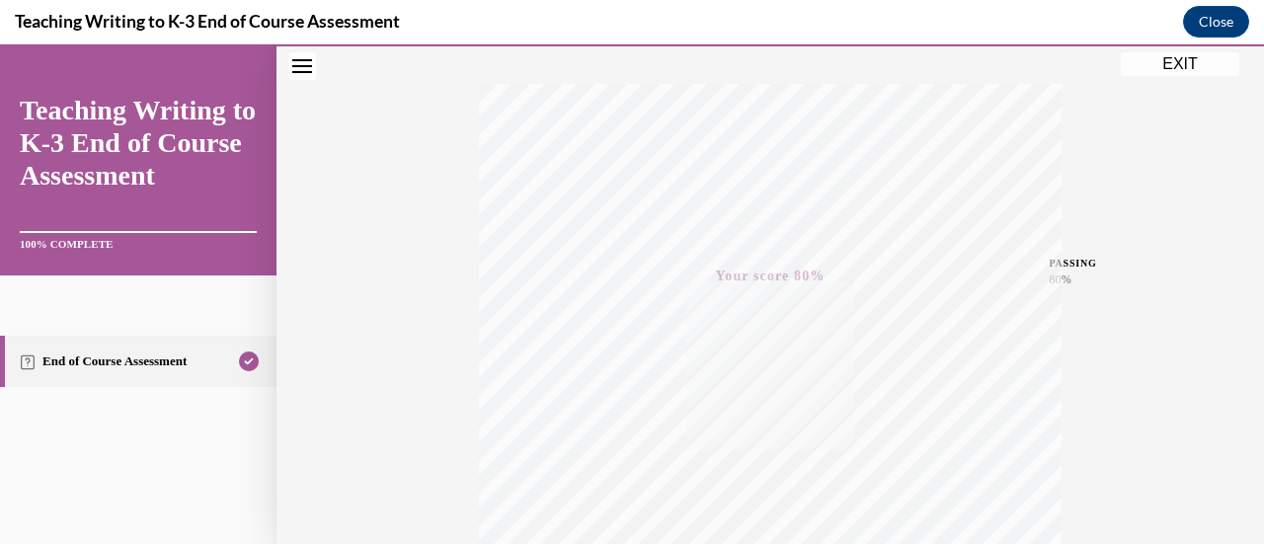
scroll to position [215, 0]
drag, startPoint x: 1181, startPoint y: 66, endPoint x: 752, endPoint y: 276, distance: 477.9
click at [1181, 66] on button "EXIT" at bounding box center [1180, 64] width 119 height 24
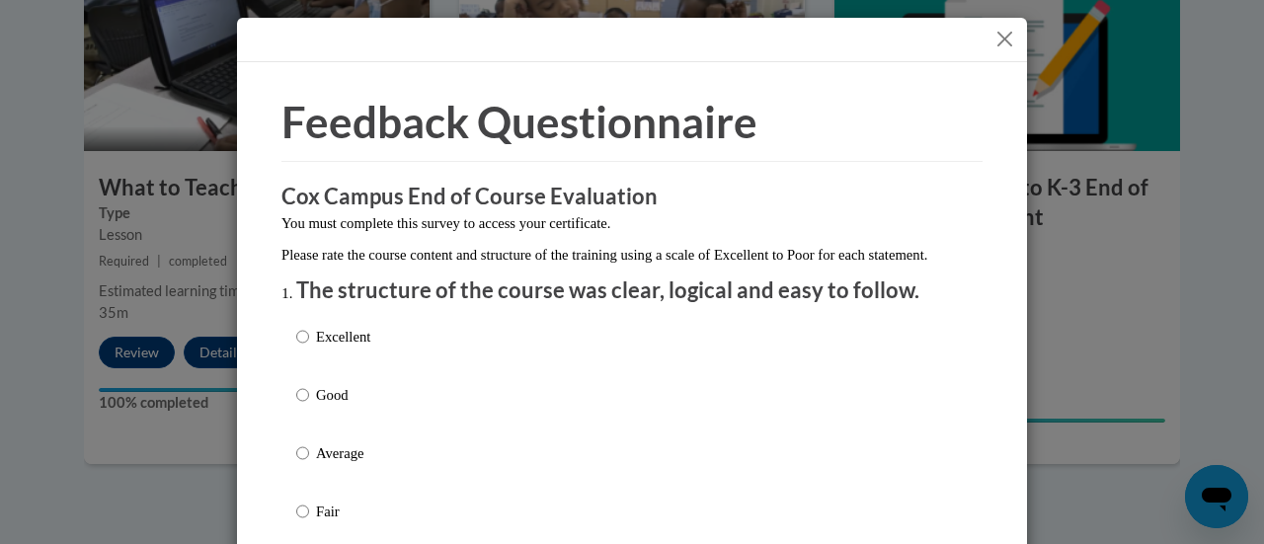
click at [402, 418] on div "Excellent Good Average Fair Poor" at bounding box center [632, 477] width 672 height 322
click at [297, 406] on input "Good" at bounding box center [302, 395] width 13 height 22
radio input "true"
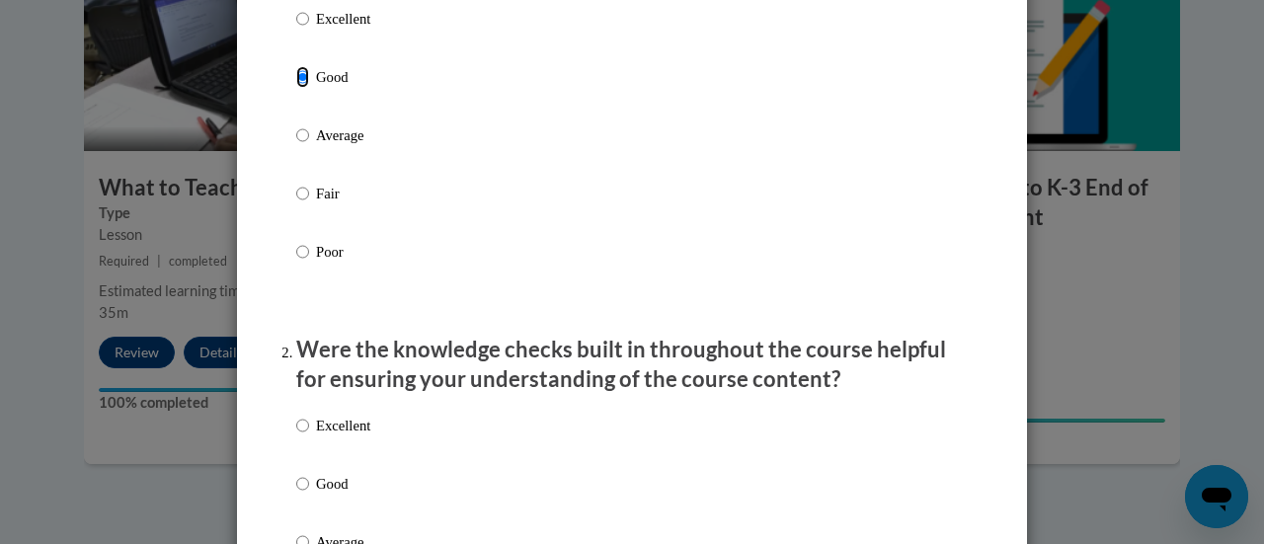
scroll to position [395, 0]
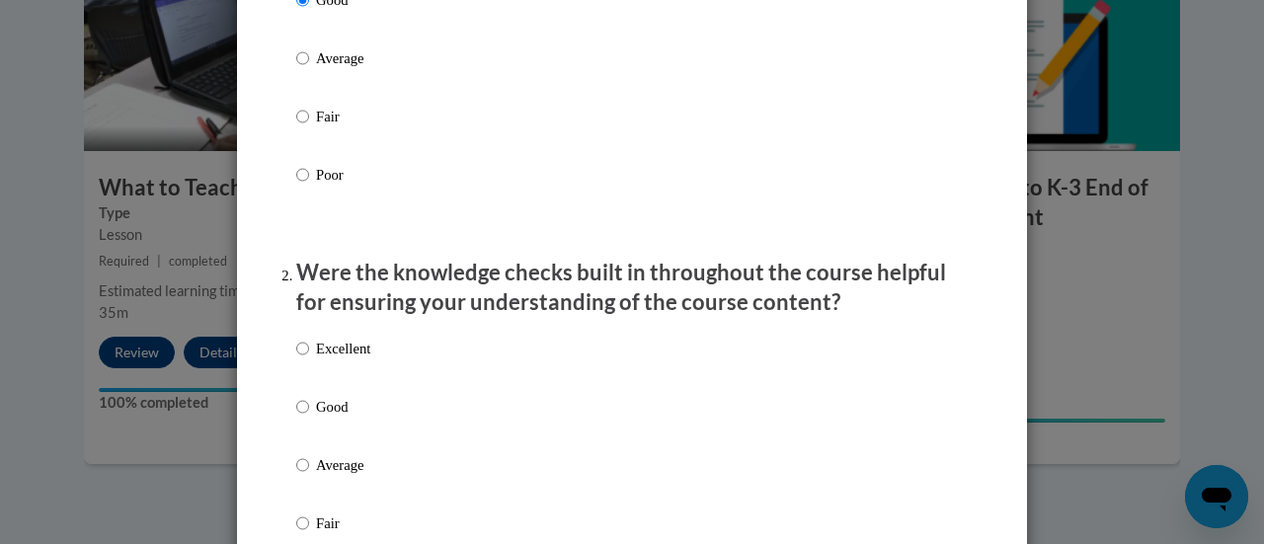
click at [324, 418] on p "Good" at bounding box center [343, 407] width 54 height 22
click at [309, 418] on input "Good" at bounding box center [302, 407] width 13 height 22
radio input "true"
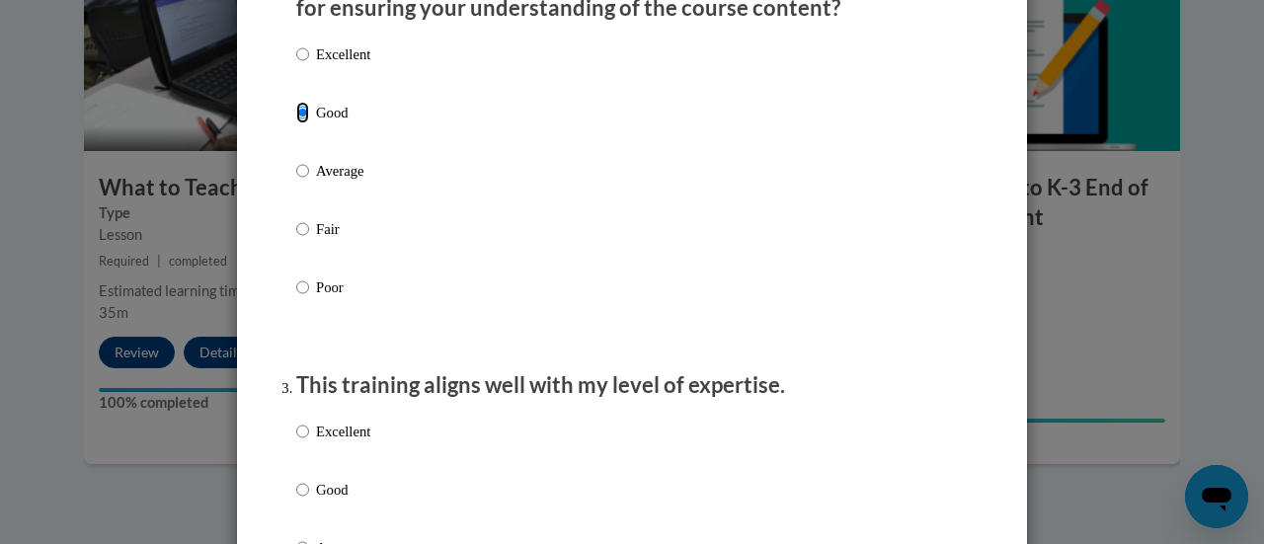
scroll to position [691, 0]
click at [322, 499] on p "Good" at bounding box center [343, 488] width 54 height 22
click at [309, 499] on input "Good" at bounding box center [302, 488] width 13 height 22
radio input "true"
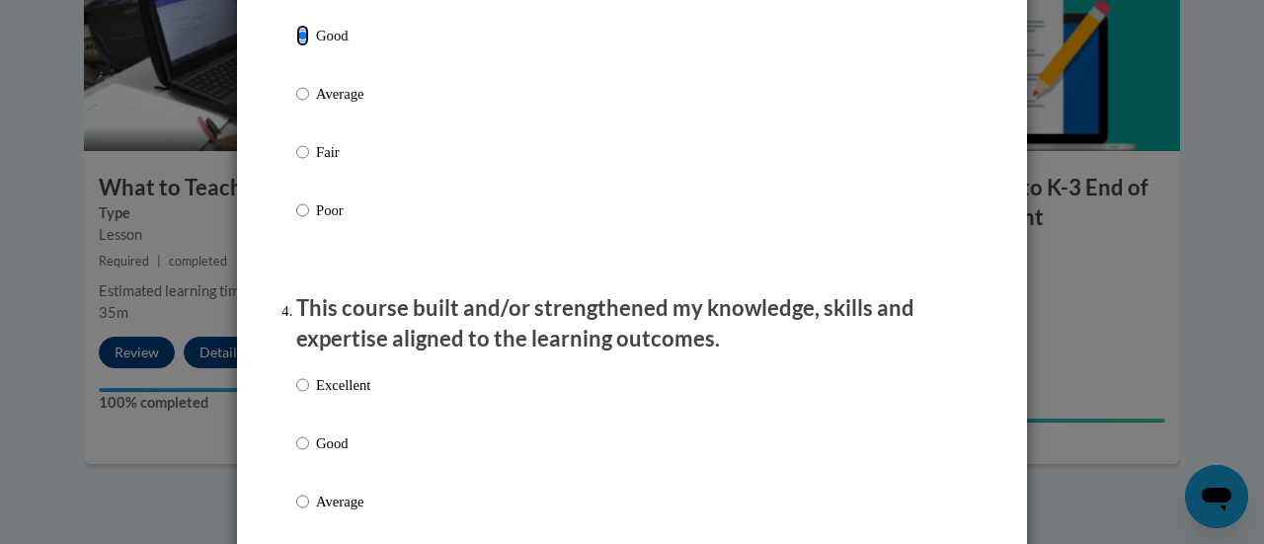
scroll to position [1185, 0]
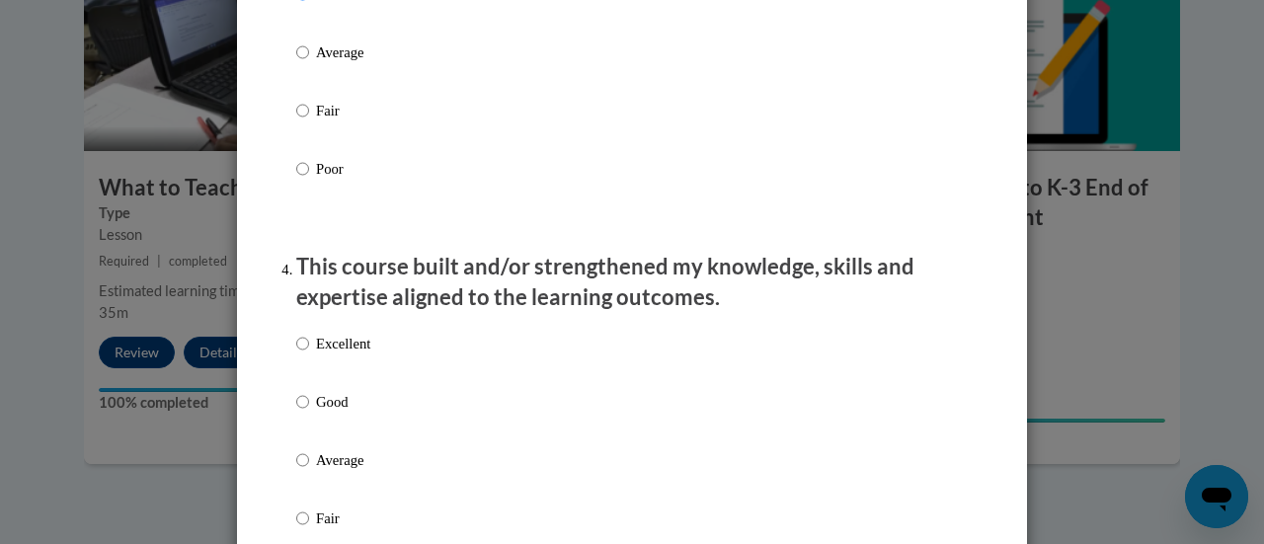
click at [316, 413] on p "Good" at bounding box center [343, 402] width 54 height 22
click at [309, 413] on input "Good" at bounding box center [302, 402] width 13 height 22
radio input "true"
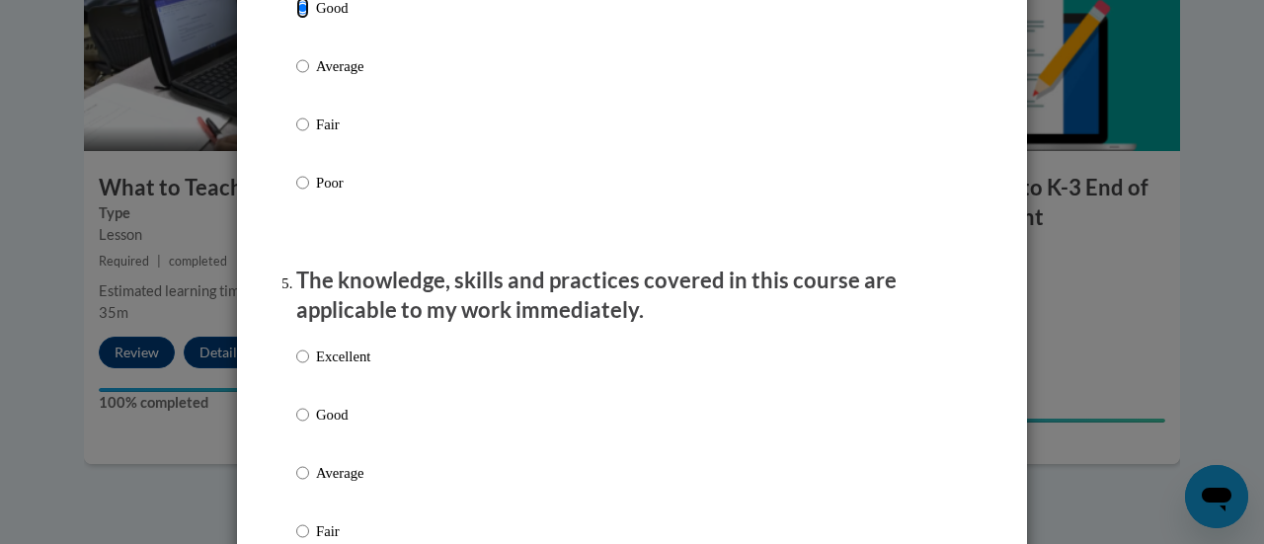
scroll to position [1580, 0]
click at [318, 425] on p "Good" at bounding box center [343, 414] width 54 height 22
click at [309, 425] on input "Good" at bounding box center [302, 414] width 13 height 22
radio input "true"
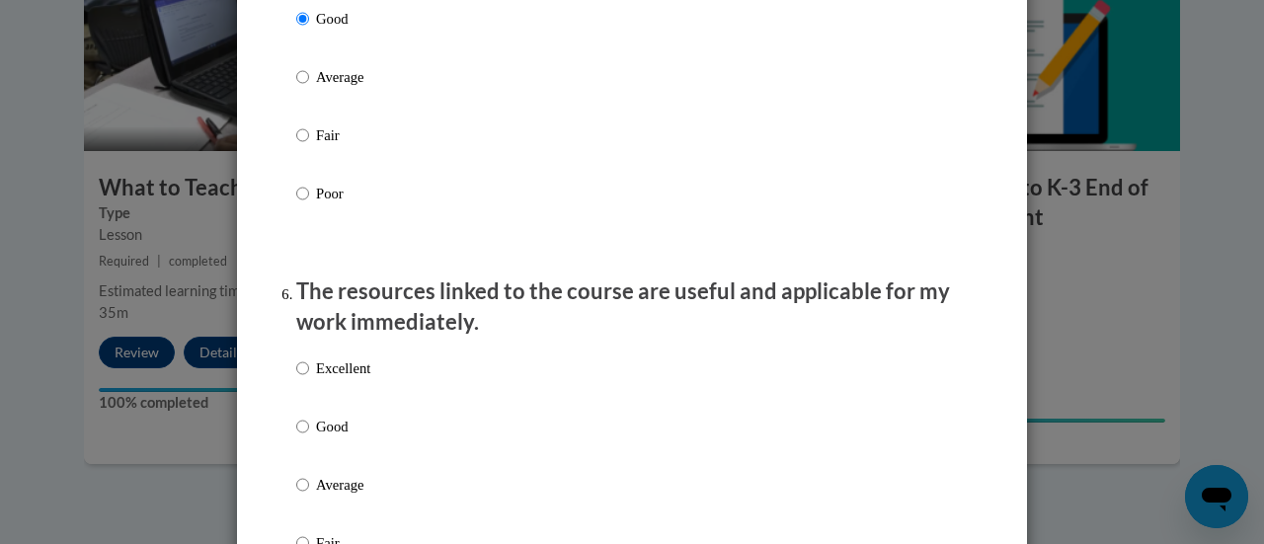
click at [320, 438] on p "Good" at bounding box center [343, 427] width 54 height 22
click at [309, 438] on input "Good" at bounding box center [302, 427] width 13 height 22
radio input "true"
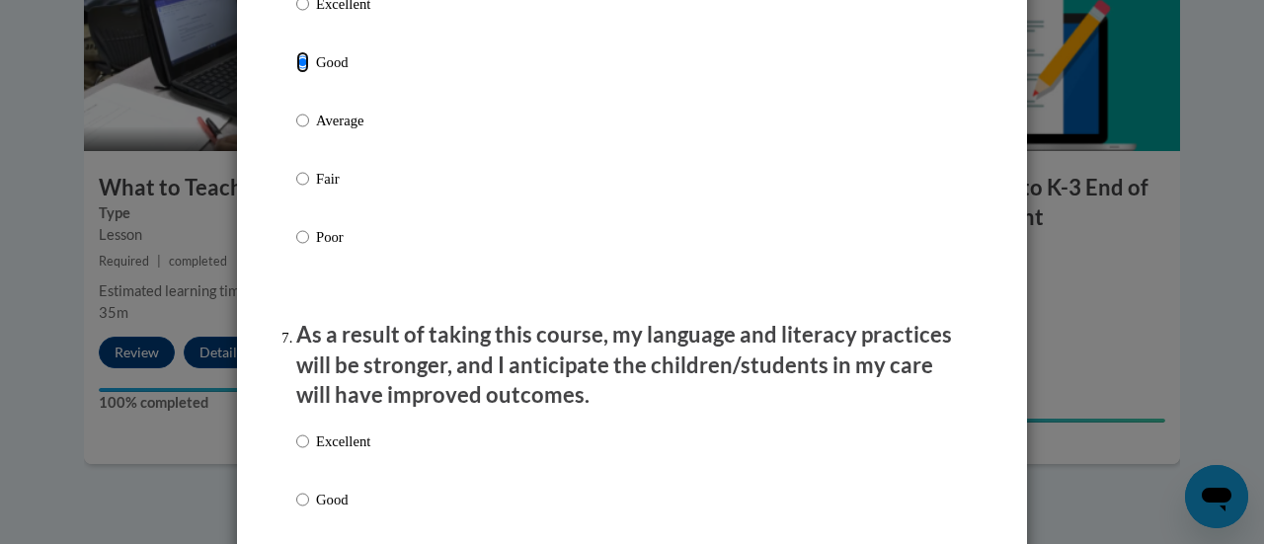
scroll to position [2370, 0]
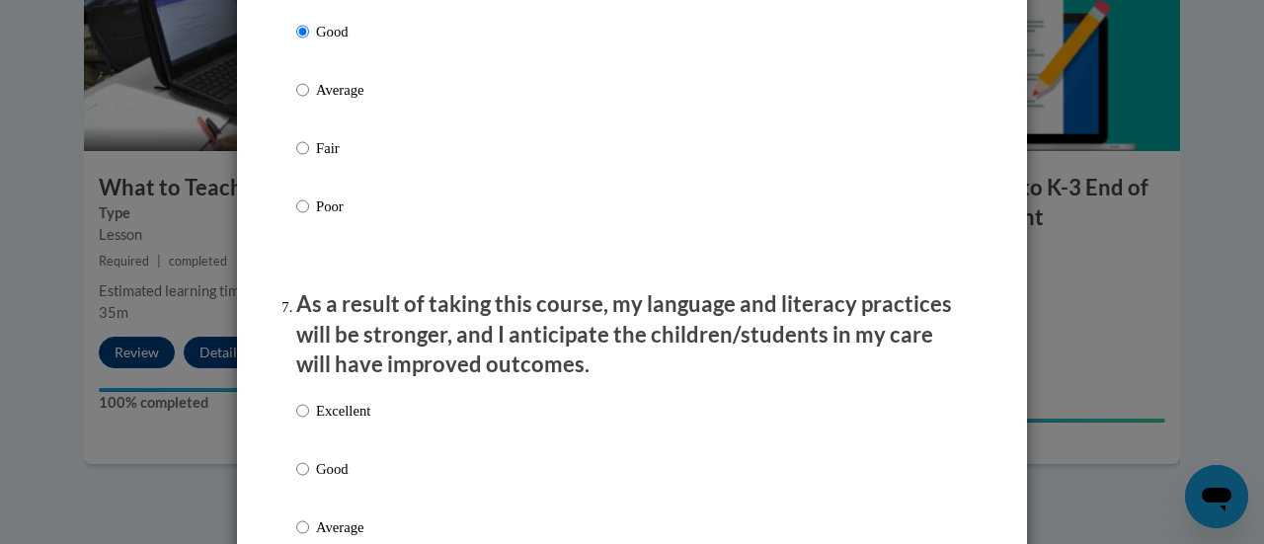
click at [328, 480] on p "Good" at bounding box center [343, 469] width 54 height 22
click at [309, 480] on input "Good" at bounding box center [302, 469] width 13 height 22
radio input "true"
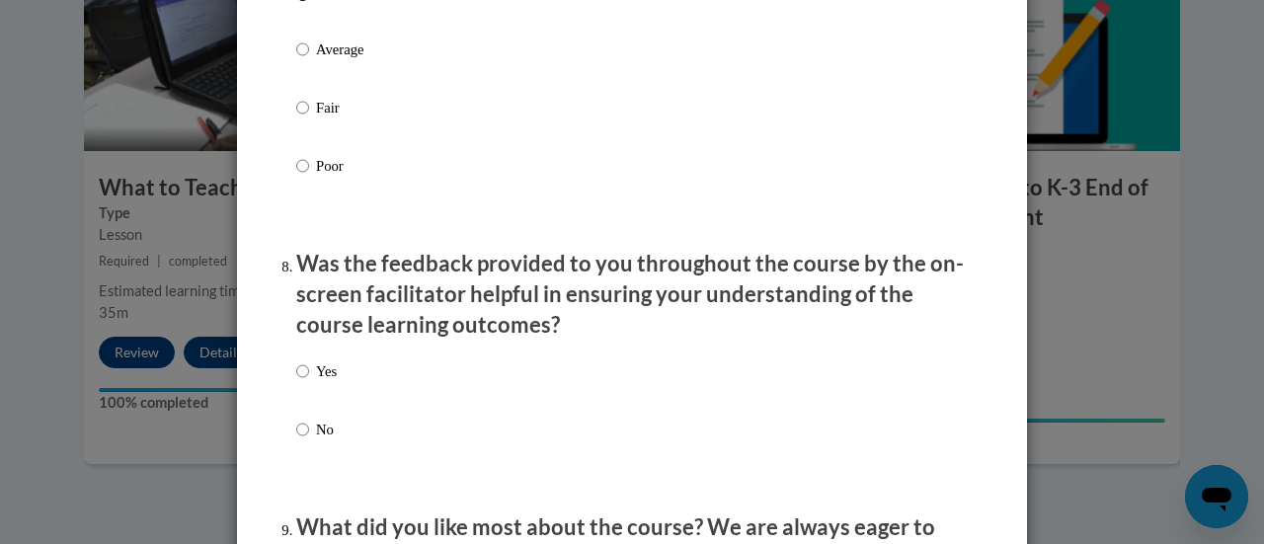
scroll to position [2963, 0]
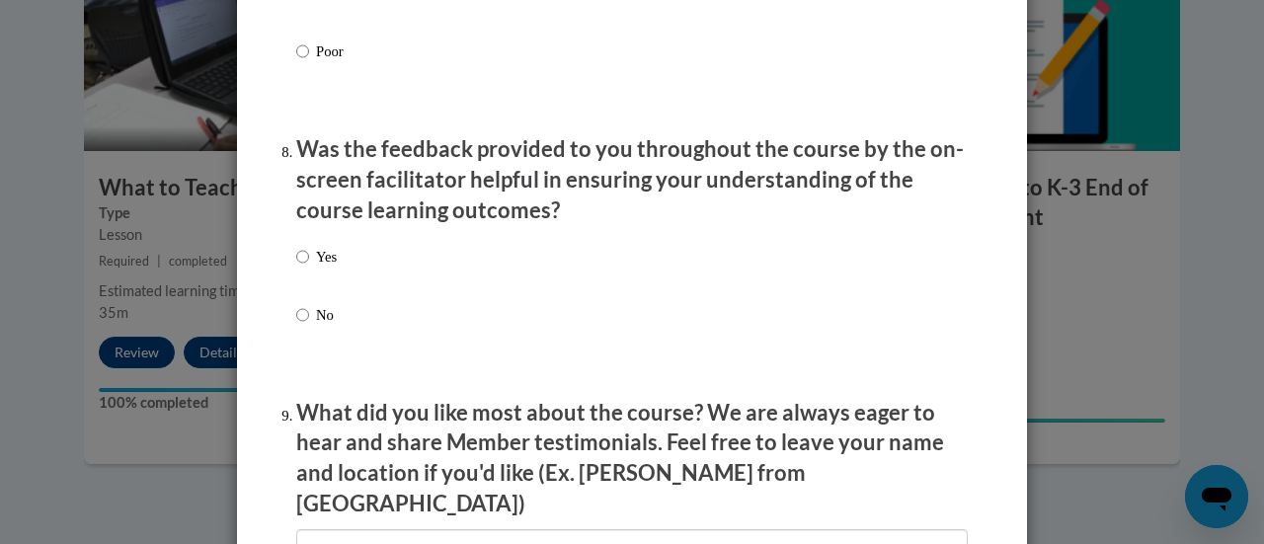
click at [316, 268] on p "Yes" at bounding box center [326, 257] width 21 height 22
click at [309, 268] on input "Yes" at bounding box center [302, 257] width 13 height 22
radio input "true"
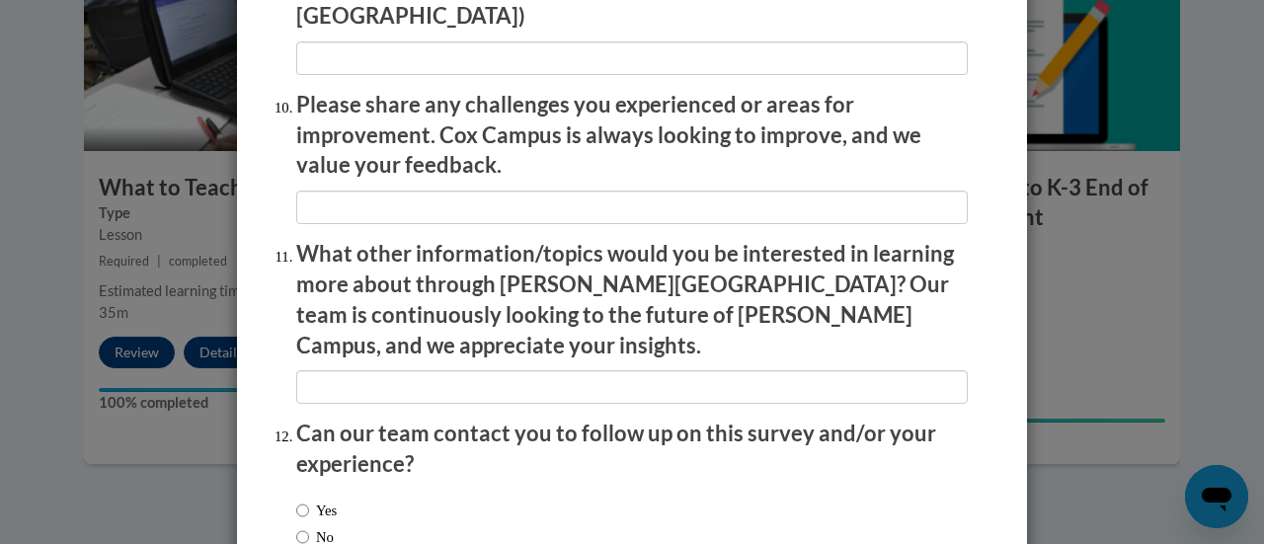
scroll to position [3555, 0]
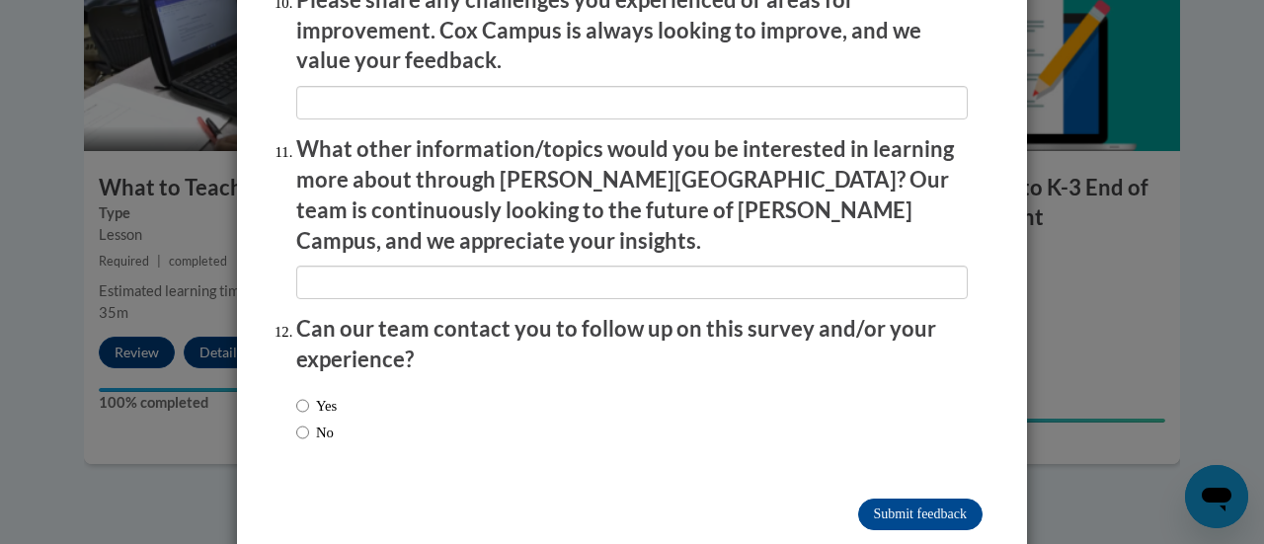
click at [326, 422] on label "No" at bounding box center [315, 433] width 38 height 22
click at [309, 422] on input "No" at bounding box center [302, 433] width 13 height 22
radio input "true"
click at [897, 499] on input "Submit feedback" at bounding box center [920, 515] width 124 height 32
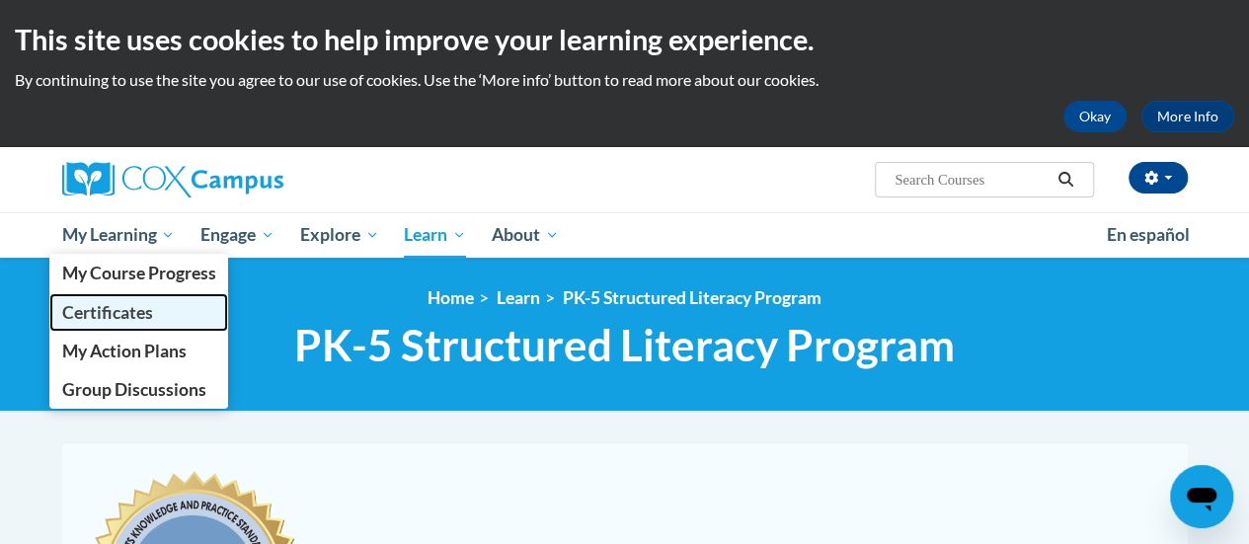
click at [122, 307] on span "Certificates" at bounding box center [106, 312] width 91 height 21
